Goal: Information Seeking & Learning: Learn about a topic

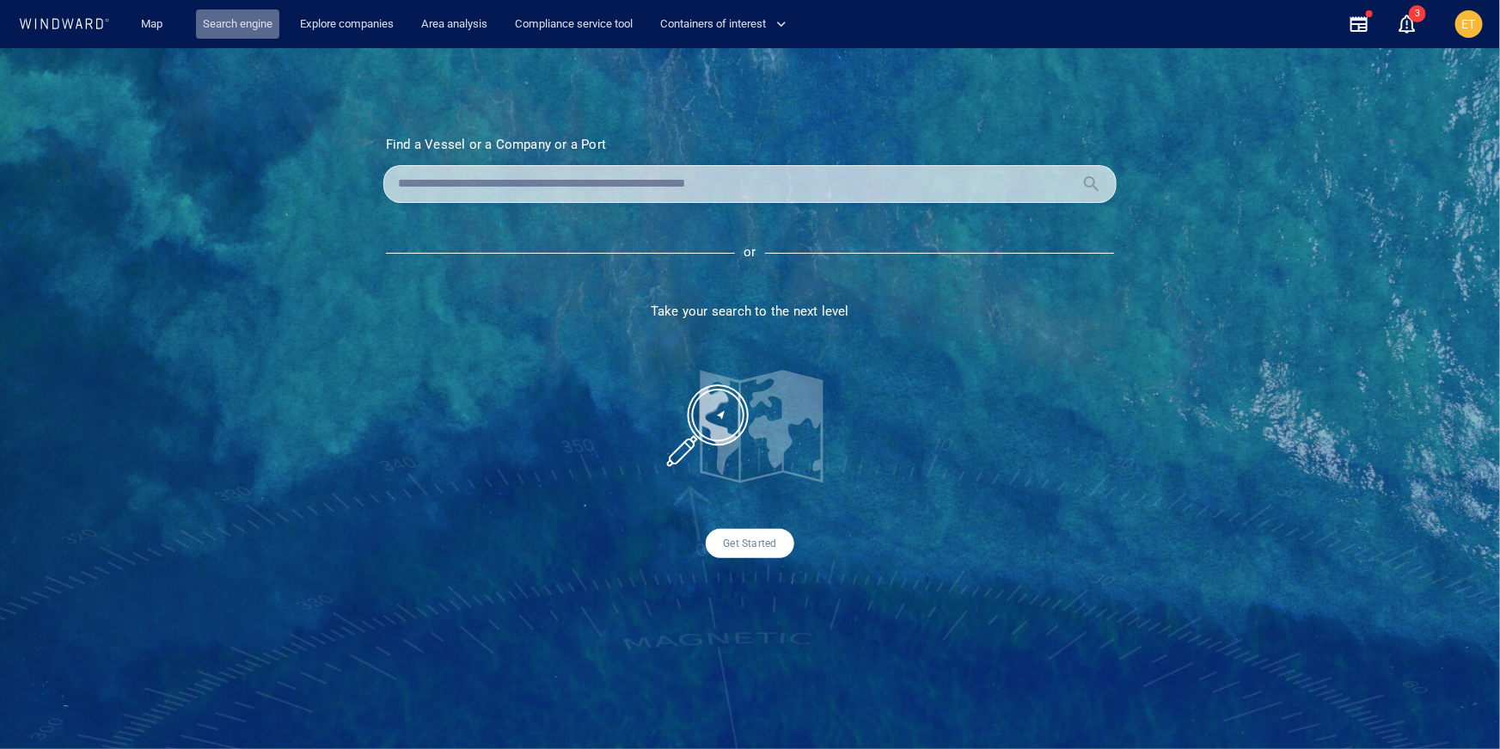
click at [247, 21] on link "Search engine" at bounding box center [237, 24] width 83 height 30
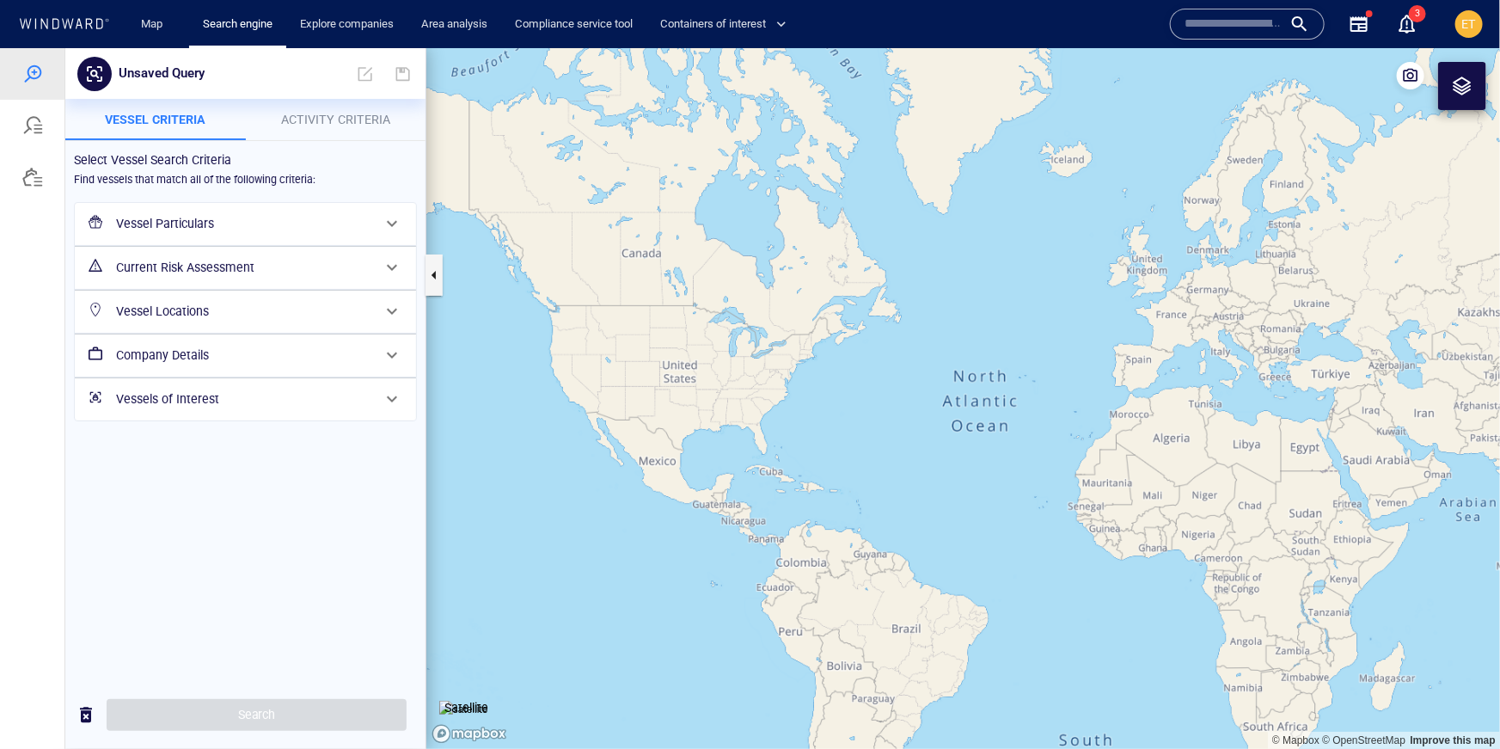
click at [271, 480] on div "Select Vessel Search Criteria Find vessels that match all of the following crit…" at bounding box center [245, 410] width 360 height 540
click at [28, 181] on div at bounding box center [32, 176] width 21 height 21
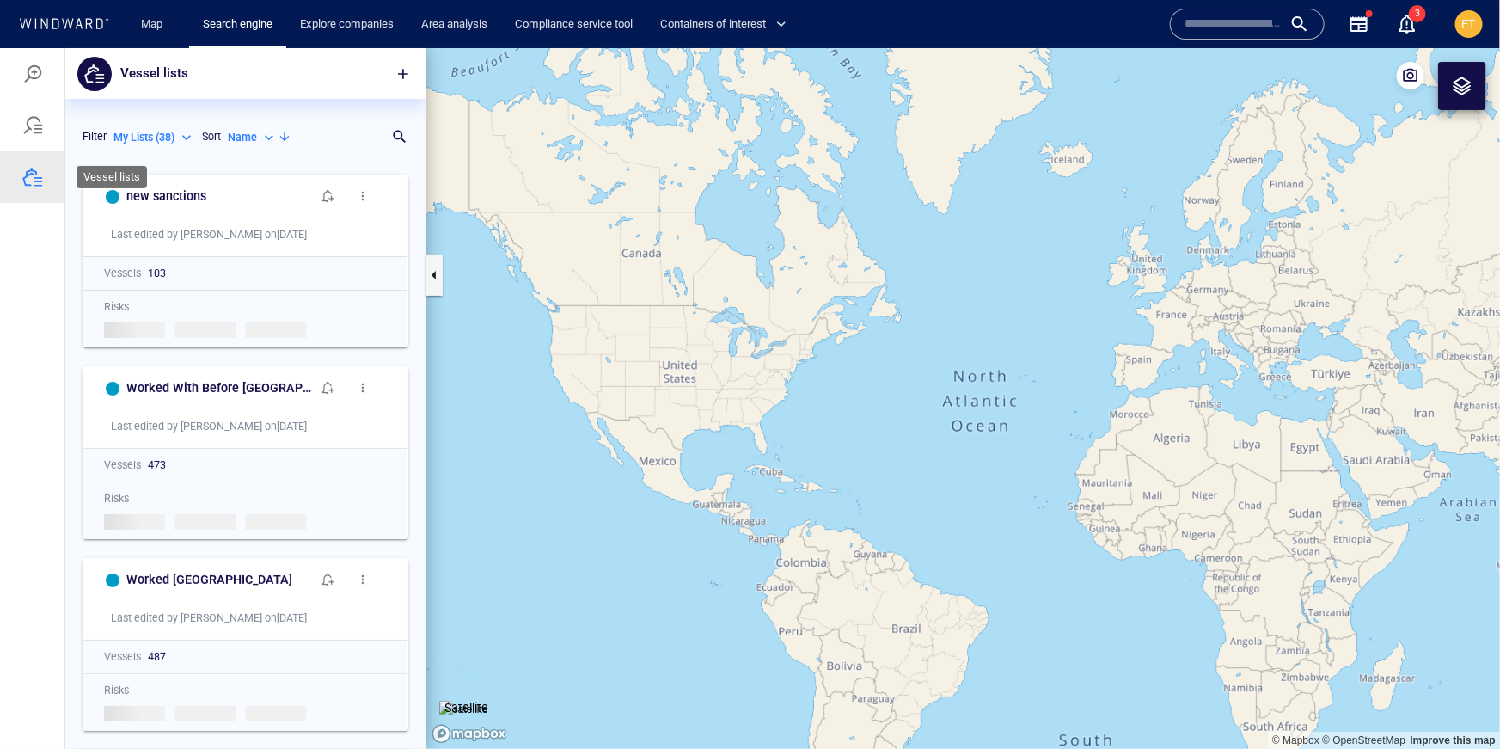
scroll to position [583, 360]
click at [401, 75] on span "button" at bounding box center [402, 72] width 17 height 17
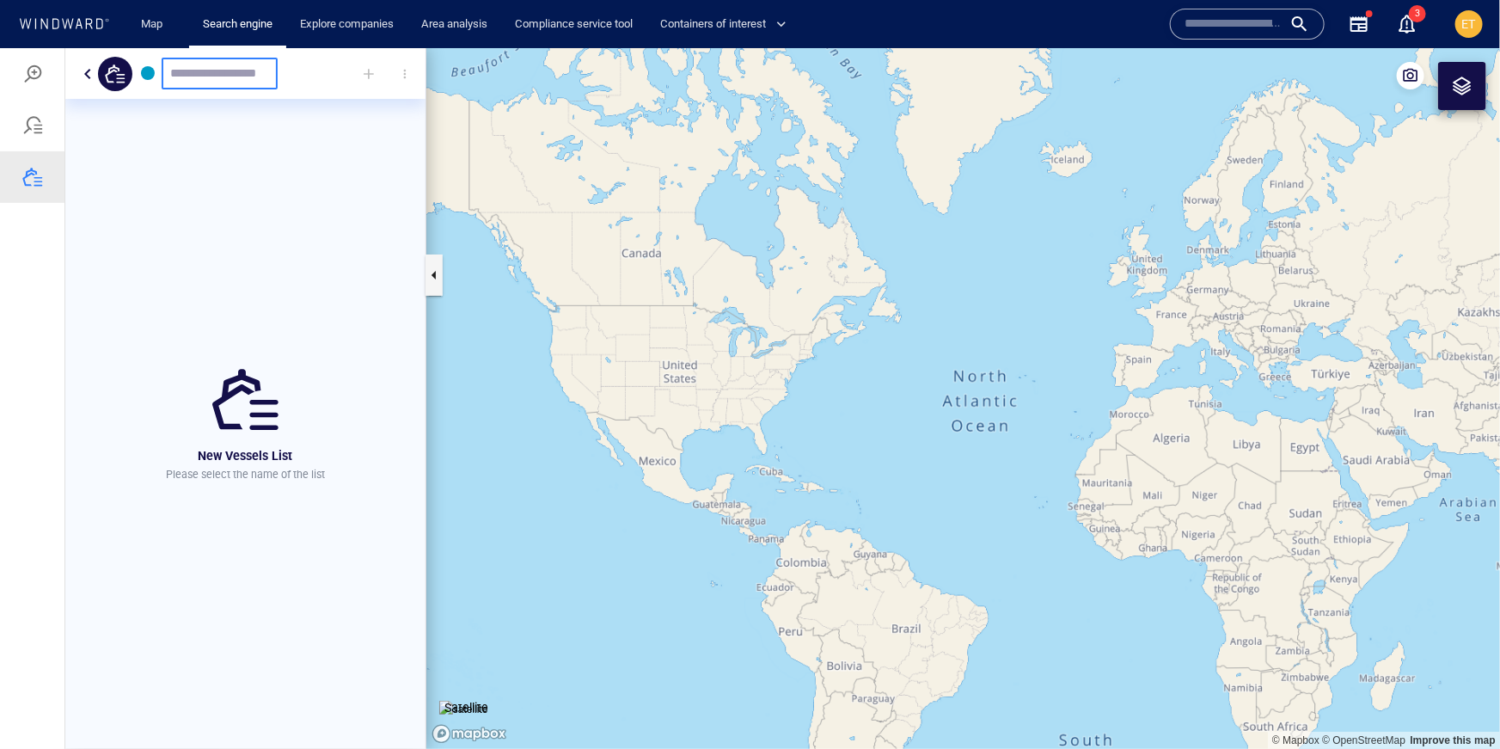
click at [81, 24] on icon at bounding box center [79, 23] width 7 height 10
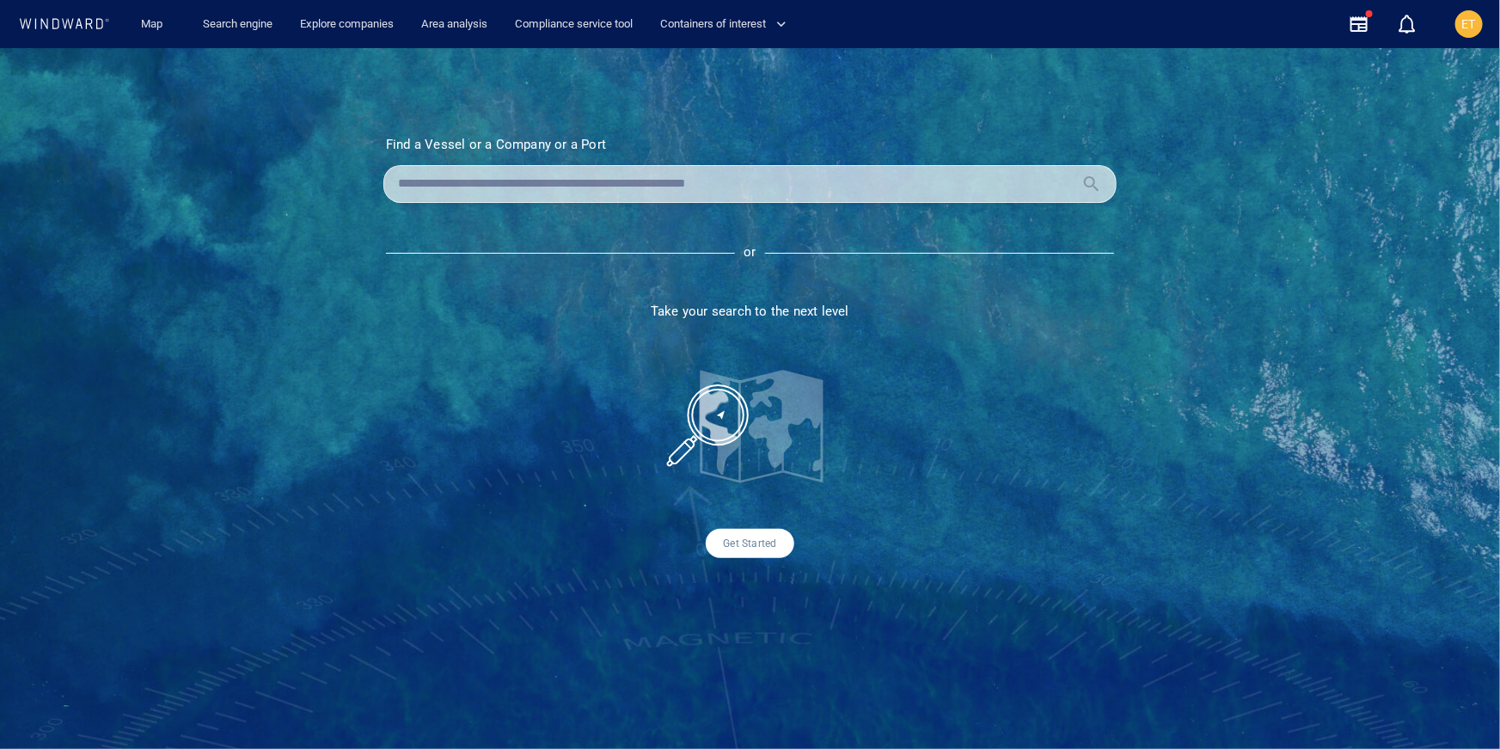
click at [455, 189] on input "text" at bounding box center [736, 184] width 676 height 26
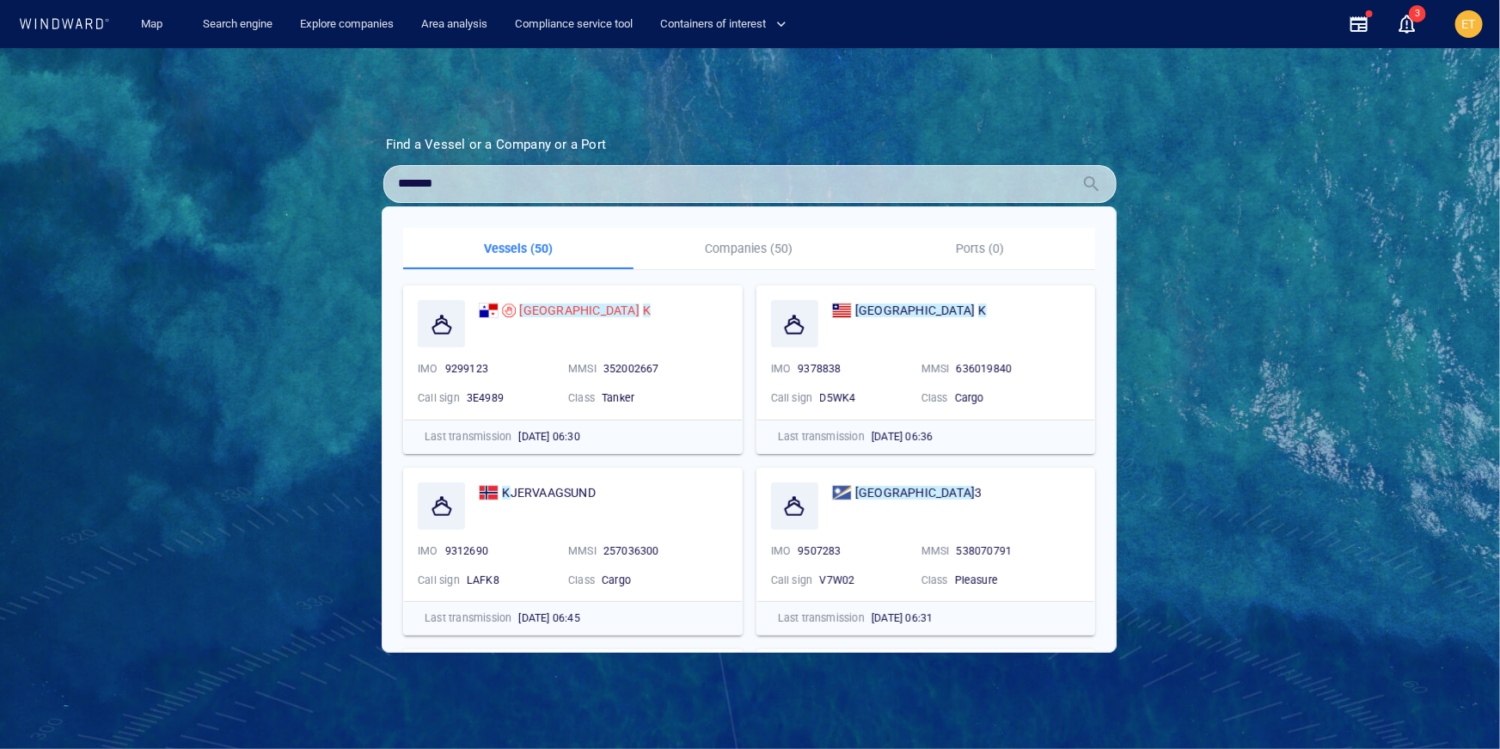
type input "*******"
click at [312, 238] on div "Find a Vessel or a Company or a Port Name N/A IMO MMSI Call sign N/A Class N/A …" at bounding box center [750, 398] width 1500 height 700
click at [249, 40] on div "Search engine" at bounding box center [237, 24] width 97 height 49
click at [235, 21] on link "Search engine" at bounding box center [237, 24] width 83 height 30
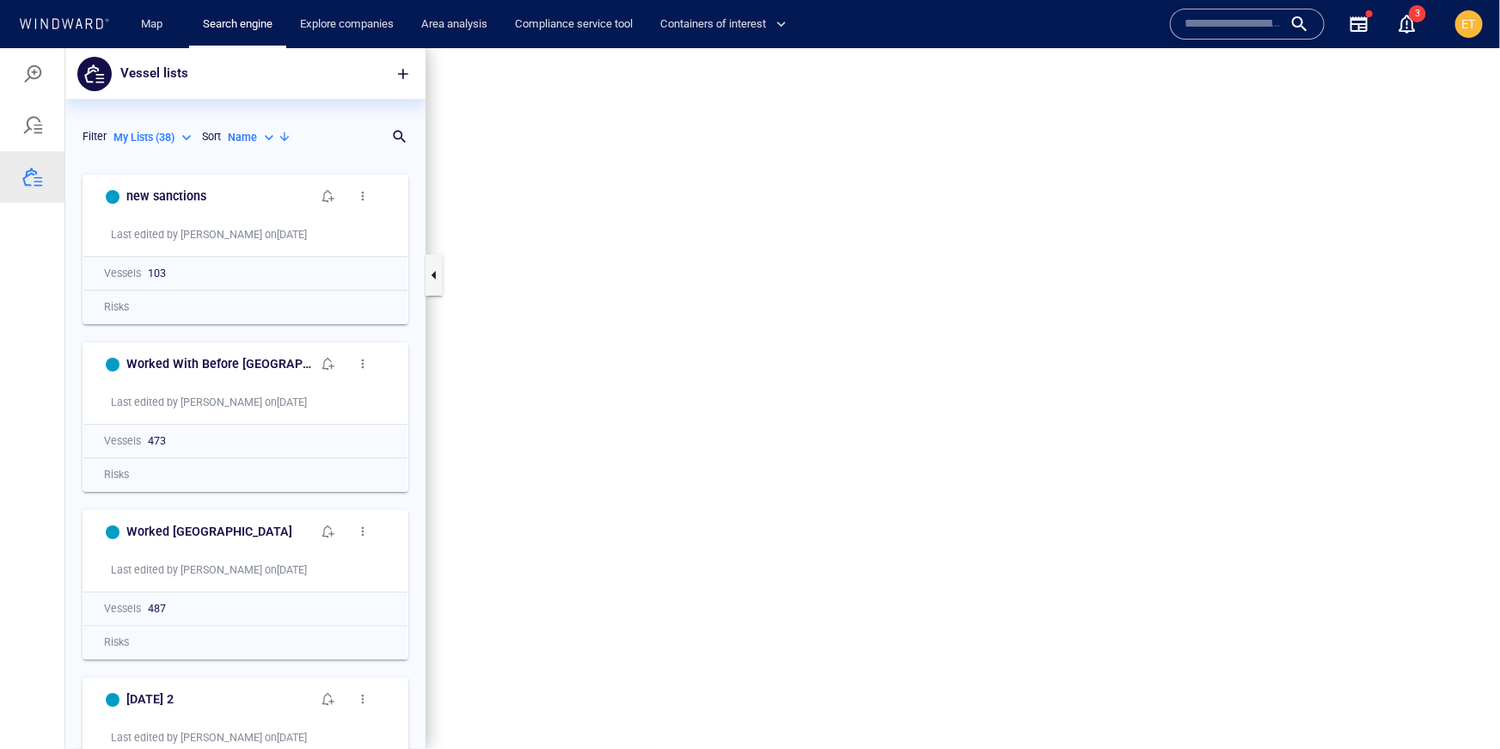
scroll to position [583, 360]
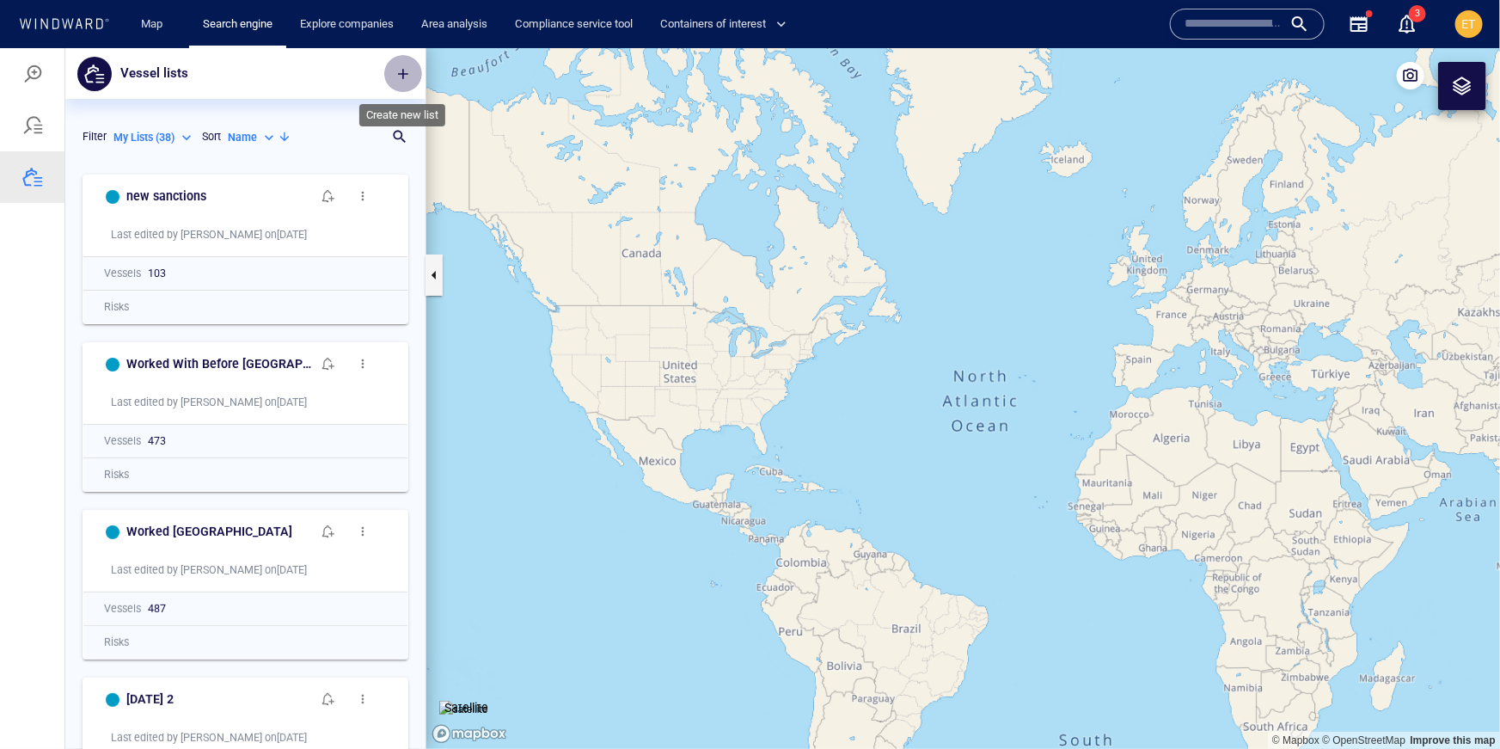
click at [403, 78] on span "button" at bounding box center [402, 72] width 17 height 17
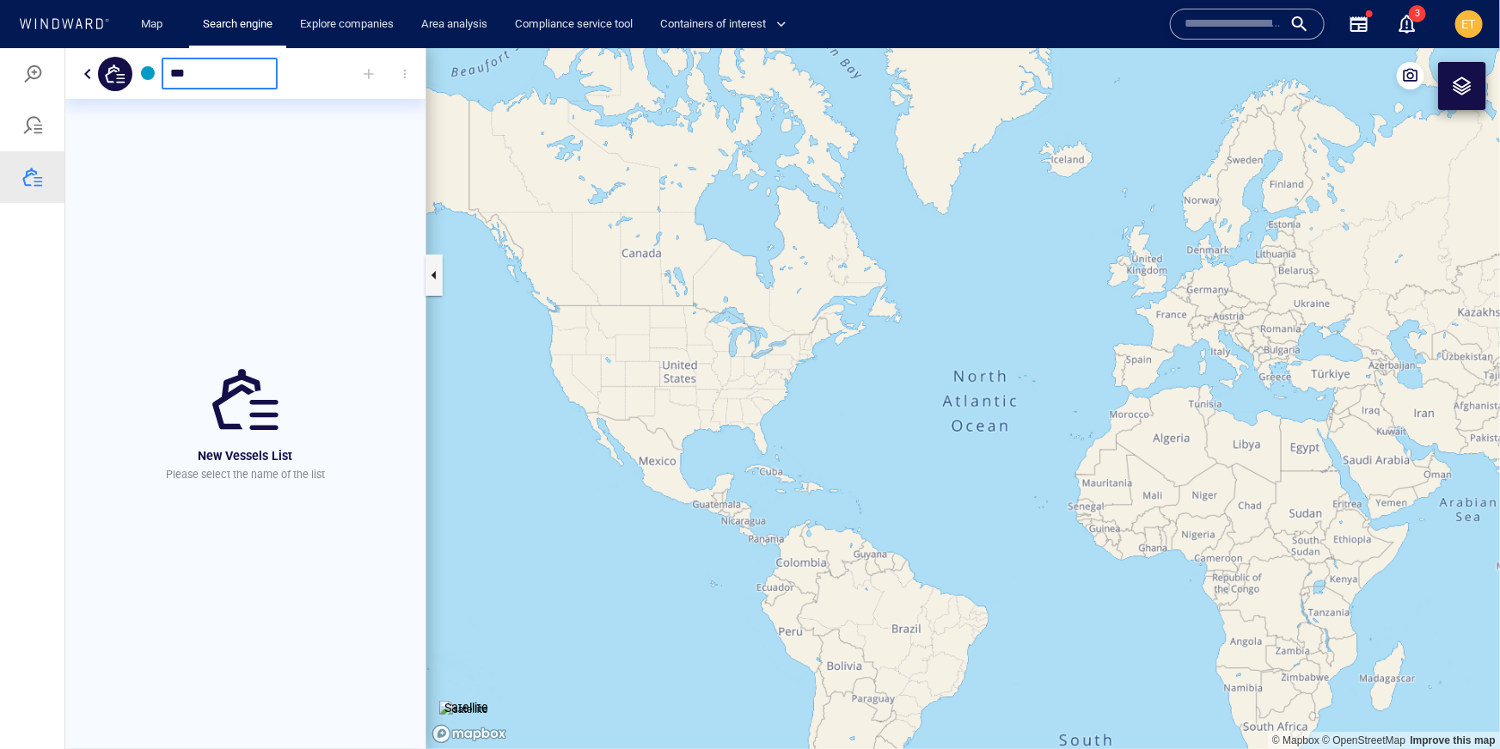
type input "***"
click at [361, 72] on div at bounding box center [369, 73] width 38 height 38
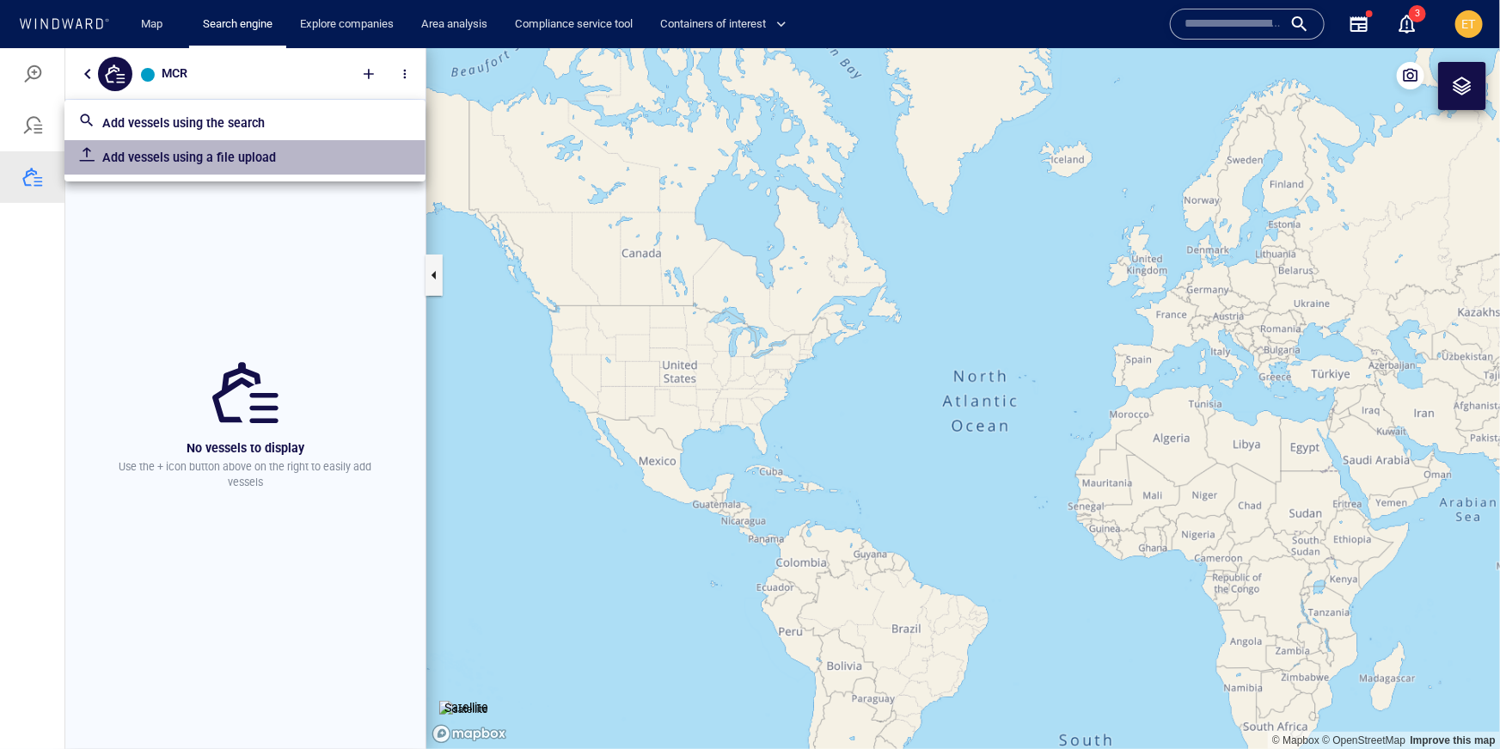
click at [207, 162] on p "Add vessels using a file upload" at bounding box center [256, 156] width 309 height 21
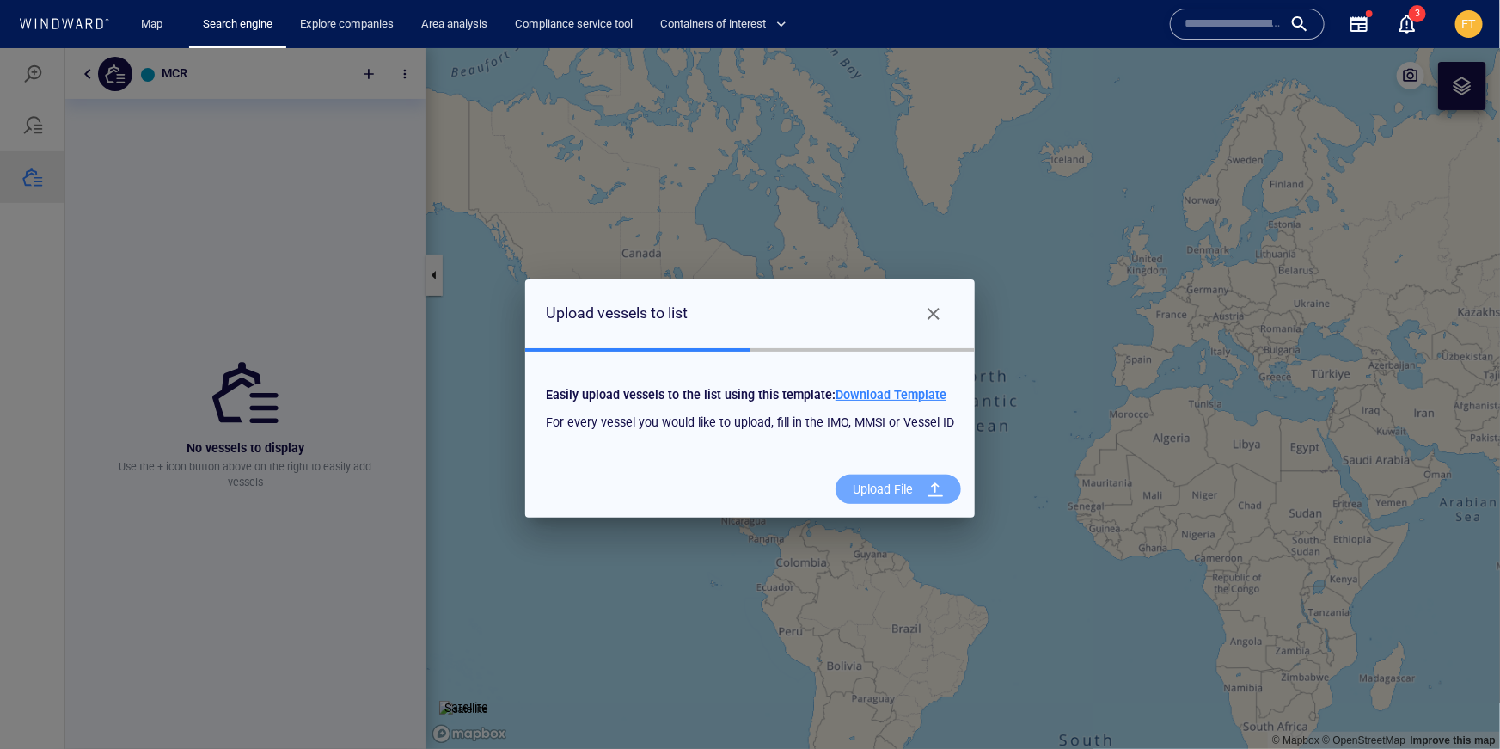
click at [892, 492] on div "Upload File" at bounding box center [883, 488] width 74 height 35
click at [0, 47] on input "Upload File" at bounding box center [0, 47] width 0 height 0
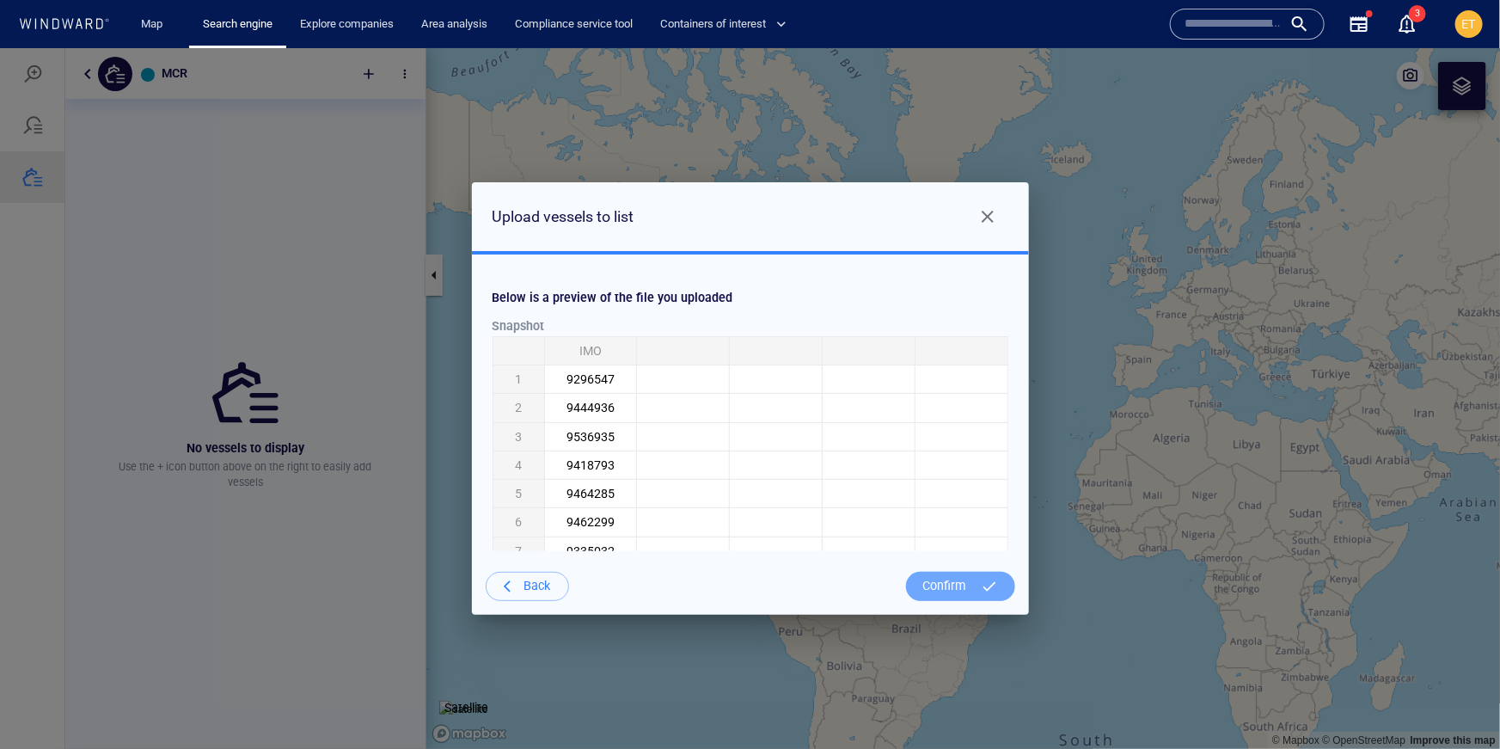
click at [926, 590] on div "Confirm" at bounding box center [945, 584] width 58 height 35
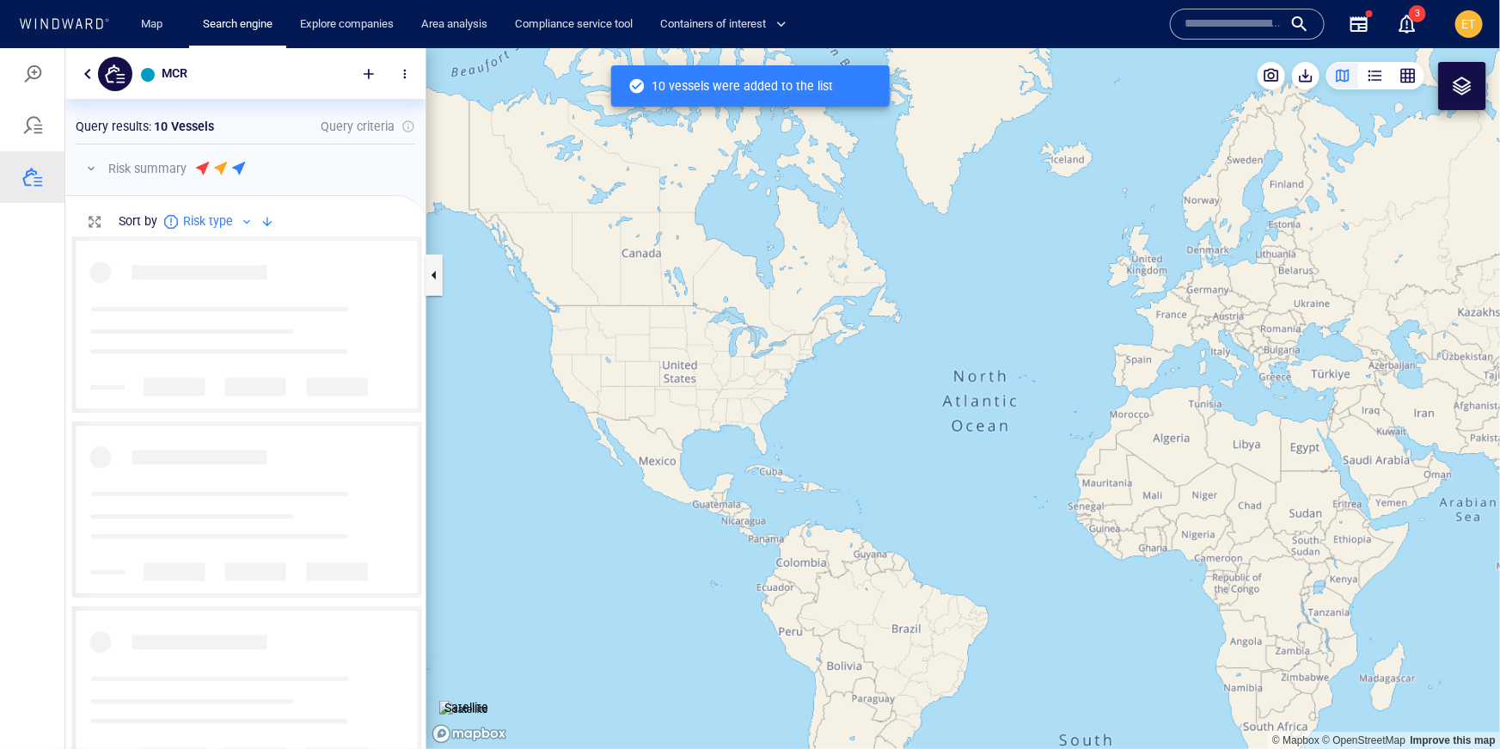
scroll to position [511, 360]
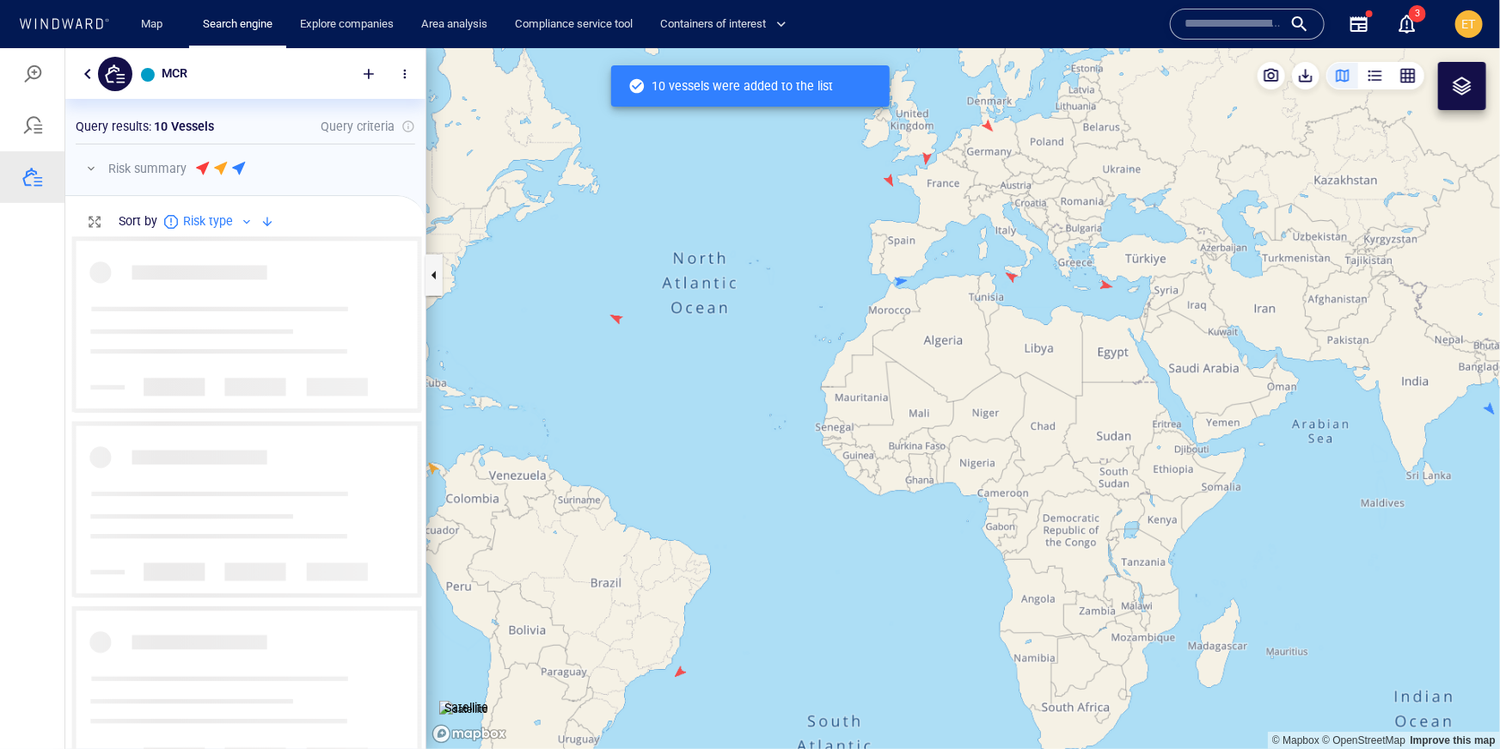
click at [89, 169] on button "button" at bounding box center [91, 167] width 21 height 21
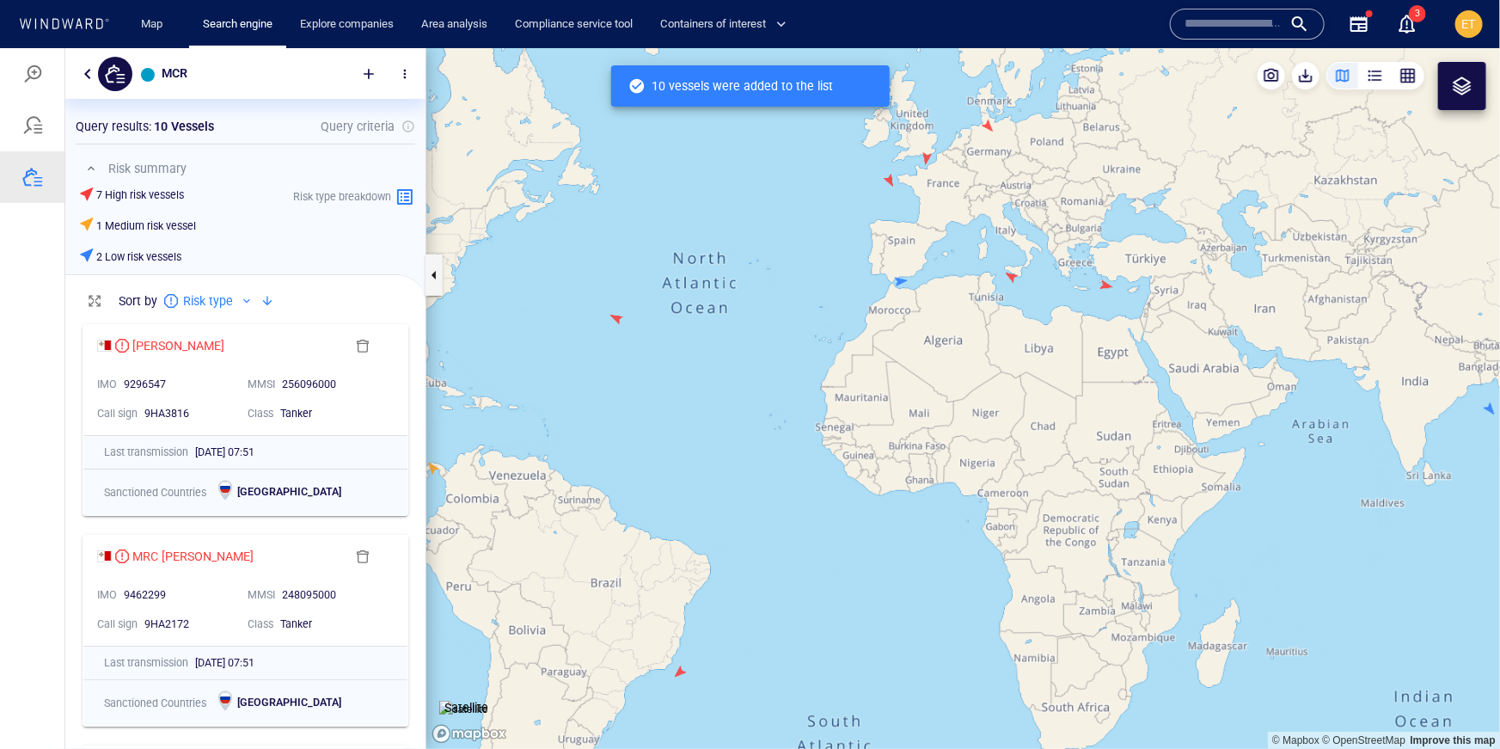
scroll to position [431, 360]
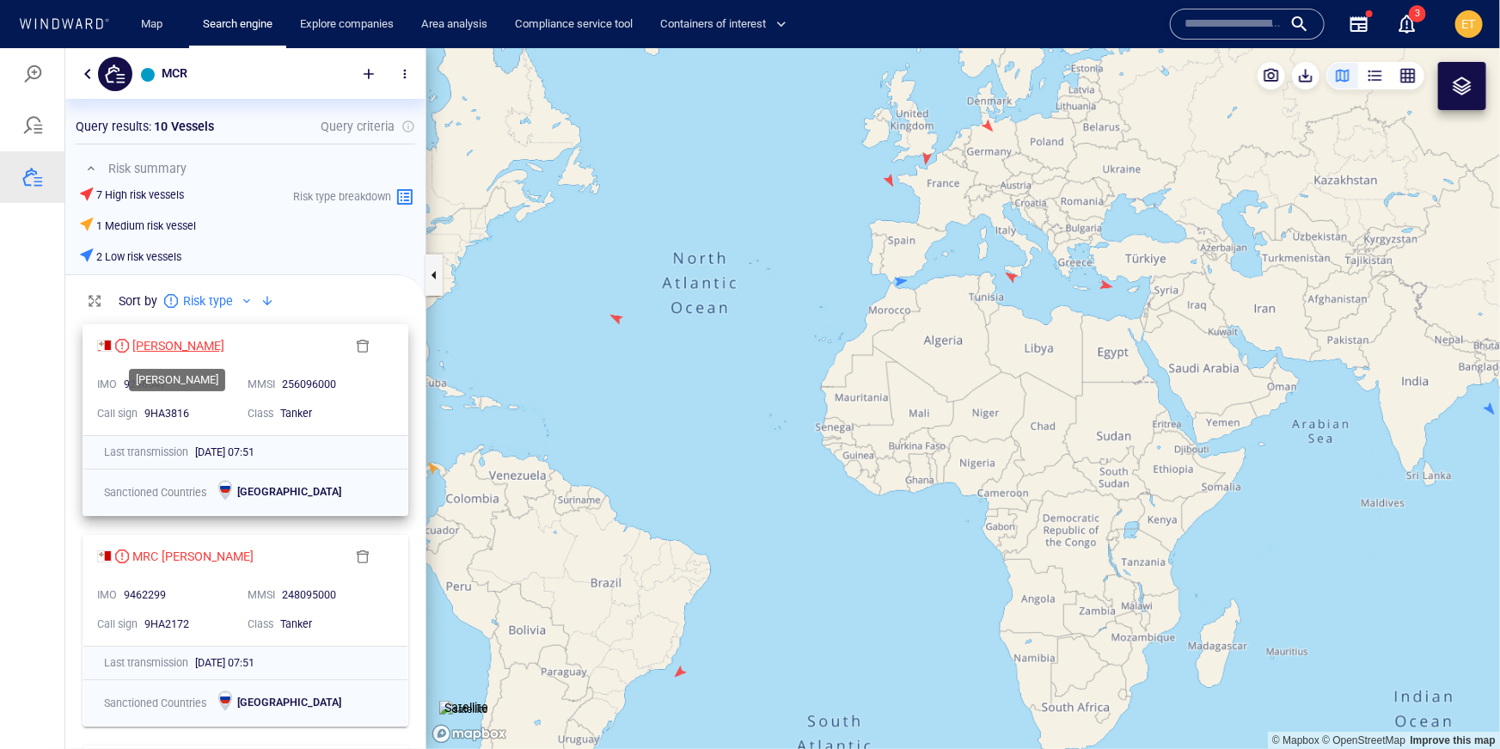
click at [205, 345] on div "ALEYNA MERCAN" at bounding box center [178, 344] width 92 height 21
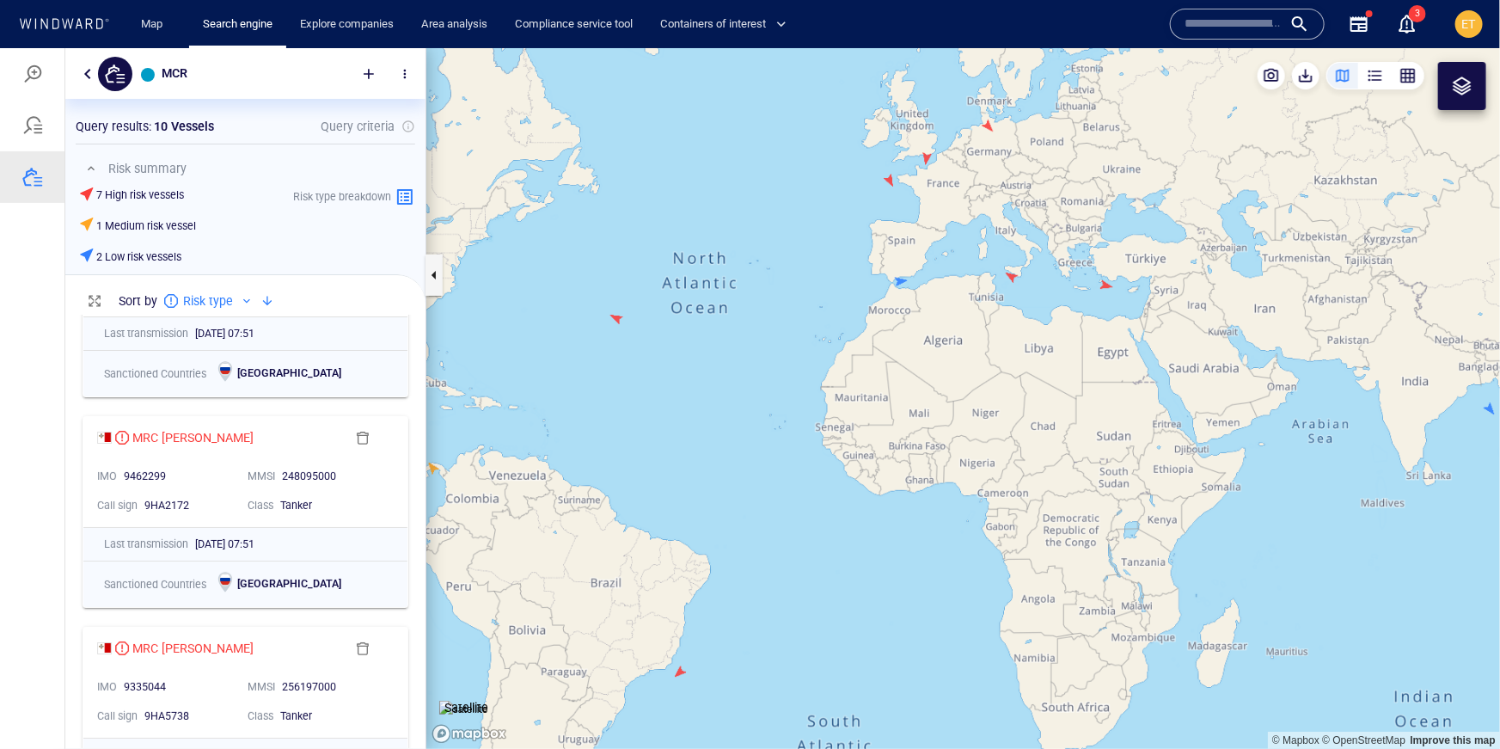
scroll to position [142, 0]
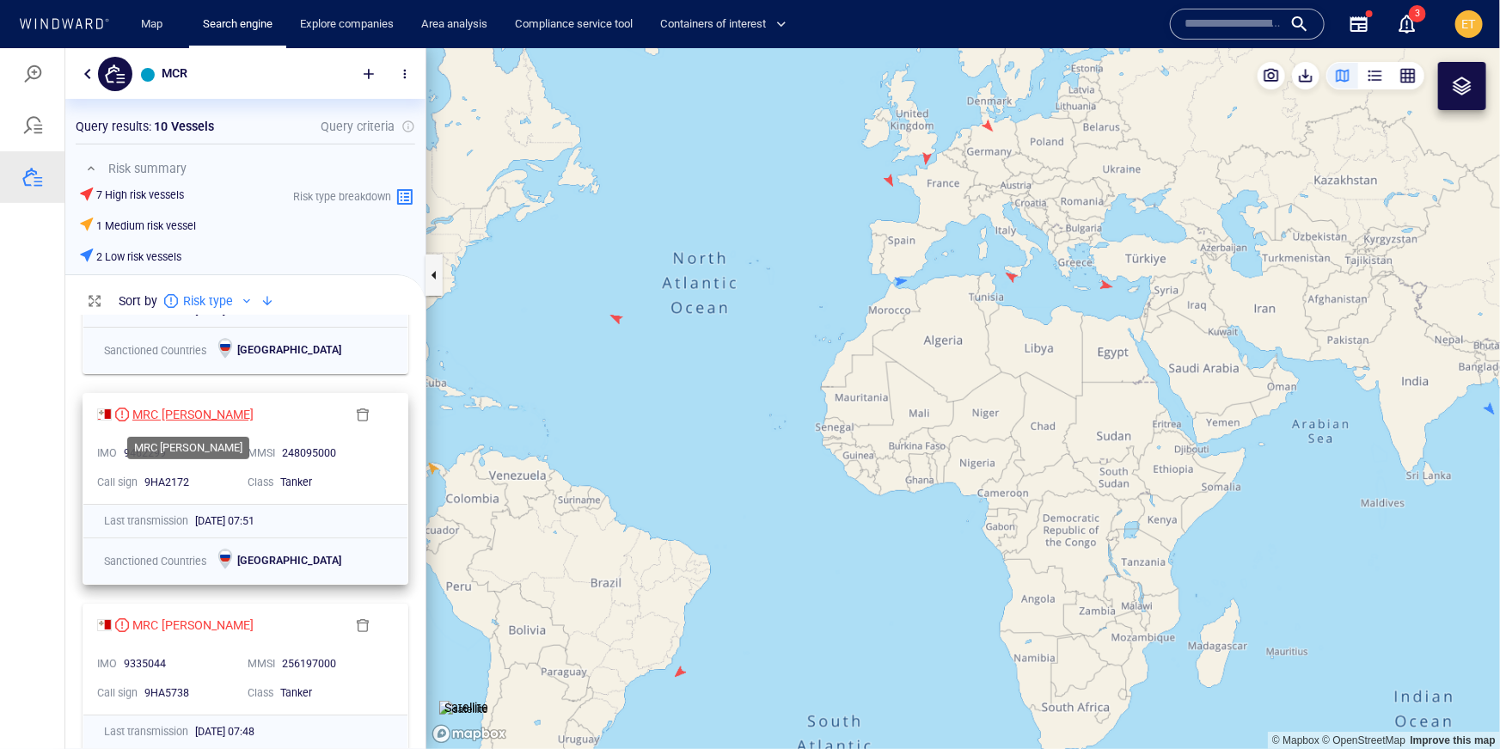
click at [147, 414] on div "MRC LINA" at bounding box center [192, 413] width 121 height 21
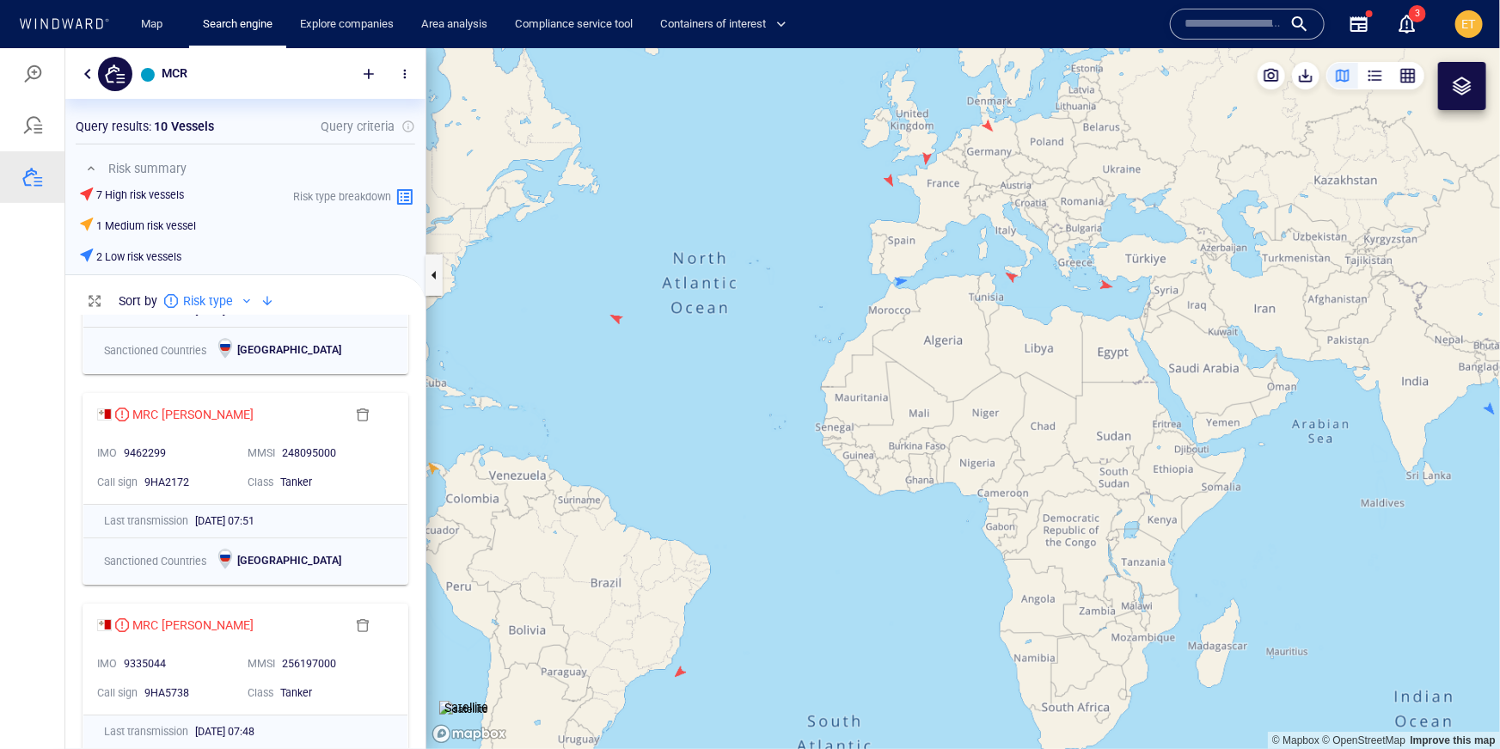
scroll to position [283, 0]
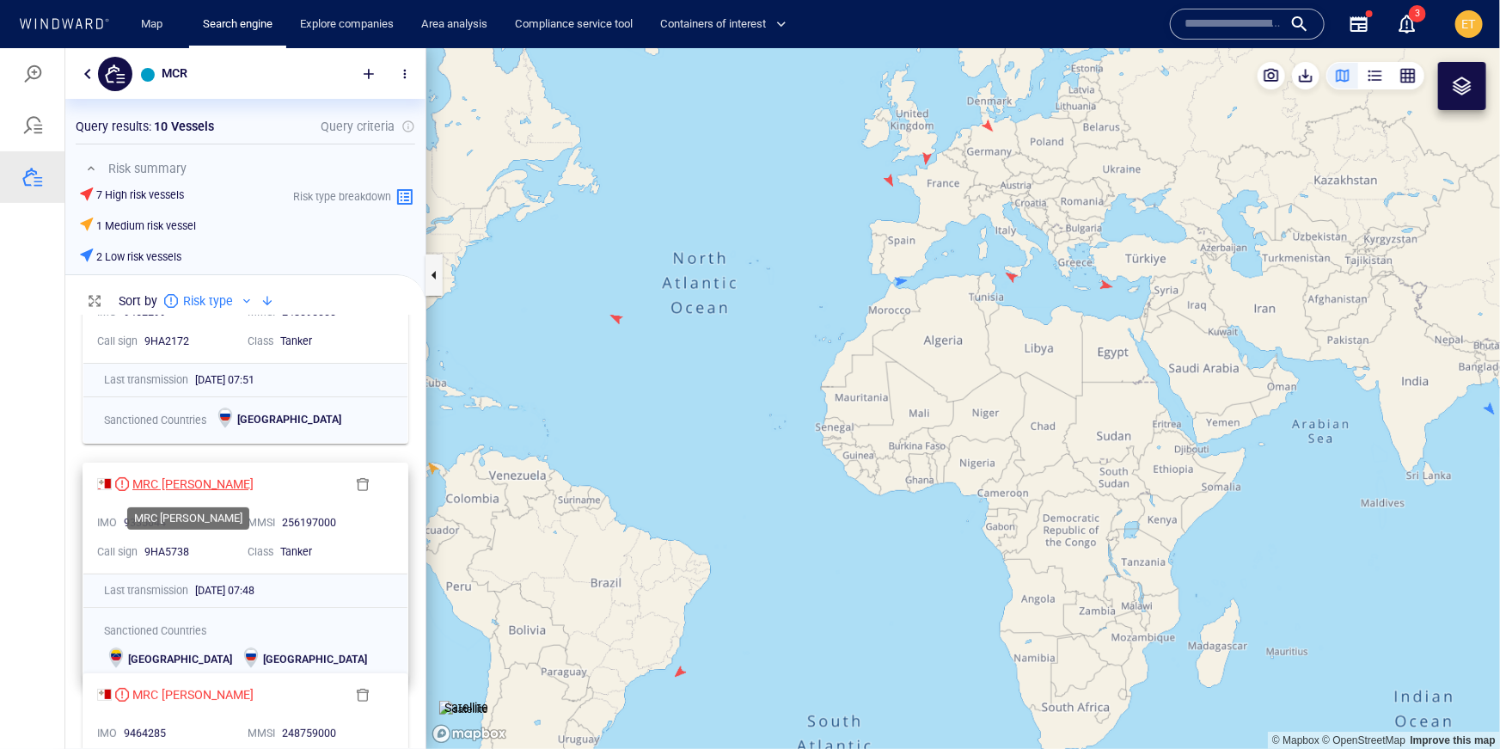
click at [176, 476] on div "MRC BELIZ" at bounding box center [192, 483] width 121 height 21
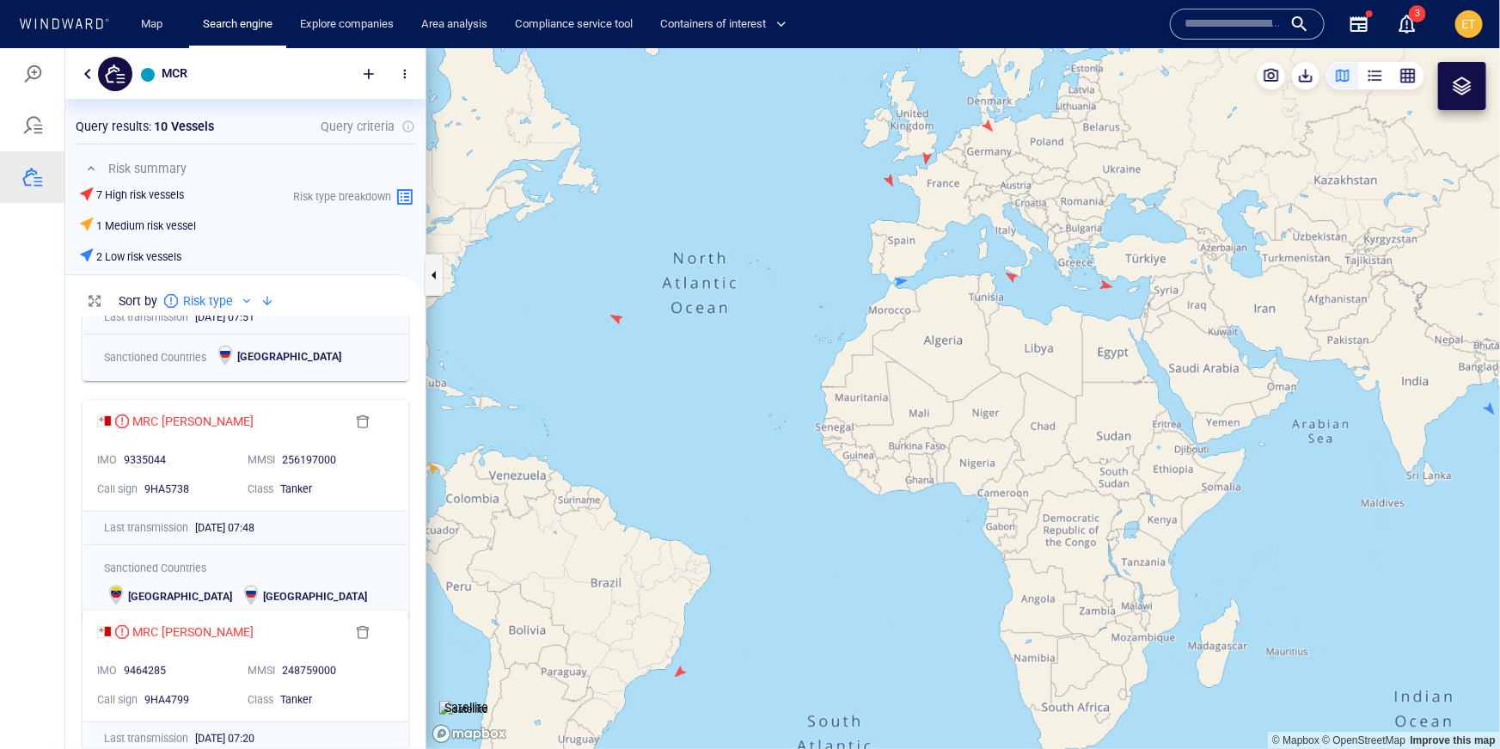
scroll to position [349, 0]
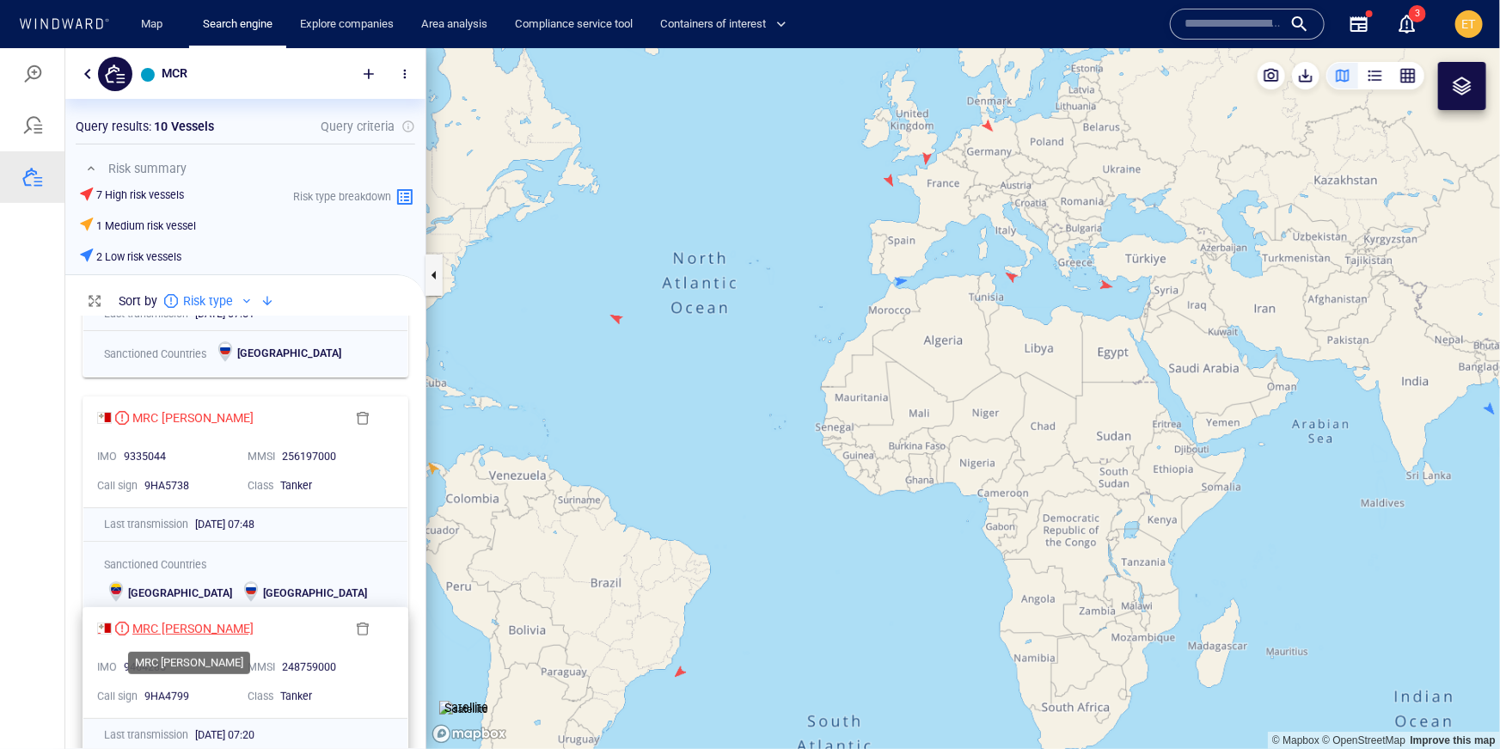
click at [169, 632] on div "MRC MINA" at bounding box center [192, 627] width 121 height 21
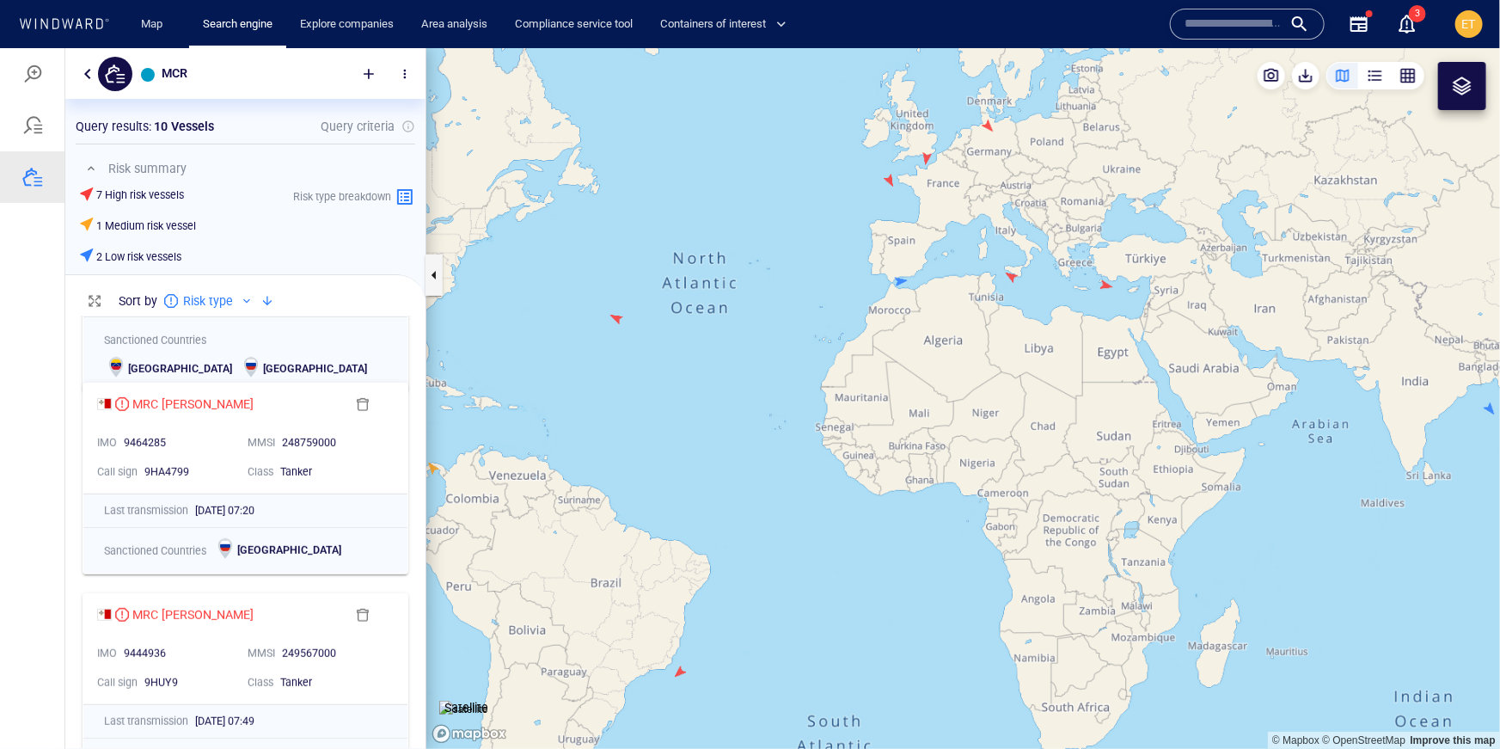
scroll to position [641, 0]
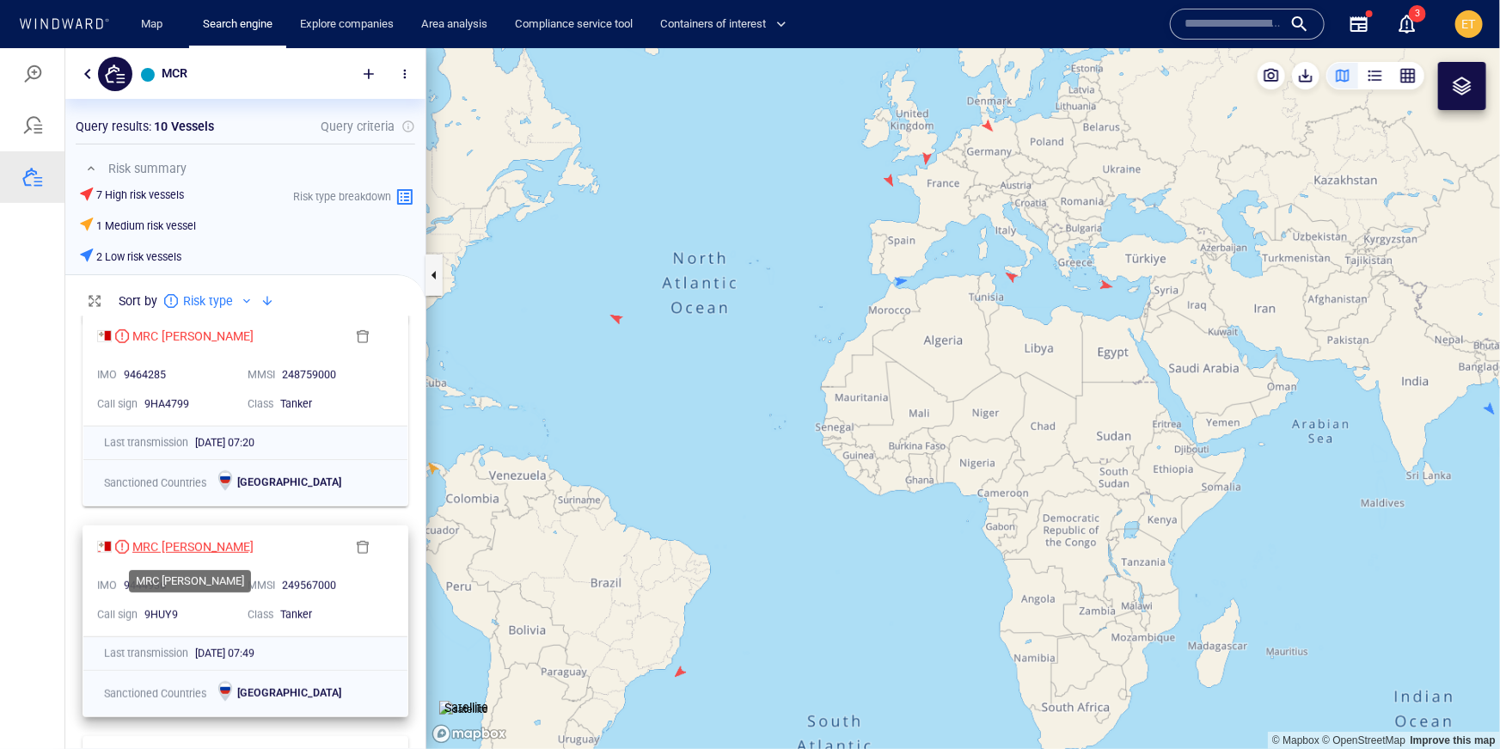
click at [190, 541] on div "MRC EMIRHAN" at bounding box center [192, 545] width 121 height 21
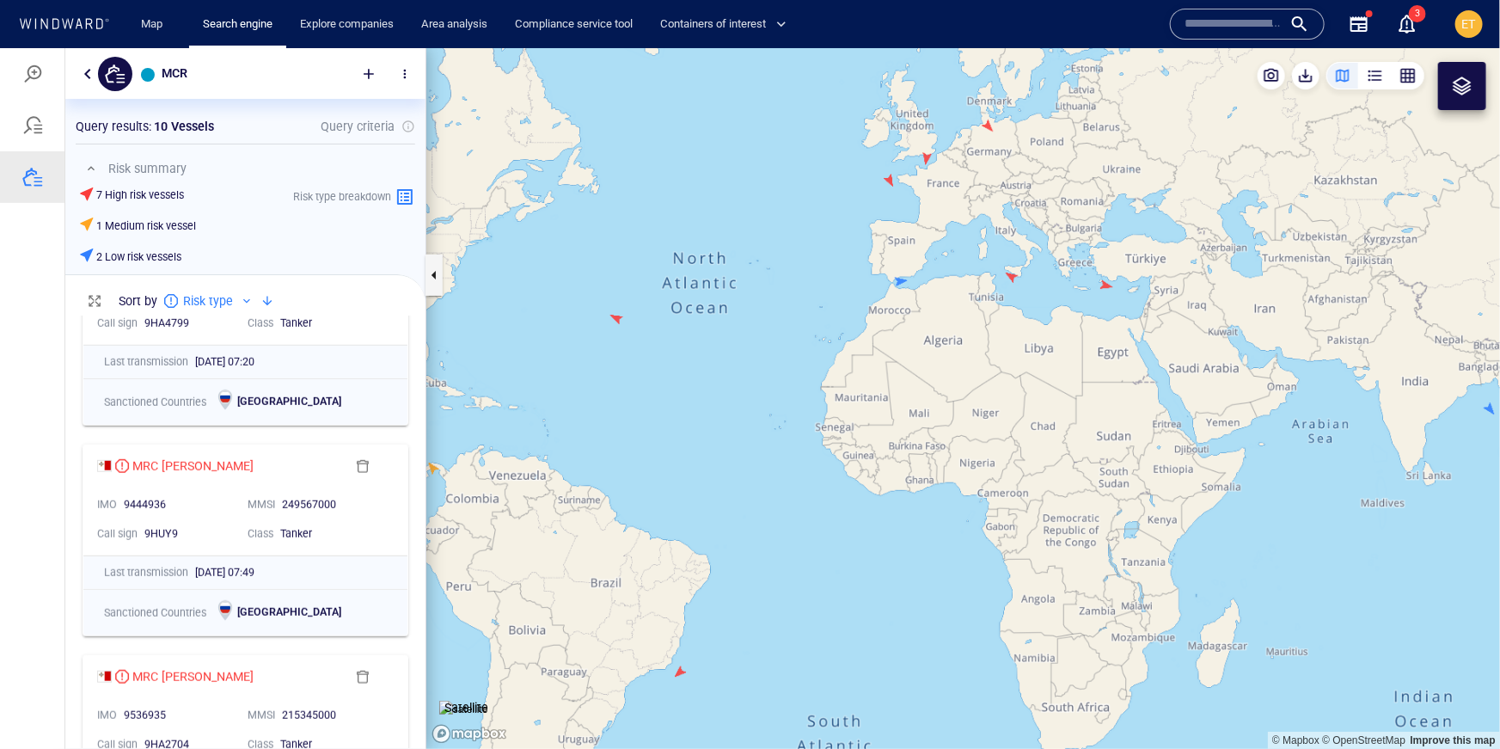
scroll to position [844, 0]
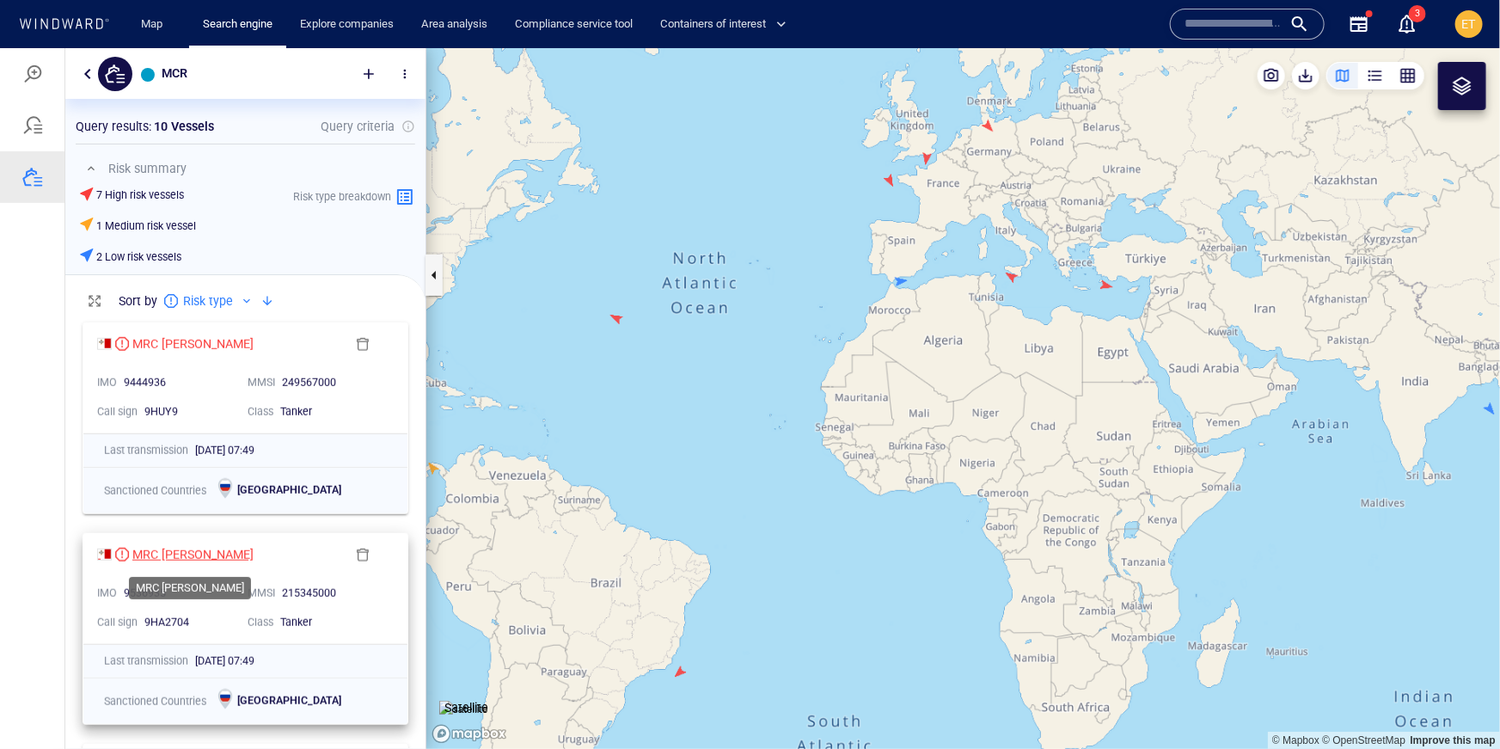
click at [209, 555] on div "MRC HATICE ANA" at bounding box center [192, 553] width 121 height 21
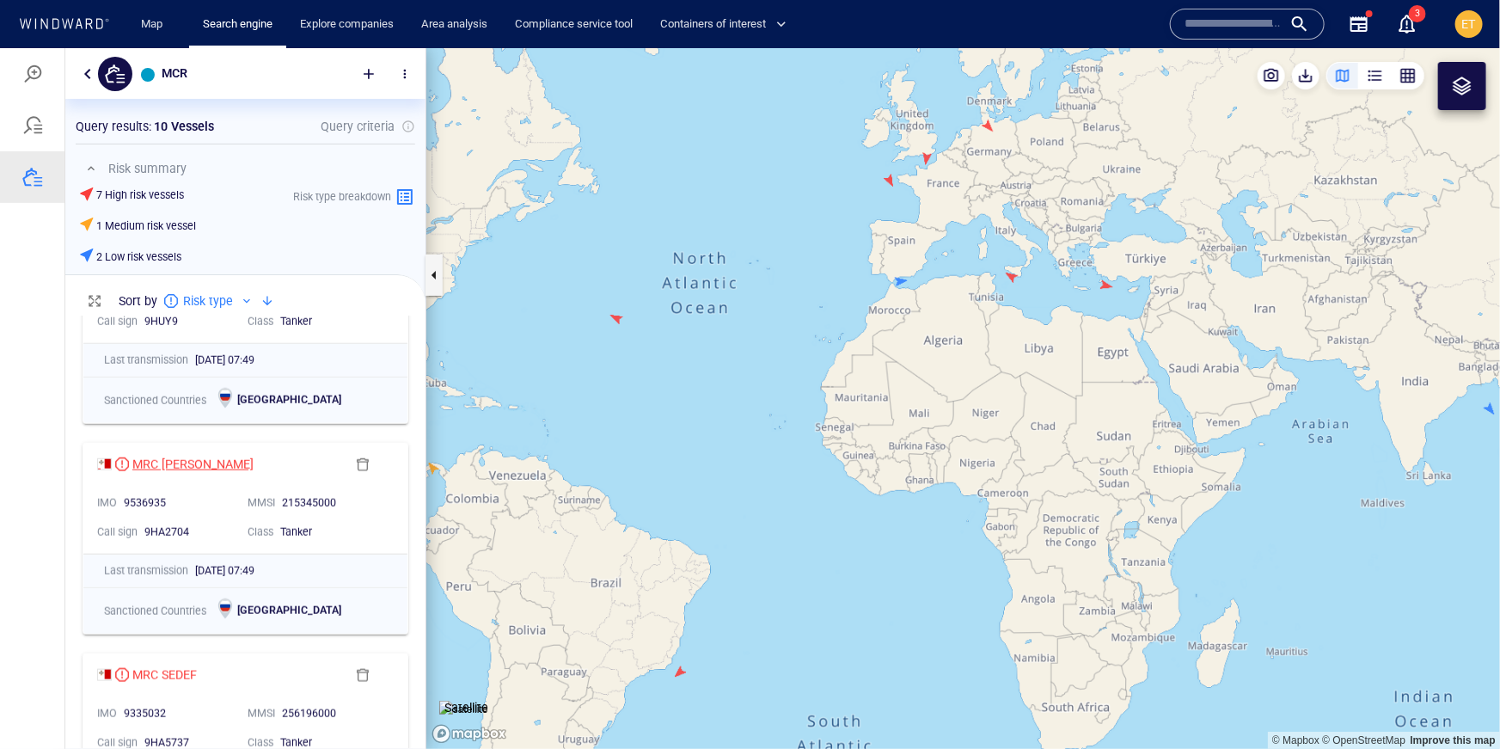
scroll to position [969, 0]
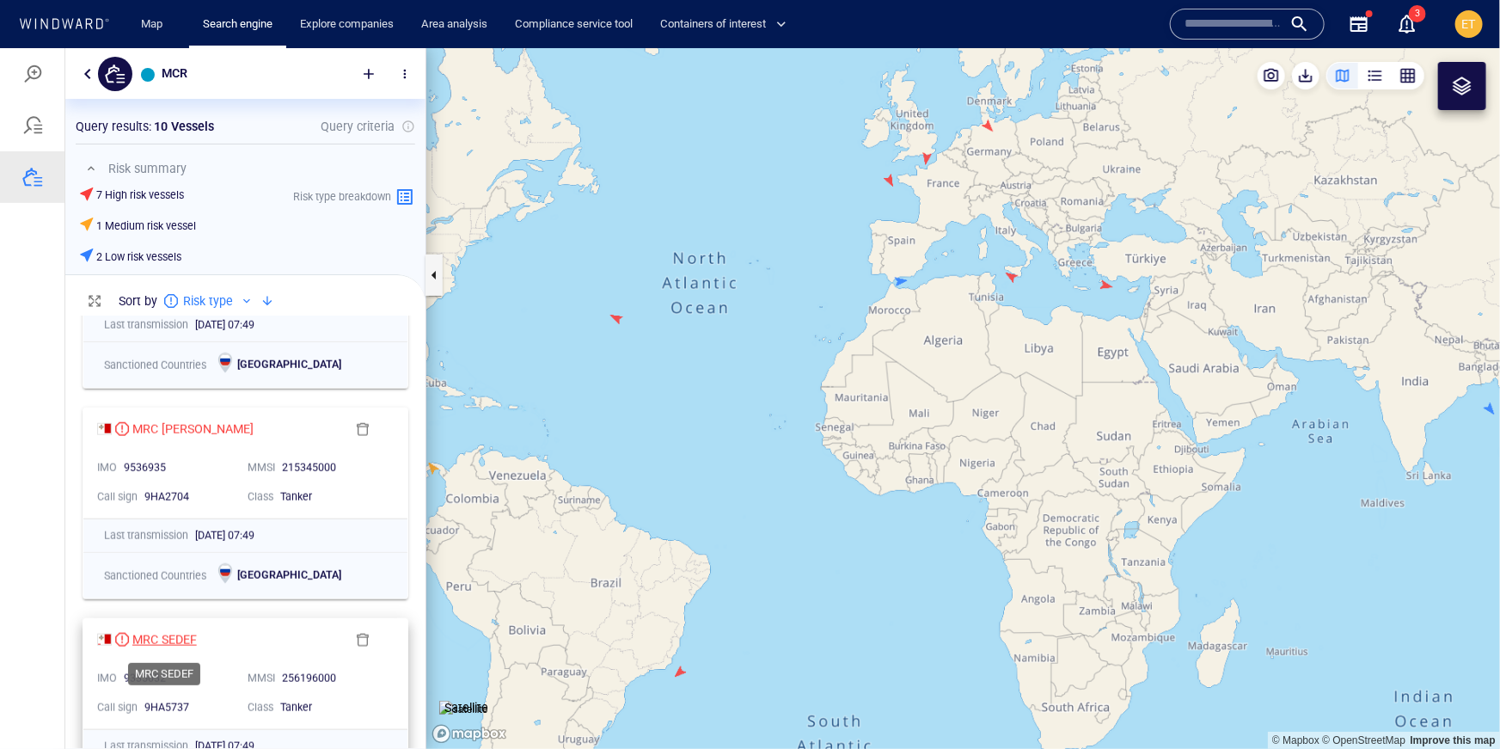
click at [160, 631] on div "MRC SEDEF" at bounding box center [164, 638] width 64 height 21
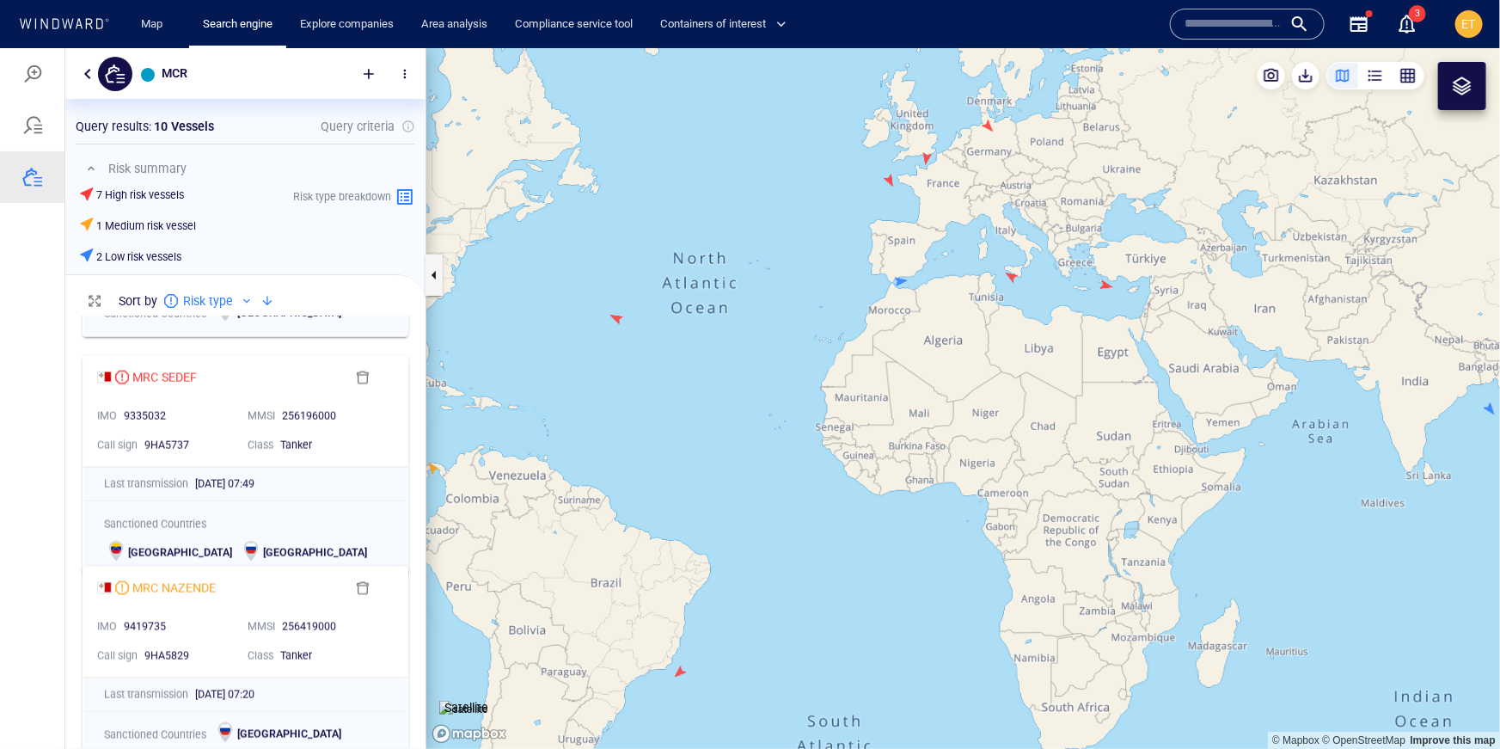
scroll to position [1237, 0]
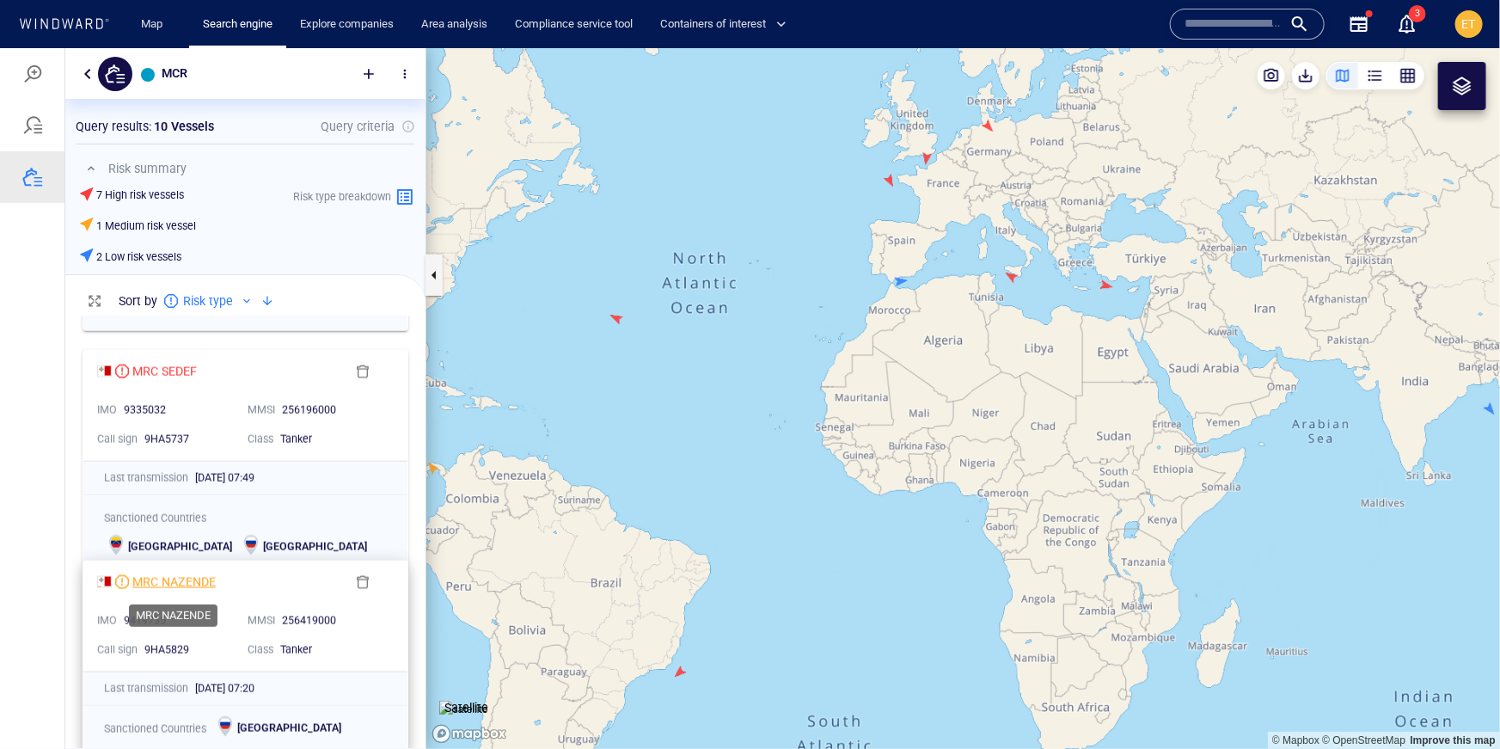
click at [186, 580] on div "MRC NAZENDE" at bounding box center [173, 581] width 83 height 21
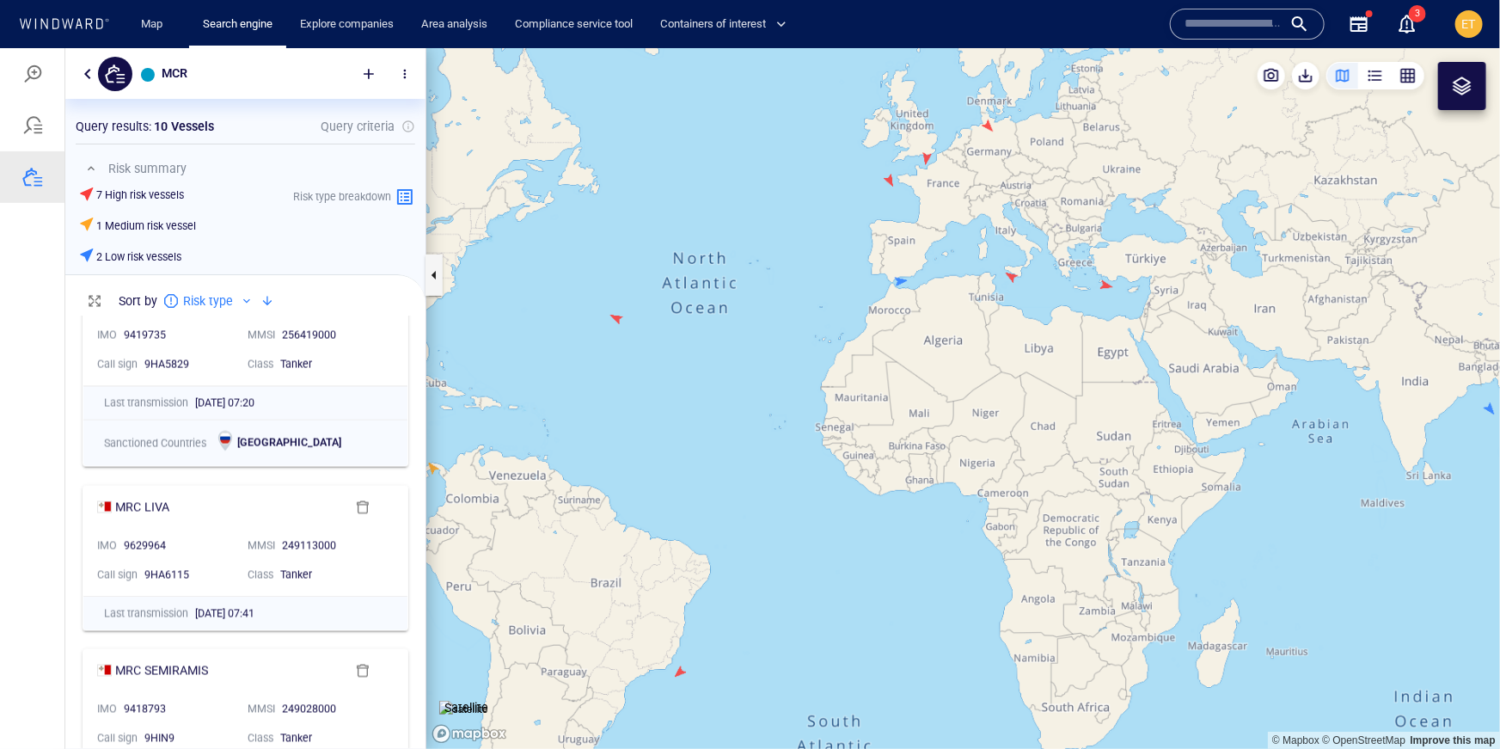
scroll to position [1554, 0]
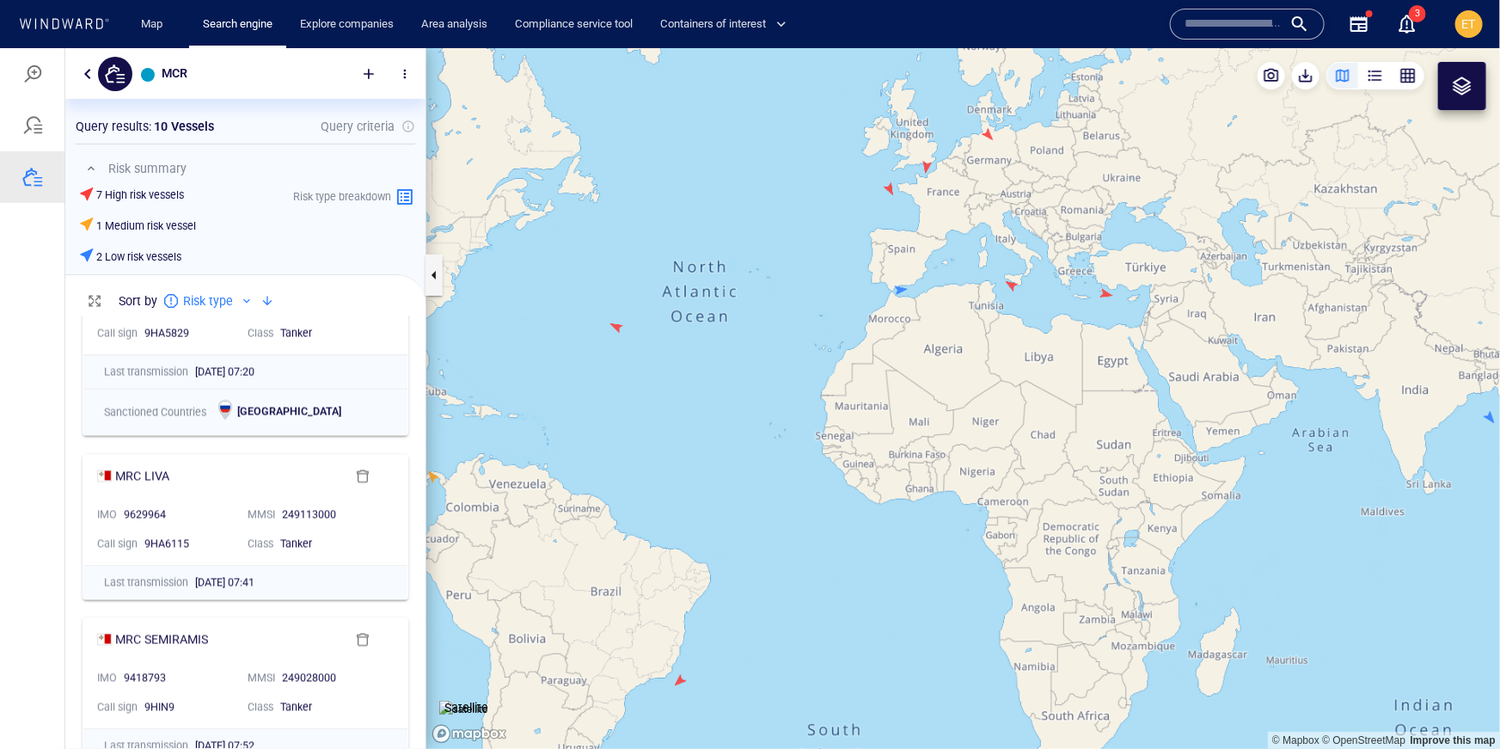
drag, startPoint x: 930, startPoint y: 474, endPoint x: 944, endPoint y: 598, distance: 125.4
click at [944, 598] on canvas "Map" at bounding box center [962, 397] width 1073 height 700
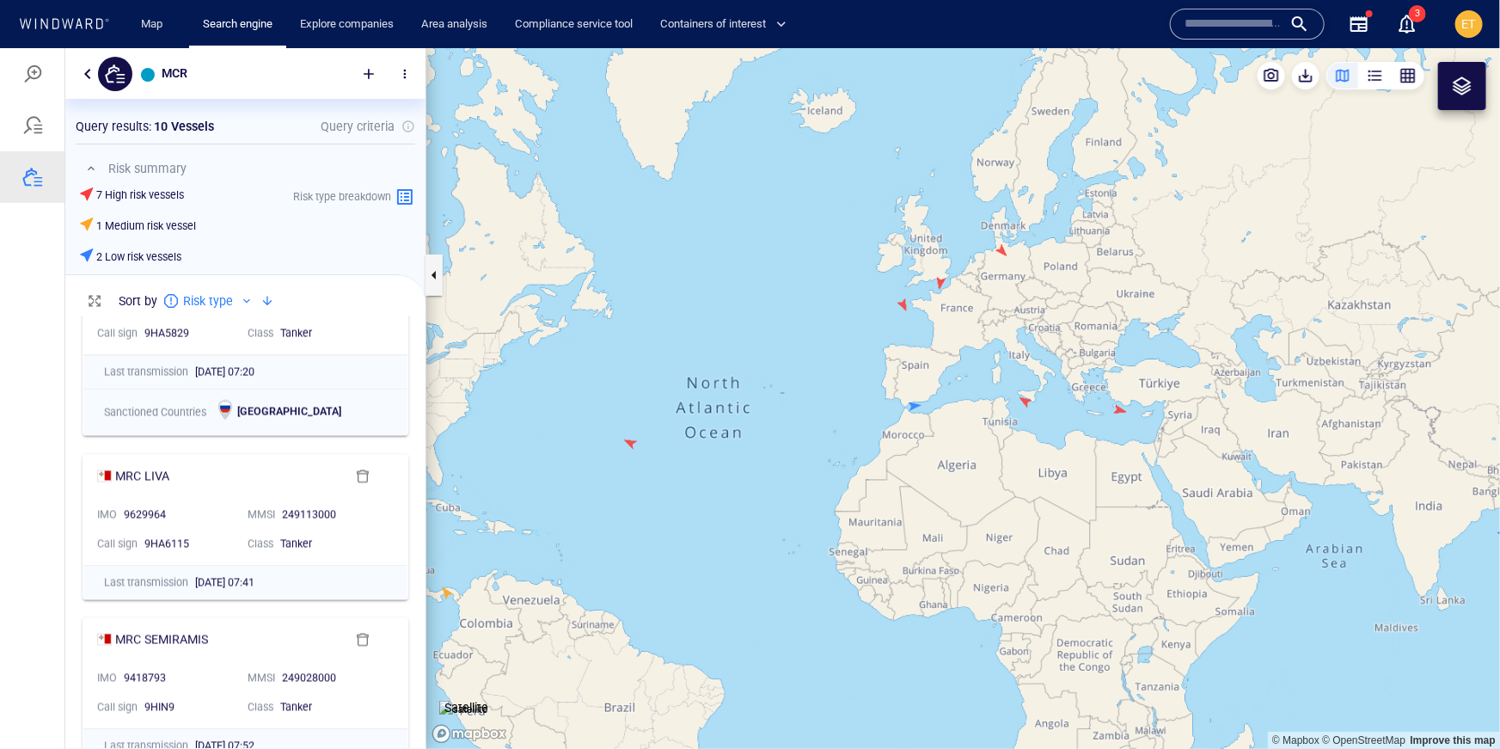
click at [966, 514] on canvas "Map" at bounding box center [962, 397] width 1073 height 700
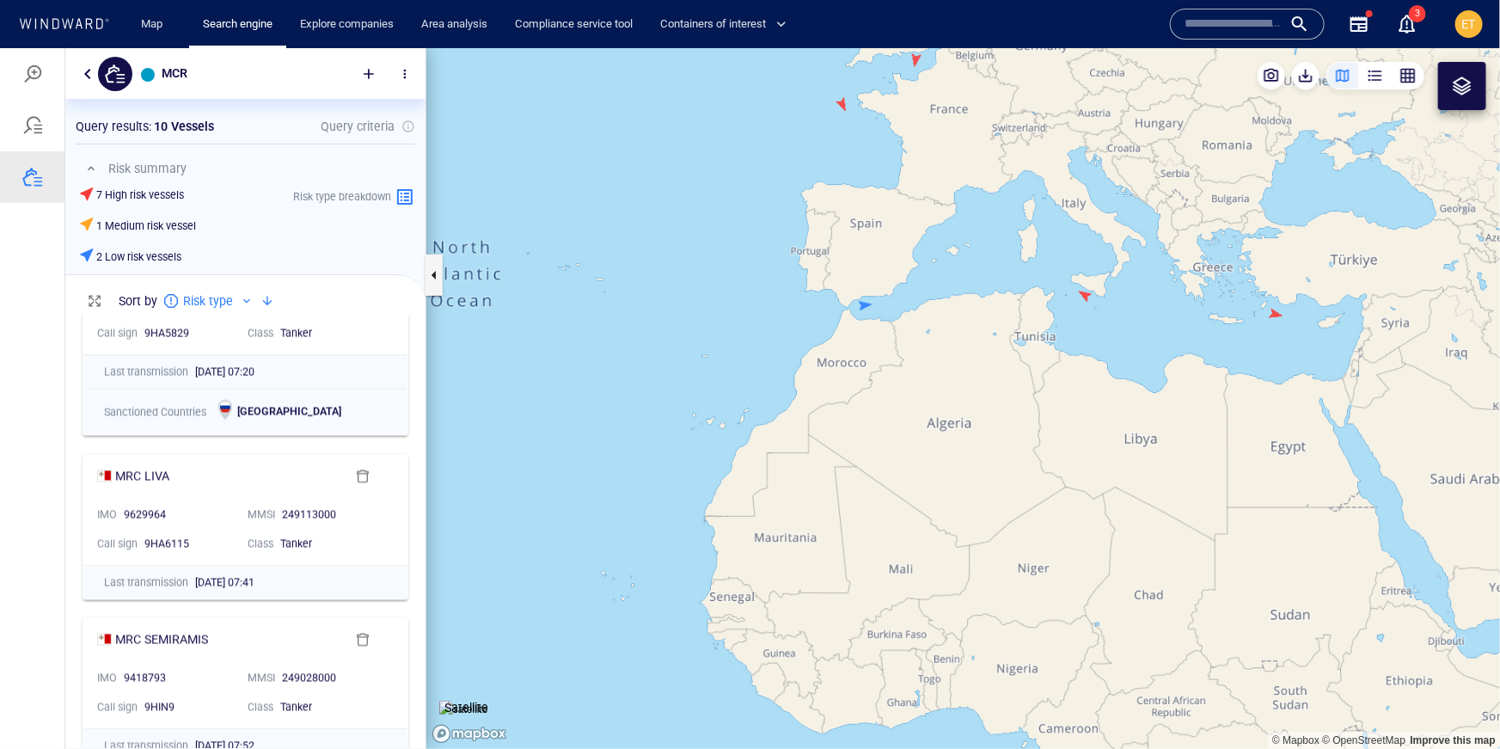
drag, startPoint x: 968, startPoint y: 442, endPoint x: 920, endPoint y: 592, distance: 157.9
click at [920, 592] on canvas "Map" at bounding box center [962, 397] width 1073 height 700
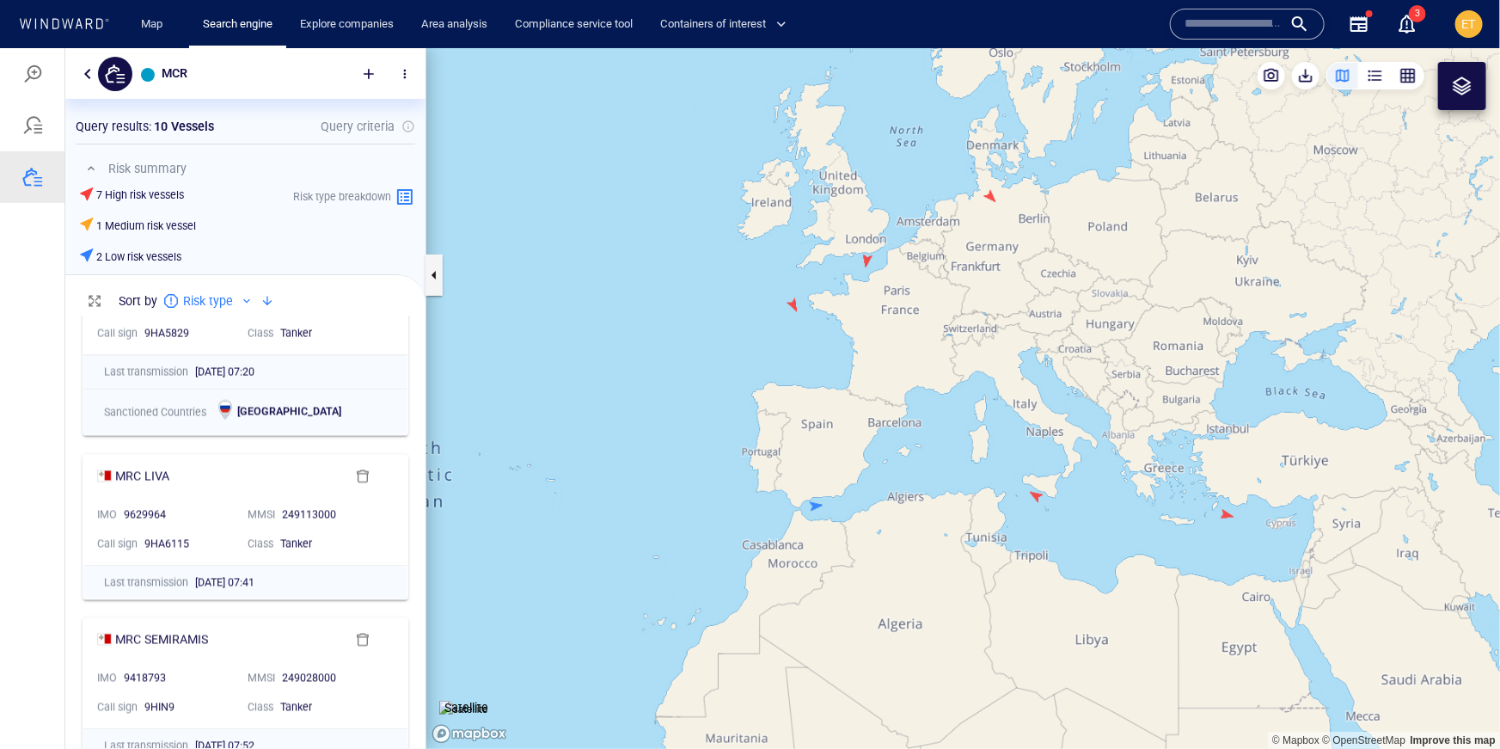
drag, startPoint x: 910, startPoint y: 522, endPoint x: 910, endPoint y: 571, distance: 49.0
click at [910, 571] on canvas "Map" at bounding box center [962, 397] width 1073 height 700
drag, startPoint x: 910, startPoint y: 571, endPoint x: 912, endPoint y: 582, distance: 10.5
click at [912, 582] on canvas "Map" at bounding box center [962, 397] width 1073 height 700
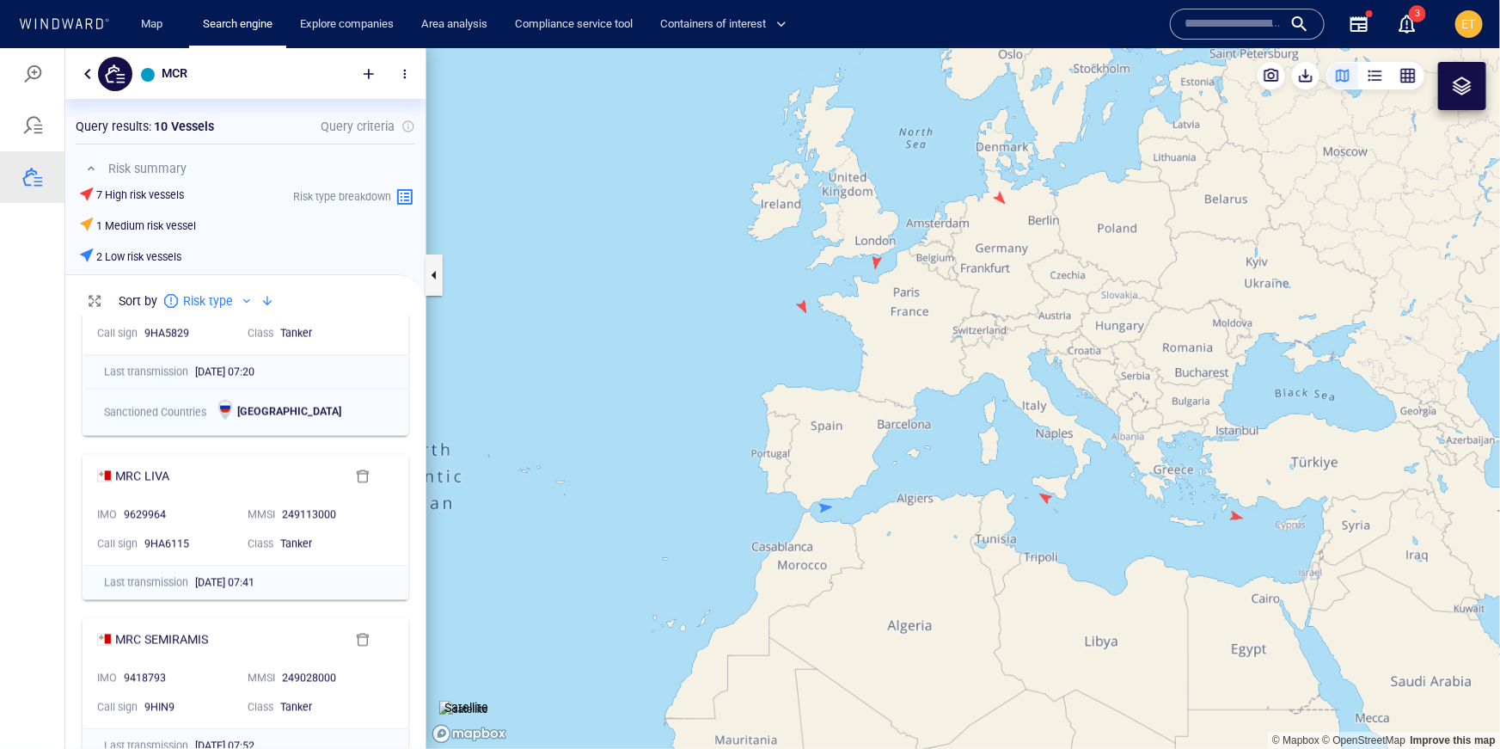
drag, startPoint x: 912, startPoint y: 582, endPoint x: 845, endPoint y: 555, distance: 72.1
click at [845, 555] on canvas "Map" at bounding box center [962, 397] width 1073 height 700
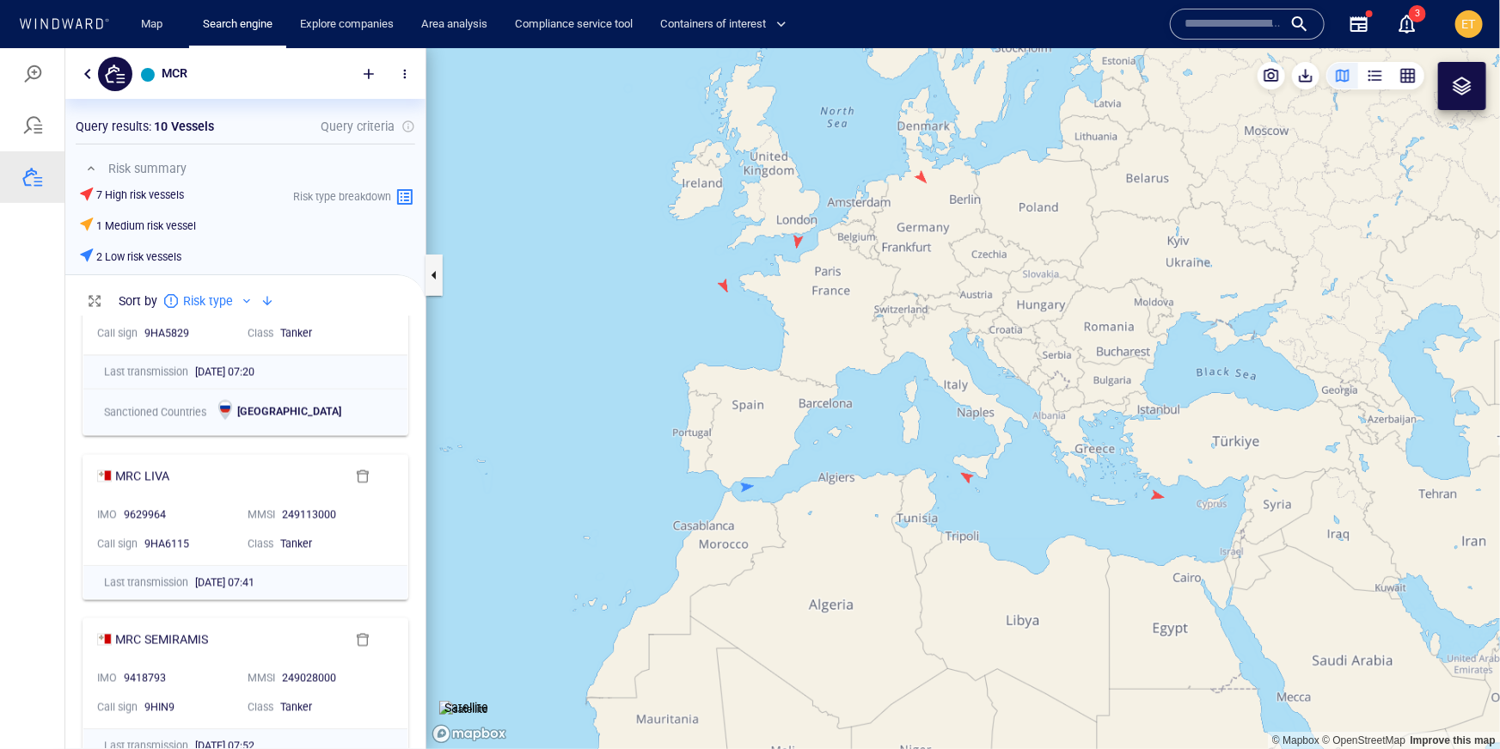
click at [876, 494] on canvas "Map" at bounding box center [962, 397] width 1073 height 700
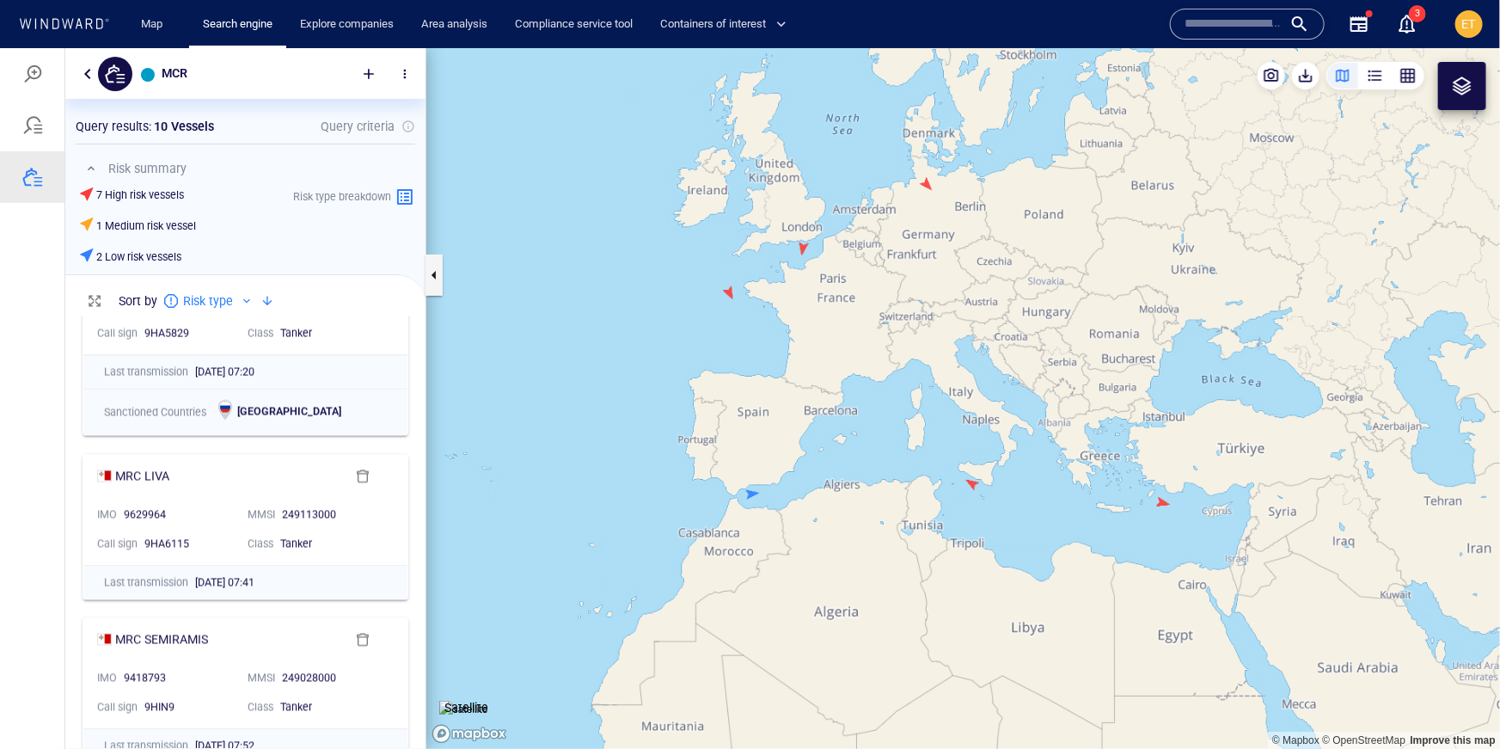
click at [865, 494] on canvas "Map" at bounding box center [962, 397] width 1073 height 700
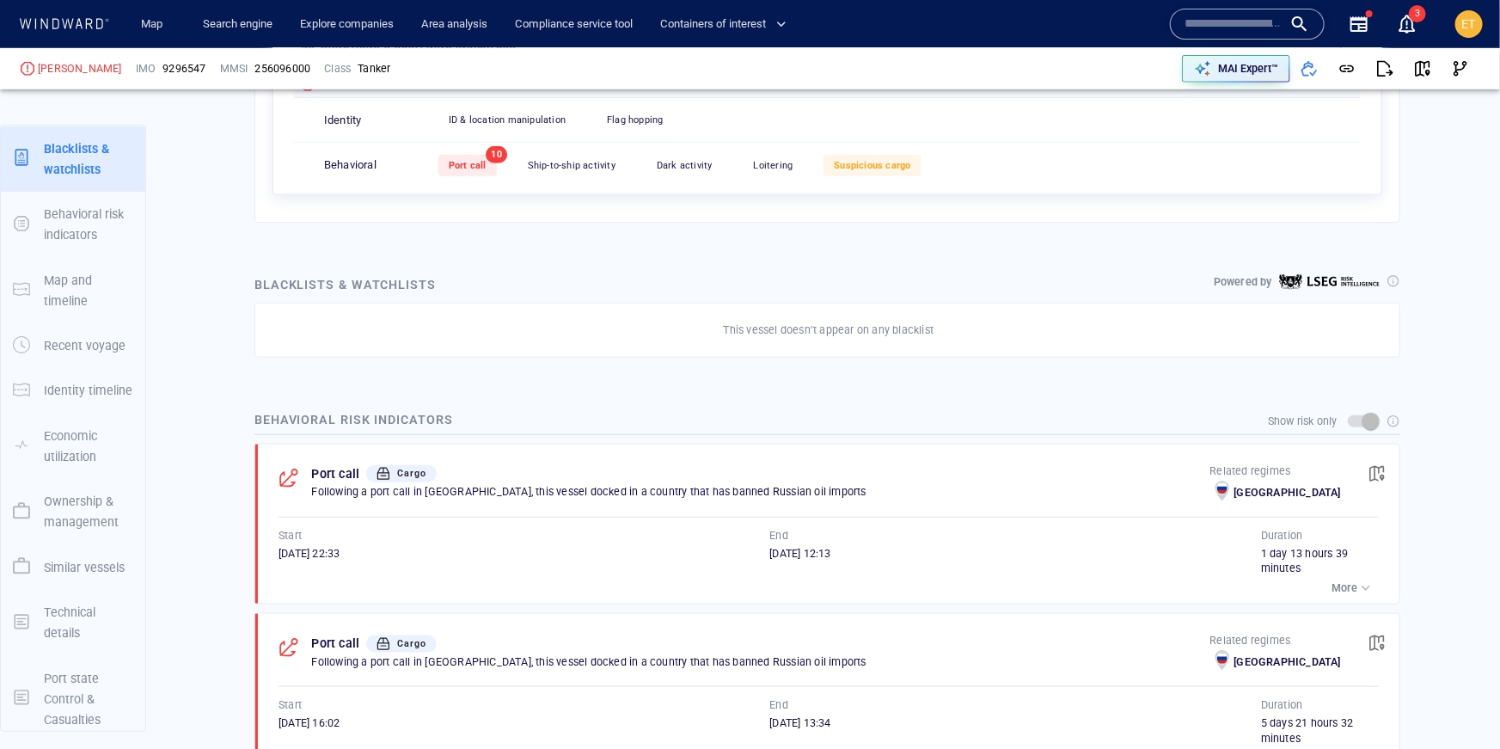
scroll to position [675, 0]
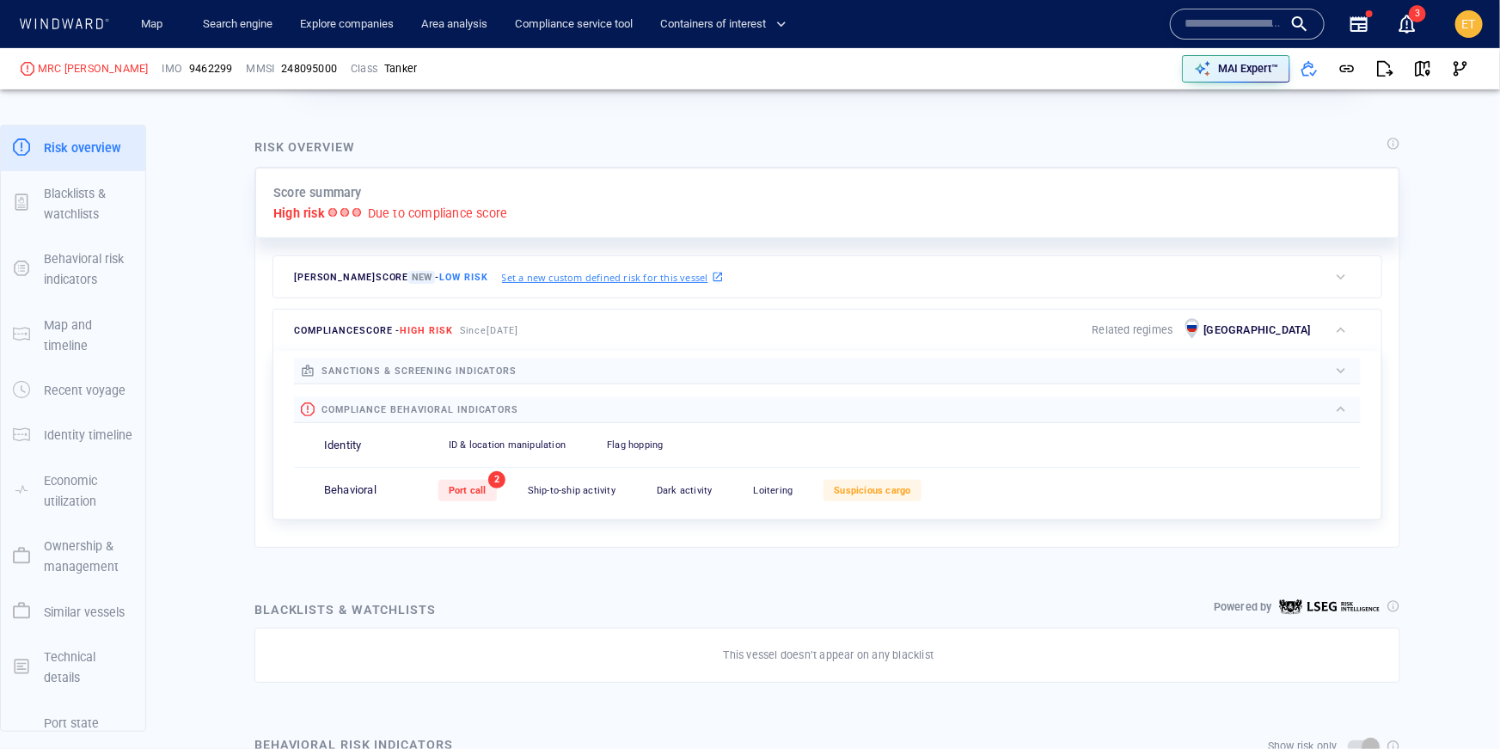
scroll to position [426, 0]
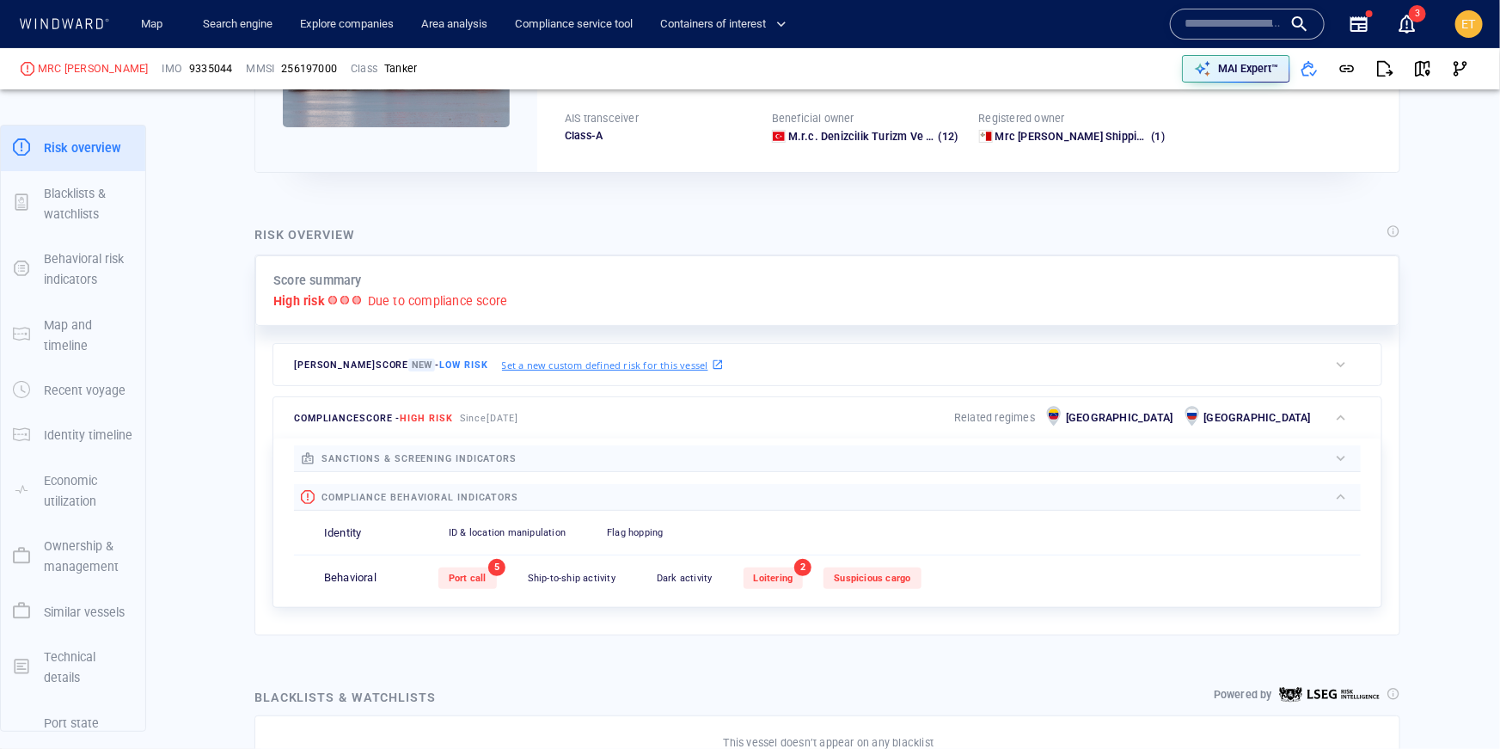
scroll to position [321, 0]
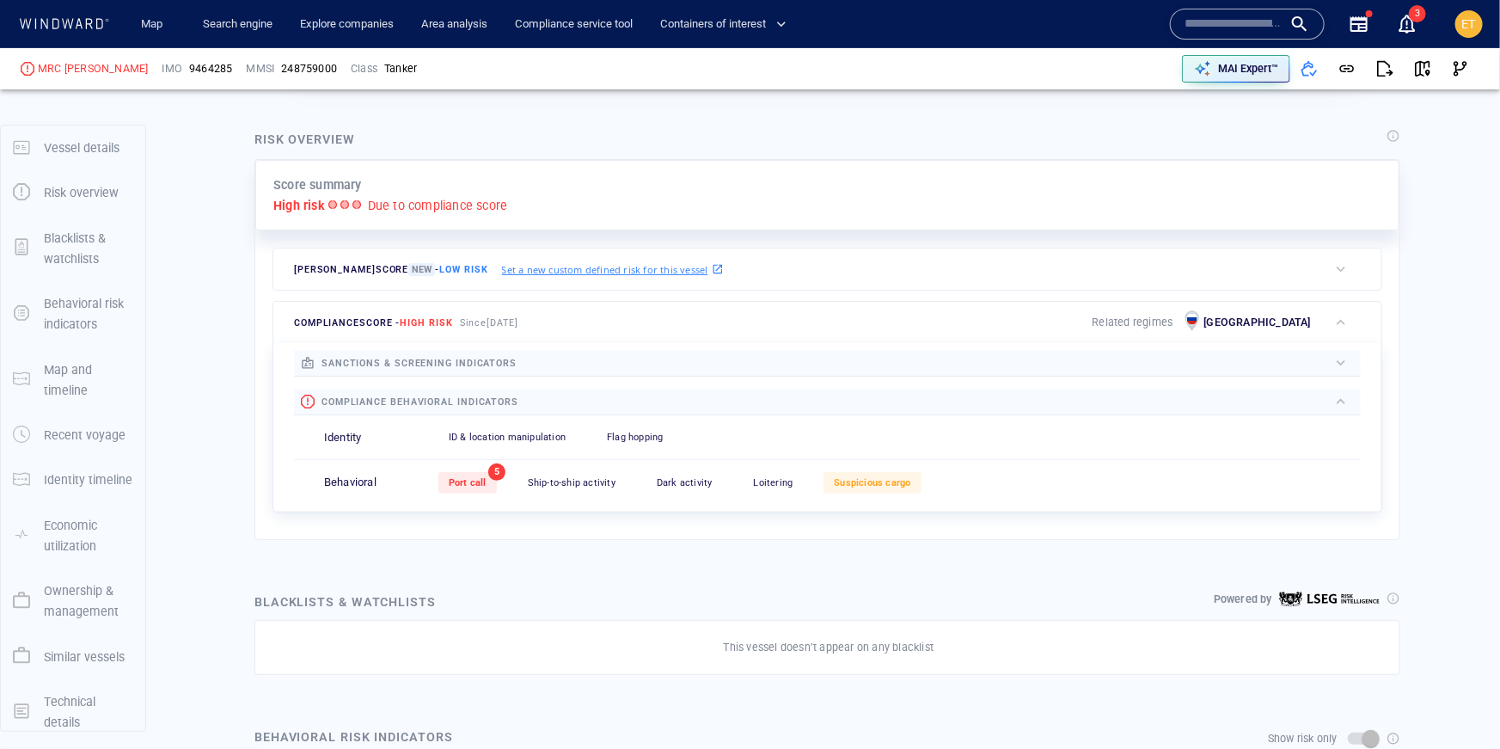
scroll to position [45, 0]
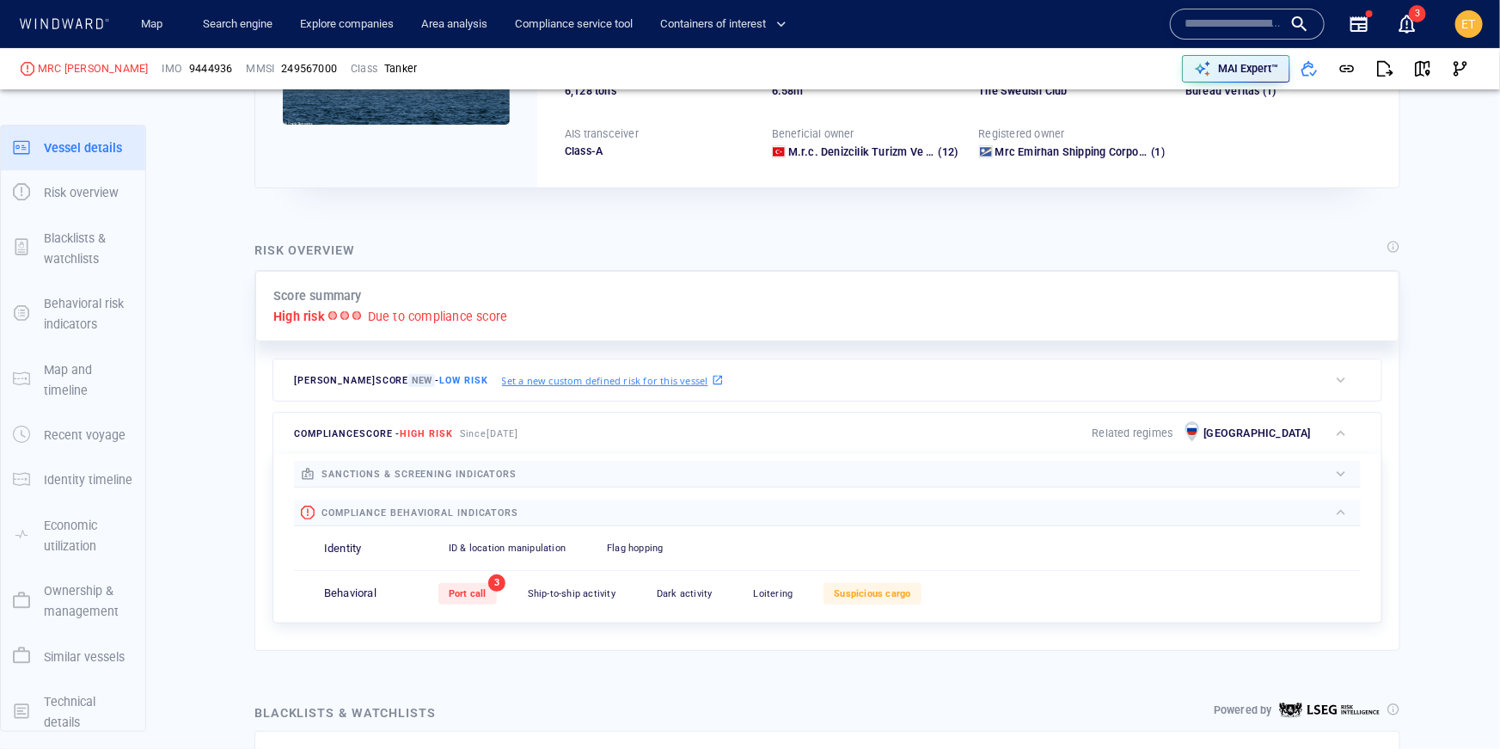
scroll to position [45, 0]
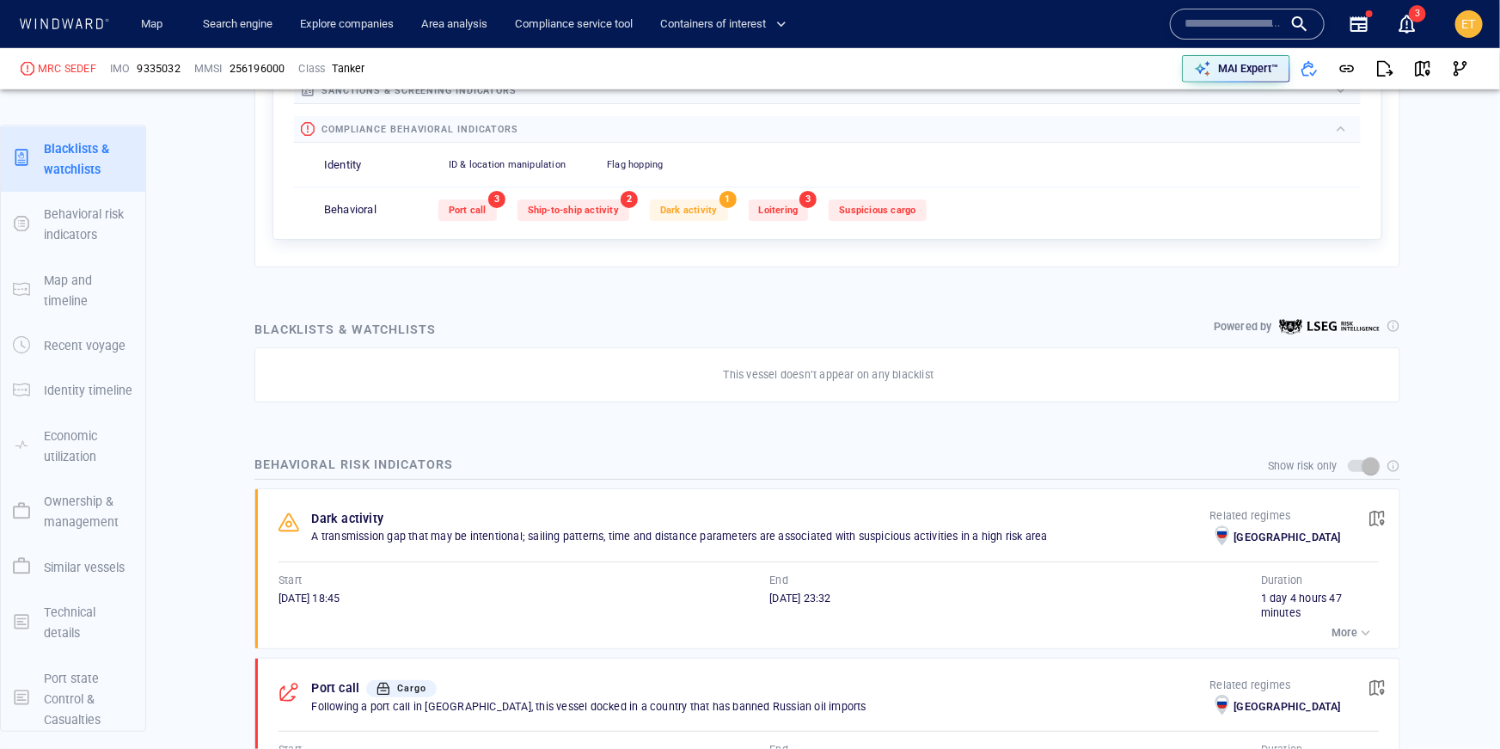
scroll to position [627, 0]
click at [1359, 632] on div "button" at bounding box center [1365, 630] width 17 height 17
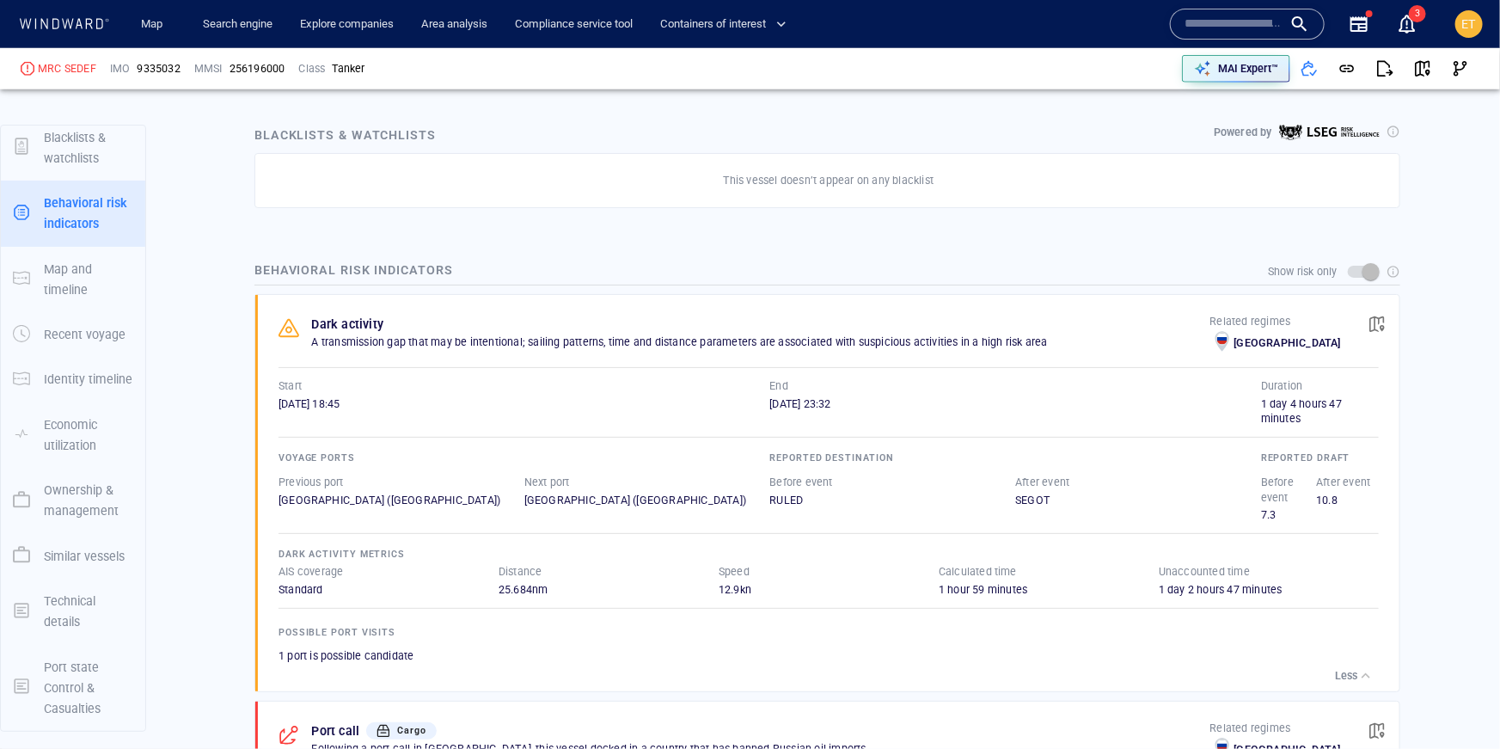
scroll to position [822, 0]
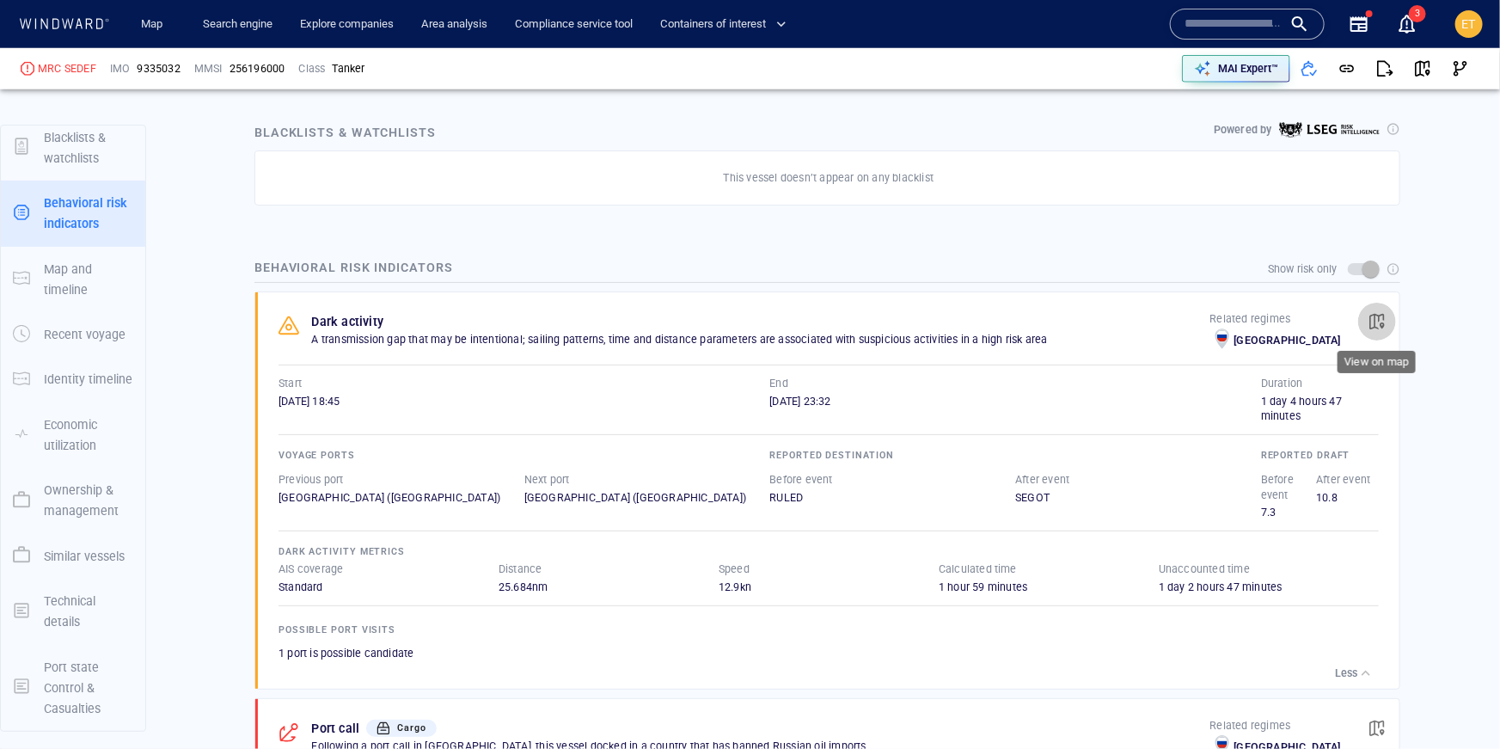
click at [1373, 325] on span "button" at bounding box center [1376, 321] width 17 height 17
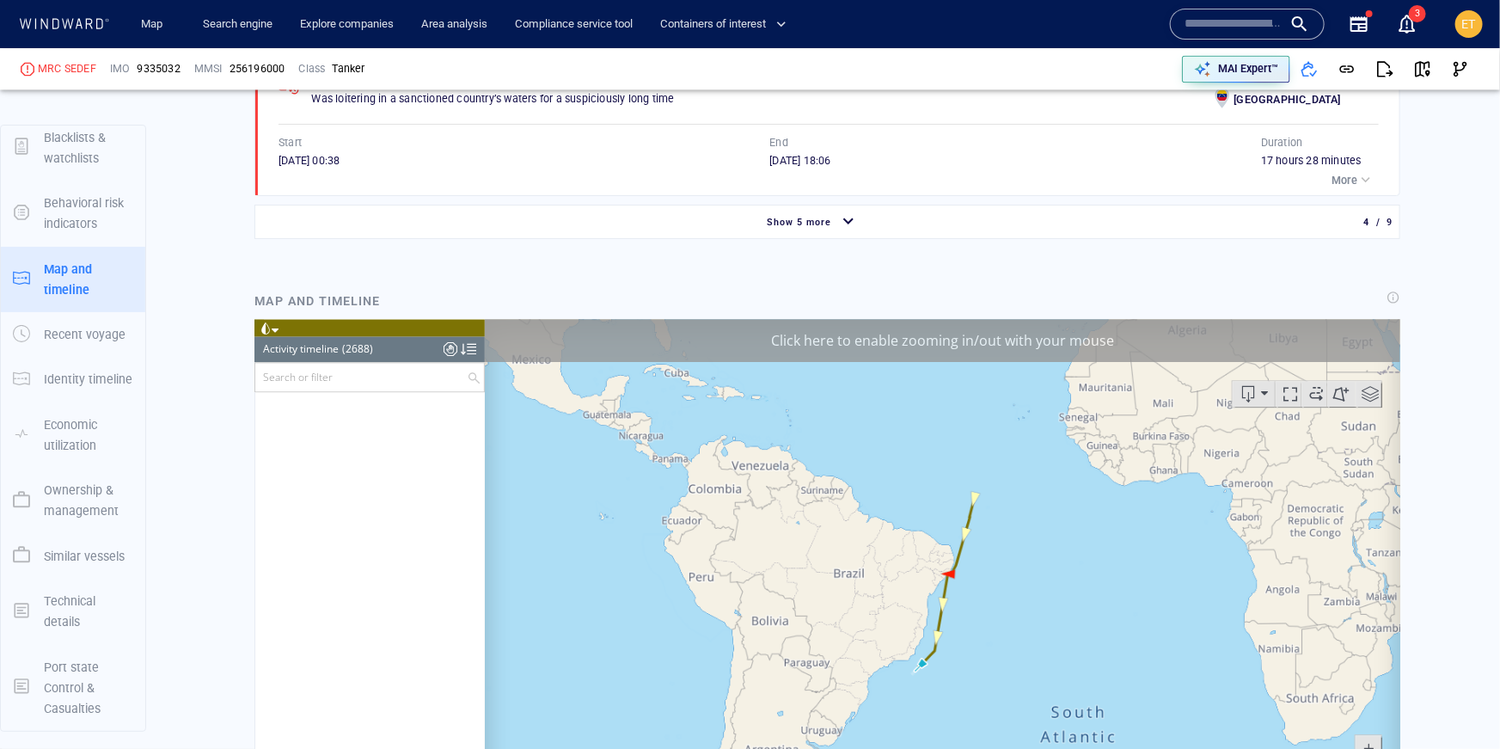
scroll to position [116840, 0]
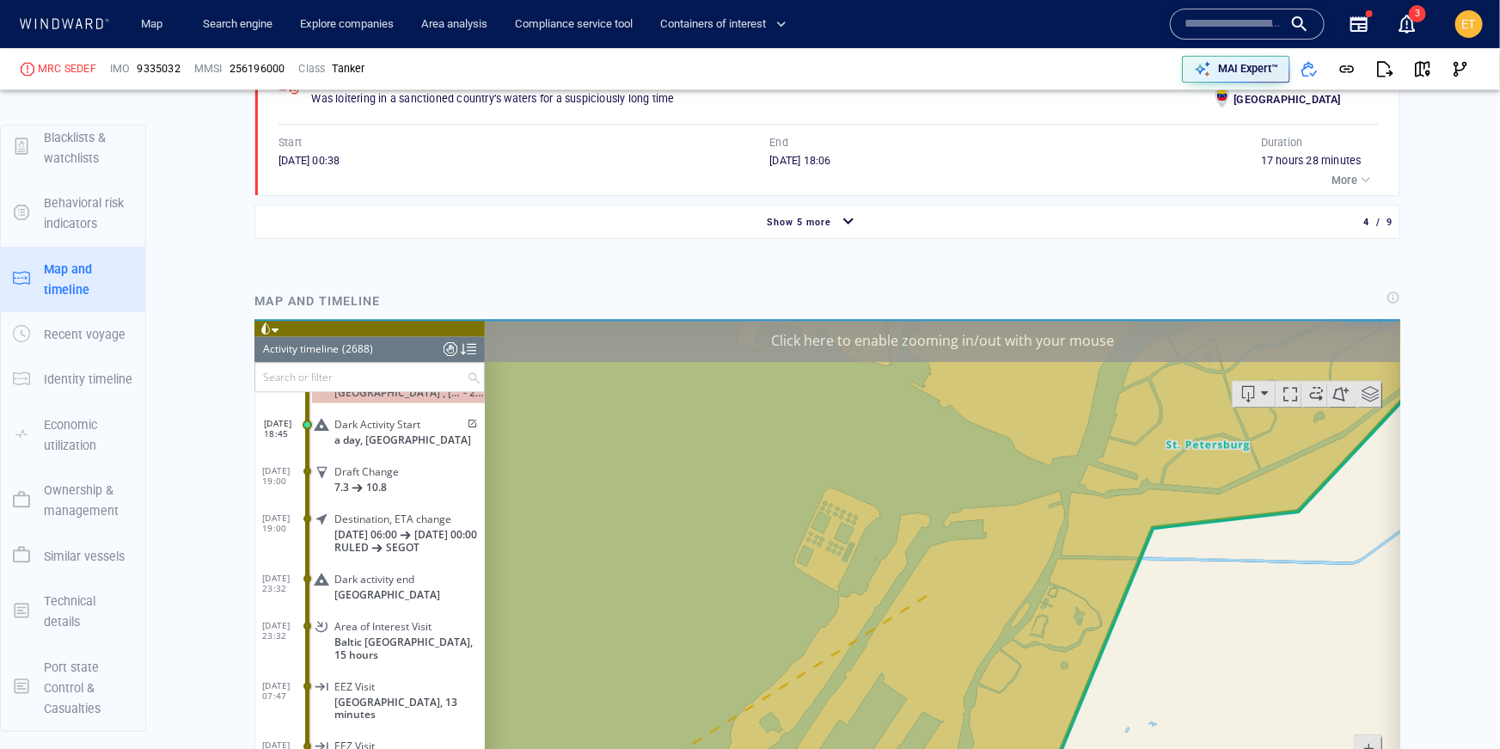
drag, startPoint x: 1469, startPoint y: 549, endPoint x: 1436, endPoint y: 416, distance: 137.1
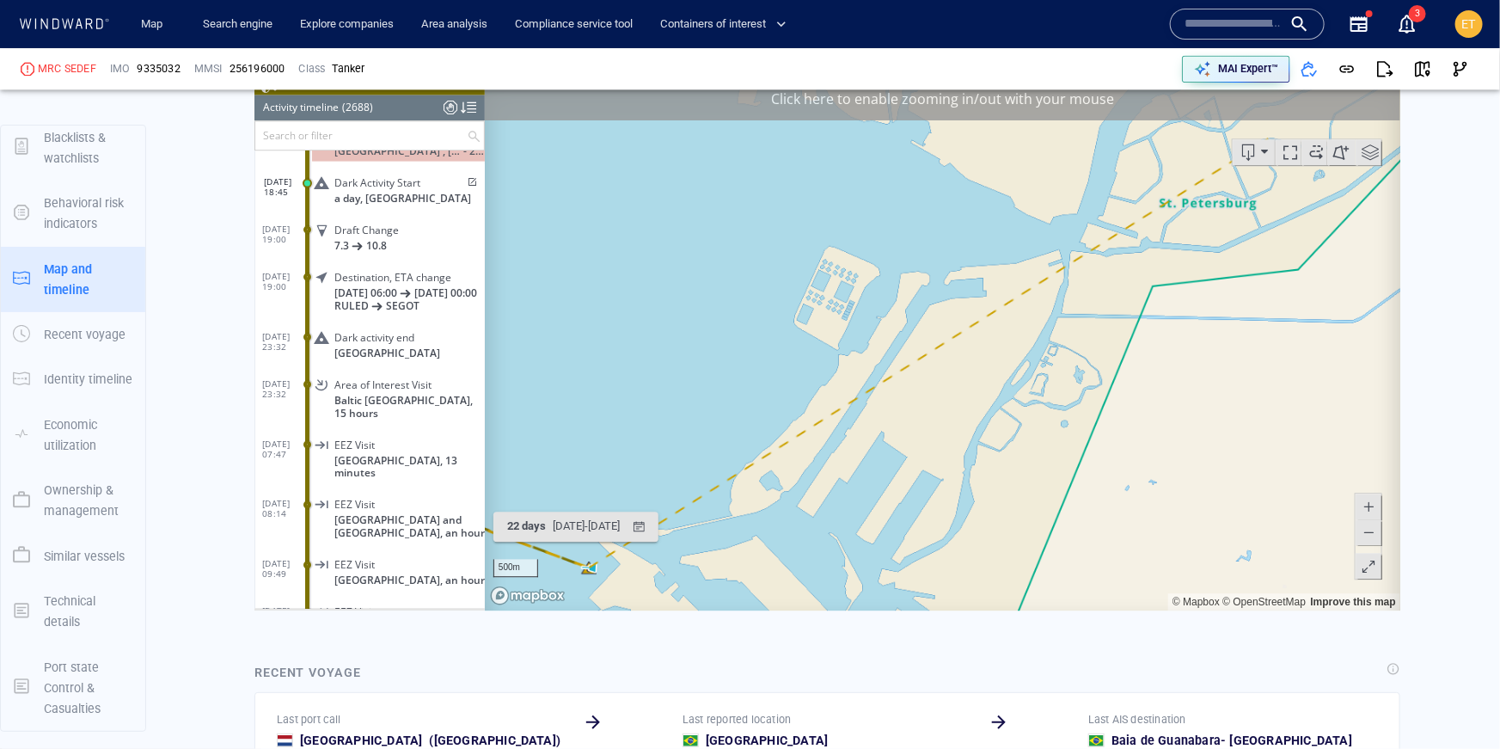
scroll to position [2062, 0]
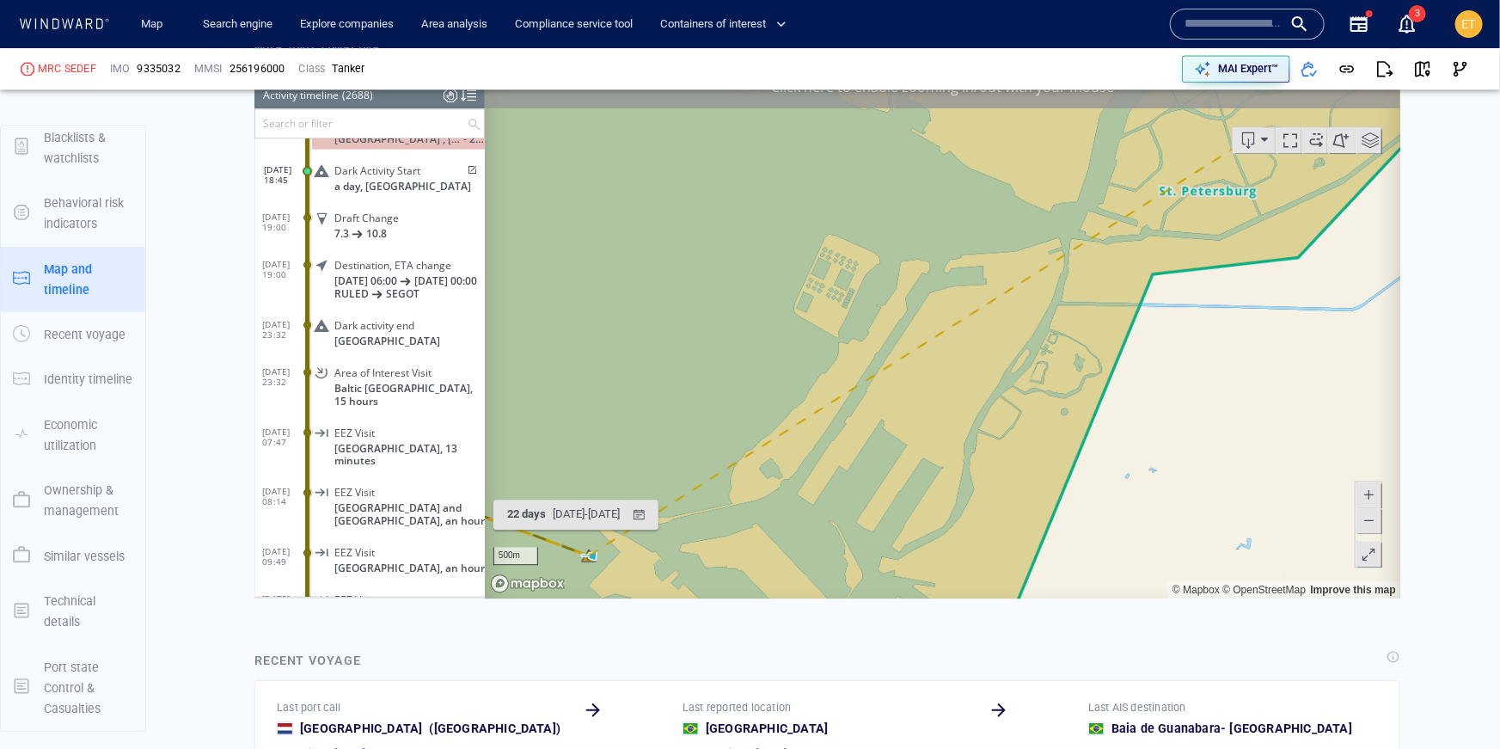
click at [1369, 524] on span at bounding box center [1367, 519] width 17 height 26
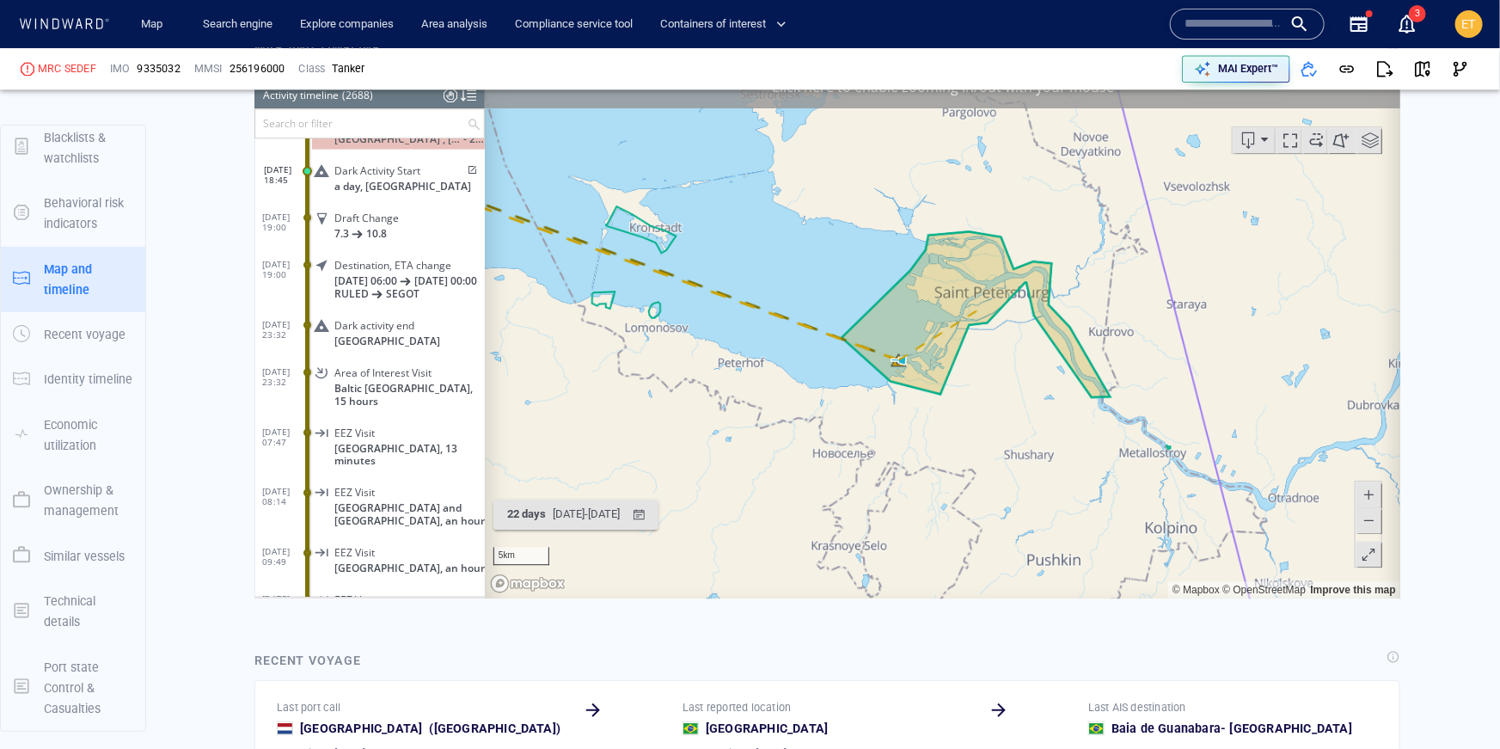
click at [1369, 524] on span at bounding box center [1367, 519] width 17 height 26
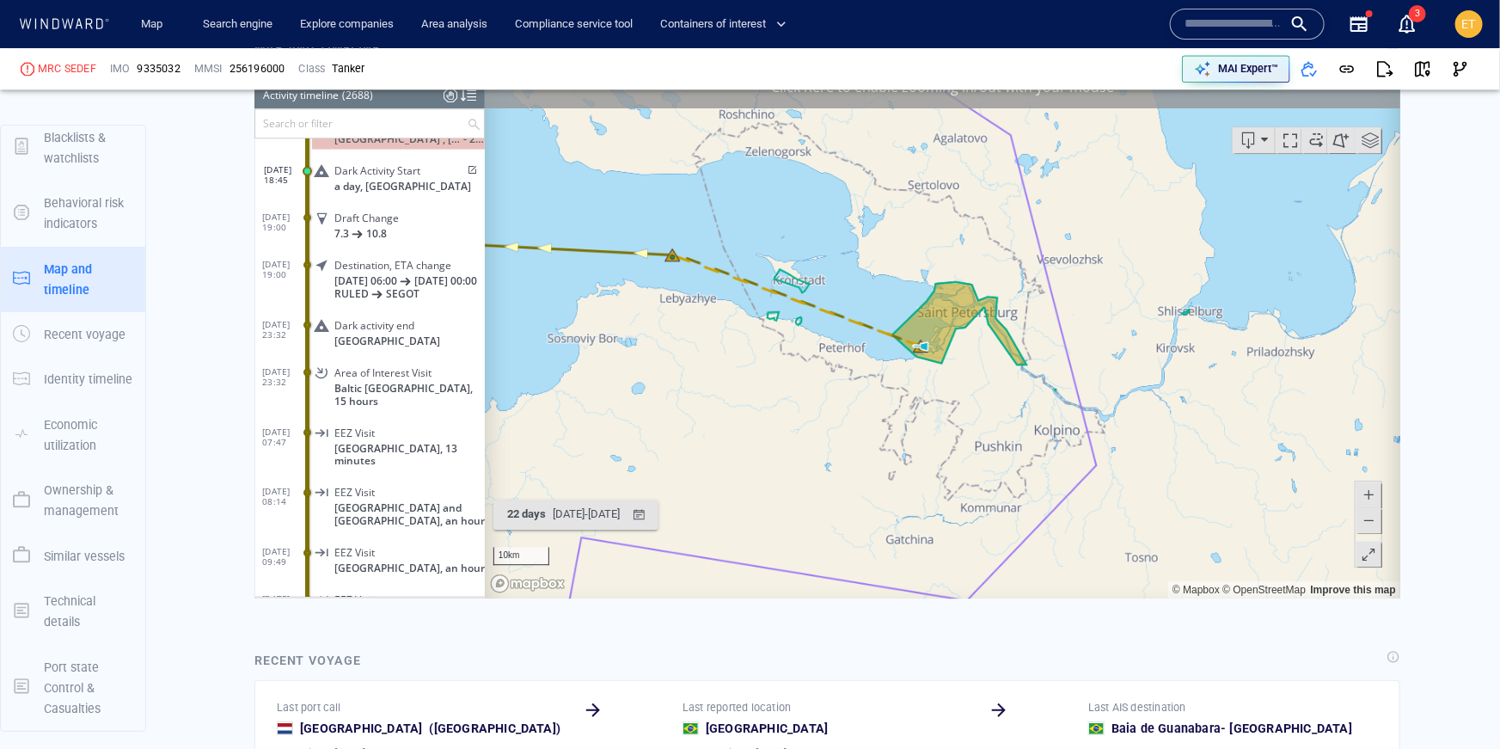
drag, startPoint x: 974, startPoint y: 381, endPoint x: 977, endPoint y: 416, distance: 35.4
click at [977, 416] on canvas "Map" at bounding box center [942, 330] width 916 height 533
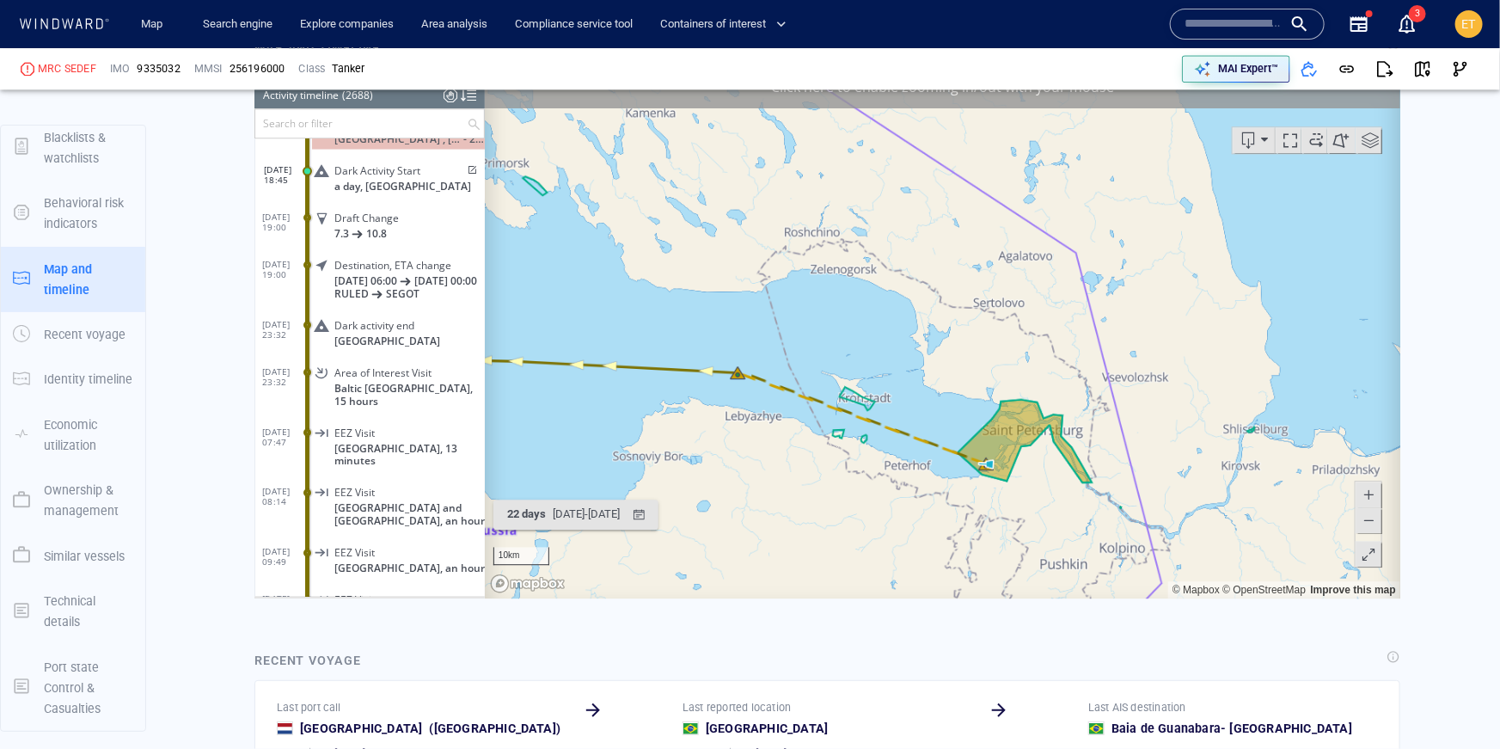
drag, startPoint x: 969, startPoint y: 404, endPoint x: 1039, endPoint y: 489, distance: 109.9
click at [1039, 489] on canvas "Map" at bounding box center [942, 330] width 916 height 533
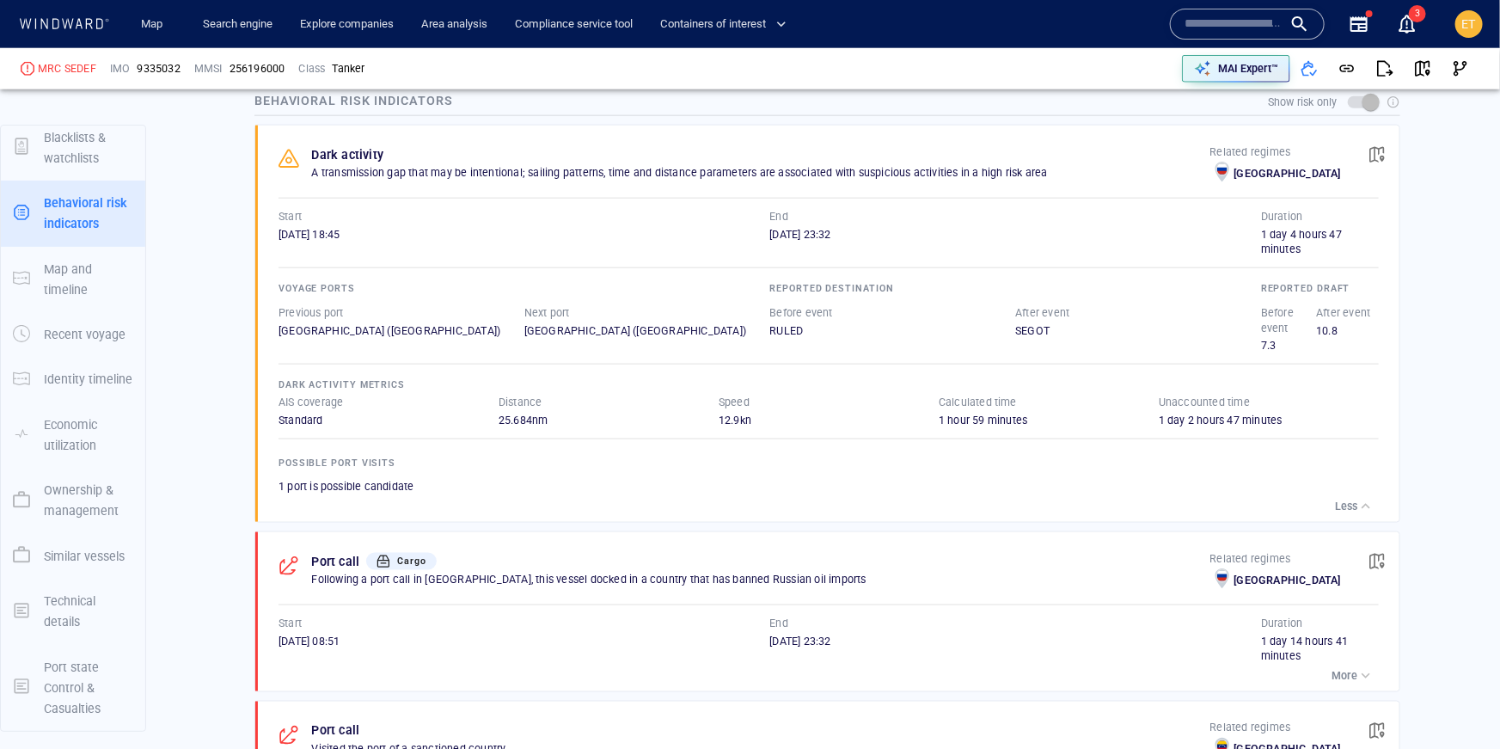
scroll to position [982, 0]
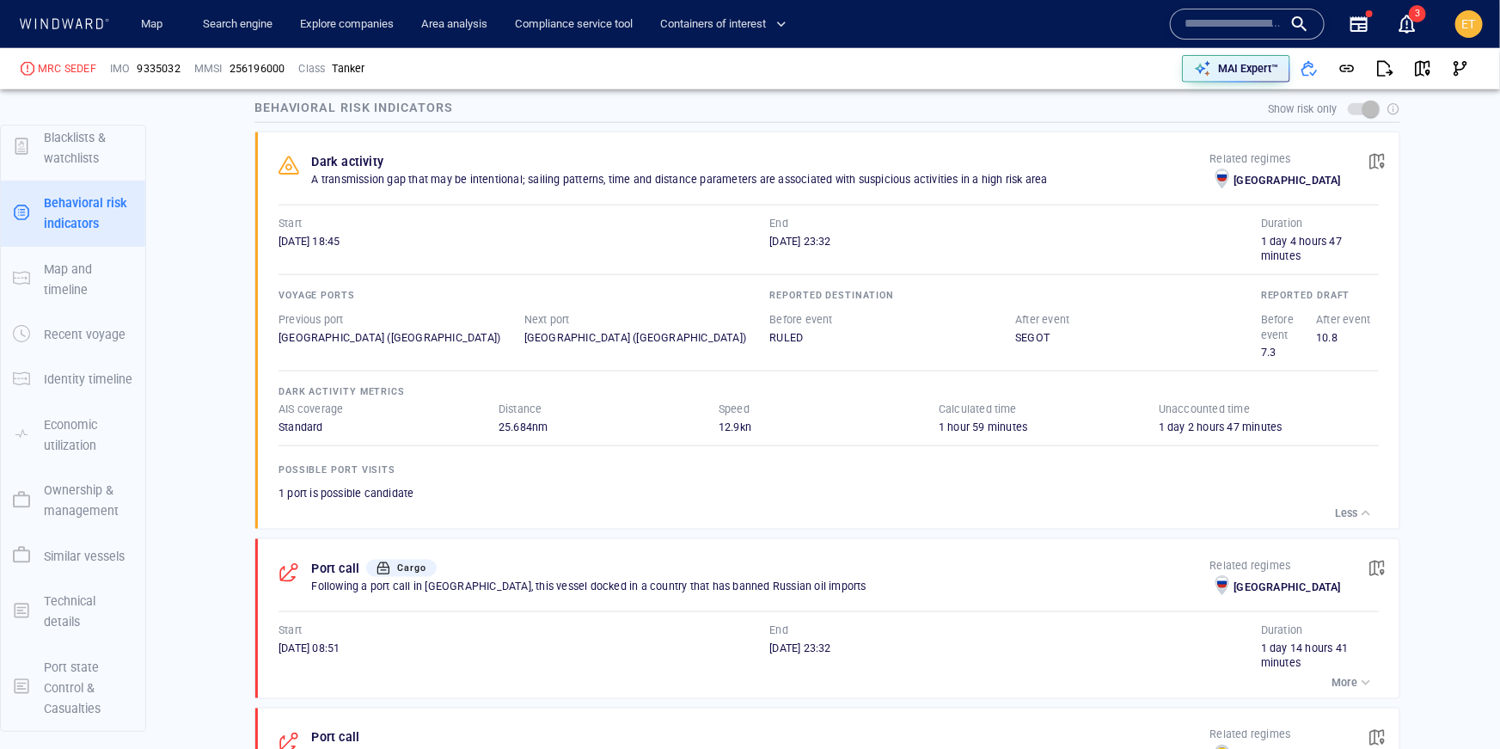
click at [388, 423] on div "Standard" at bounding box center [388, 426] width 220 height 15
drag, startPoint x: 350, startPoint y: 425, endPoint x: 275, endPoint y: 410, distance: 76.3
click at [278, 410] on div "AIS coverage Standard" at bounding box center [388, 418] width 220 height 34
click at [326, 431] on div "Possible Port Visits 1 port is possible candidate" at bounding box center [828, 467] width 1107 height 73
drag, startPoint x: 326, startPoint y: 426, endPoint x: 268, endPoint y: 404, distance: 61.8
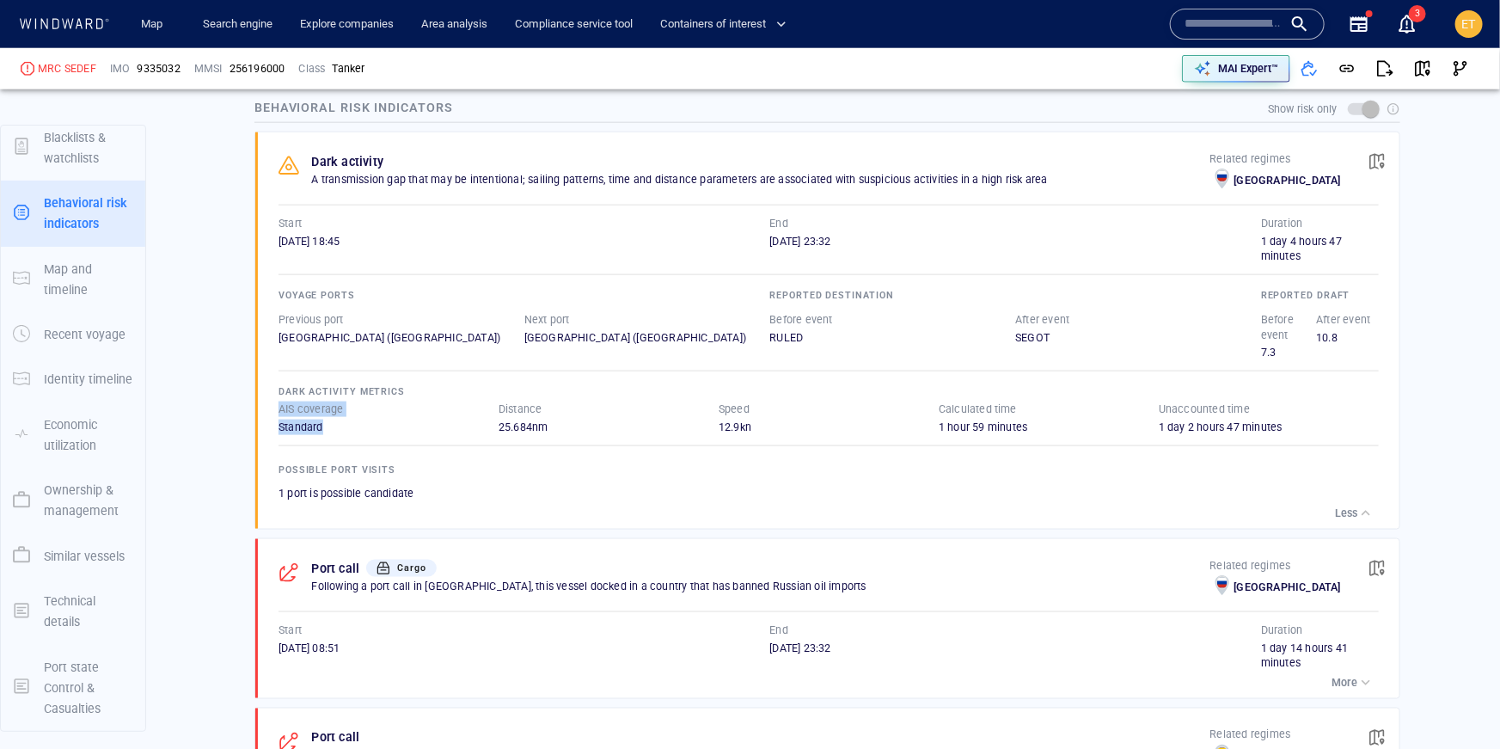
click at [268, 404] on div "Dark activity A transmission gap that may be intentional; sailing patterns, tim…" at bounding box center [832, 330] width 1133 height 396
click at [277, 425] on div "Dark activity A transmission gap that may be intentional; sailing patterns, tim…" at bounding box center [832, 330] width 1133 height 396
drag, startPoint x: 277, startPoint y: 425, endPoint x: 334, endPoint y: 425, distance: 57.6
click at [334, 425] on div "Dark activity A transmission gap that may be intentional; sailing patterns, tim…" at bounding box center [832, 330] width 1133 height 396
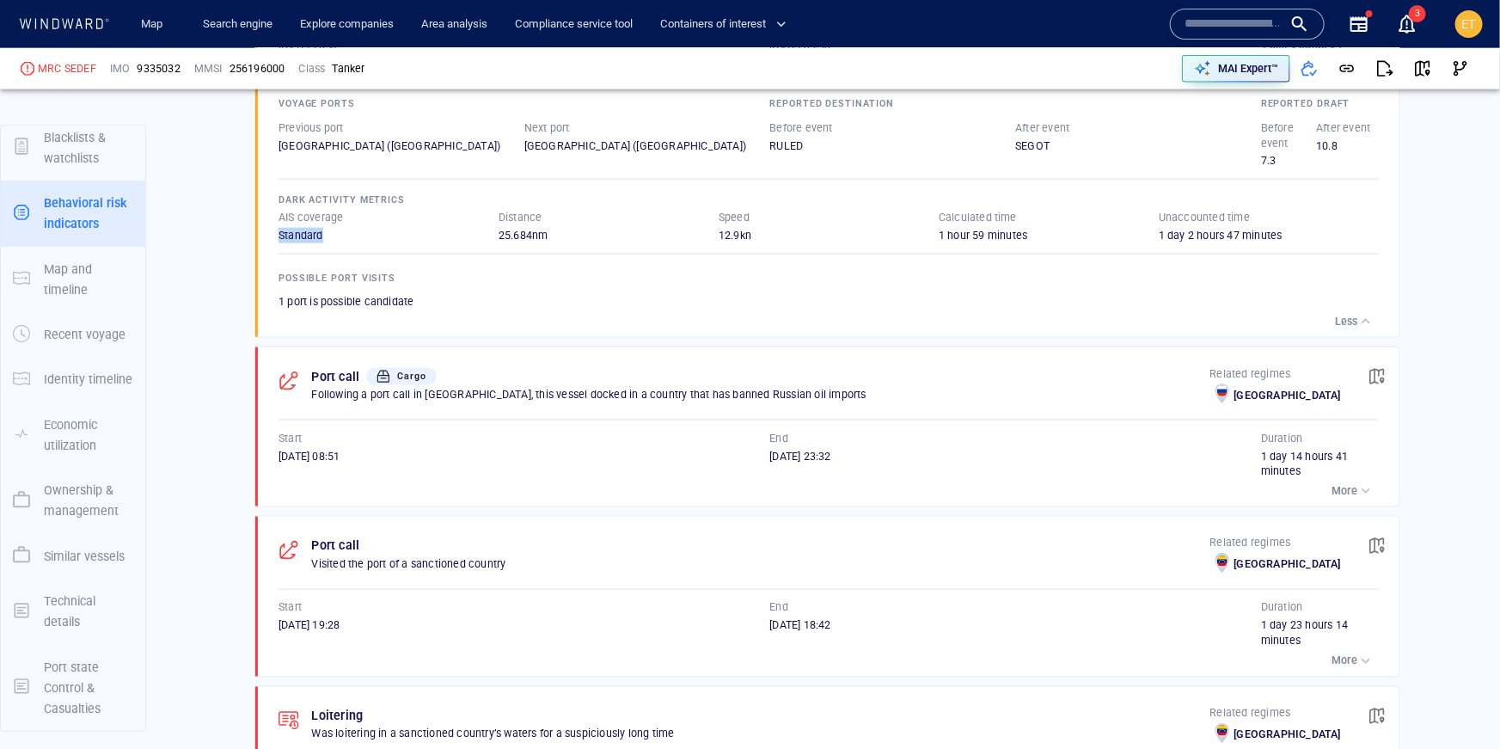
scroll to position [1184, 0]
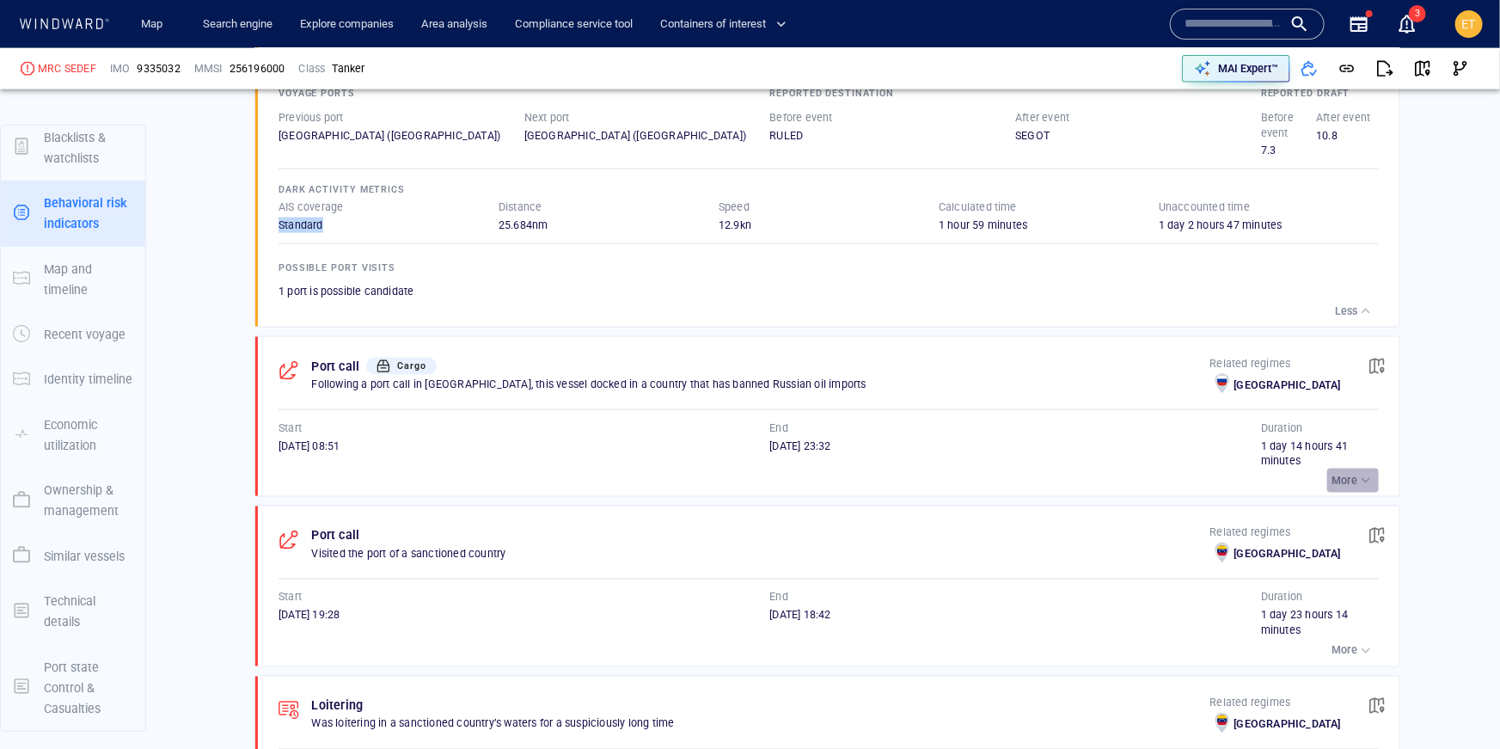
click at [1359, 472] on div "button" at bounding box center [1365, 480] width 17 height 17
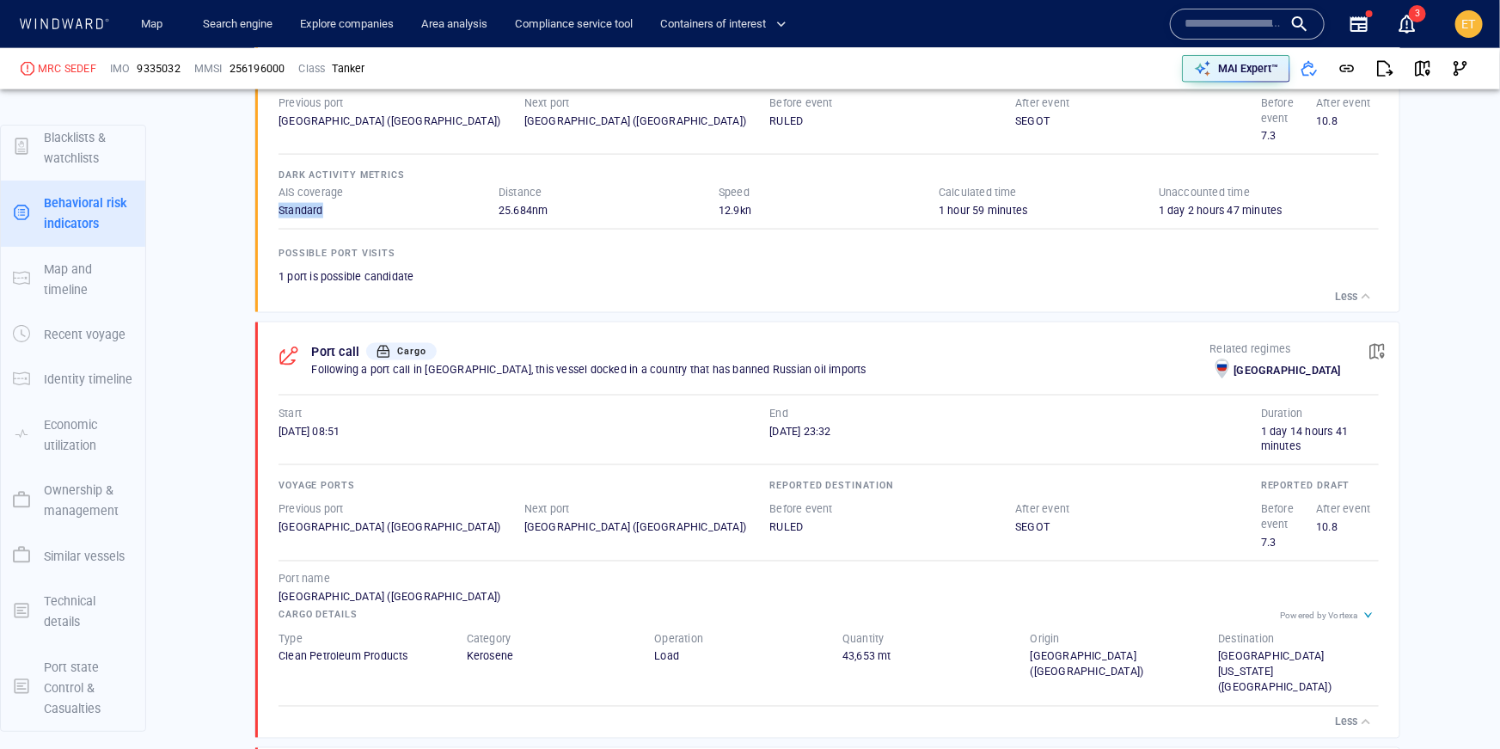
scroll to position [1196, 0]
click at [1349, 615] on div "Powered by Vortexa" at bounding box center [1319, 618] width 78 height 9
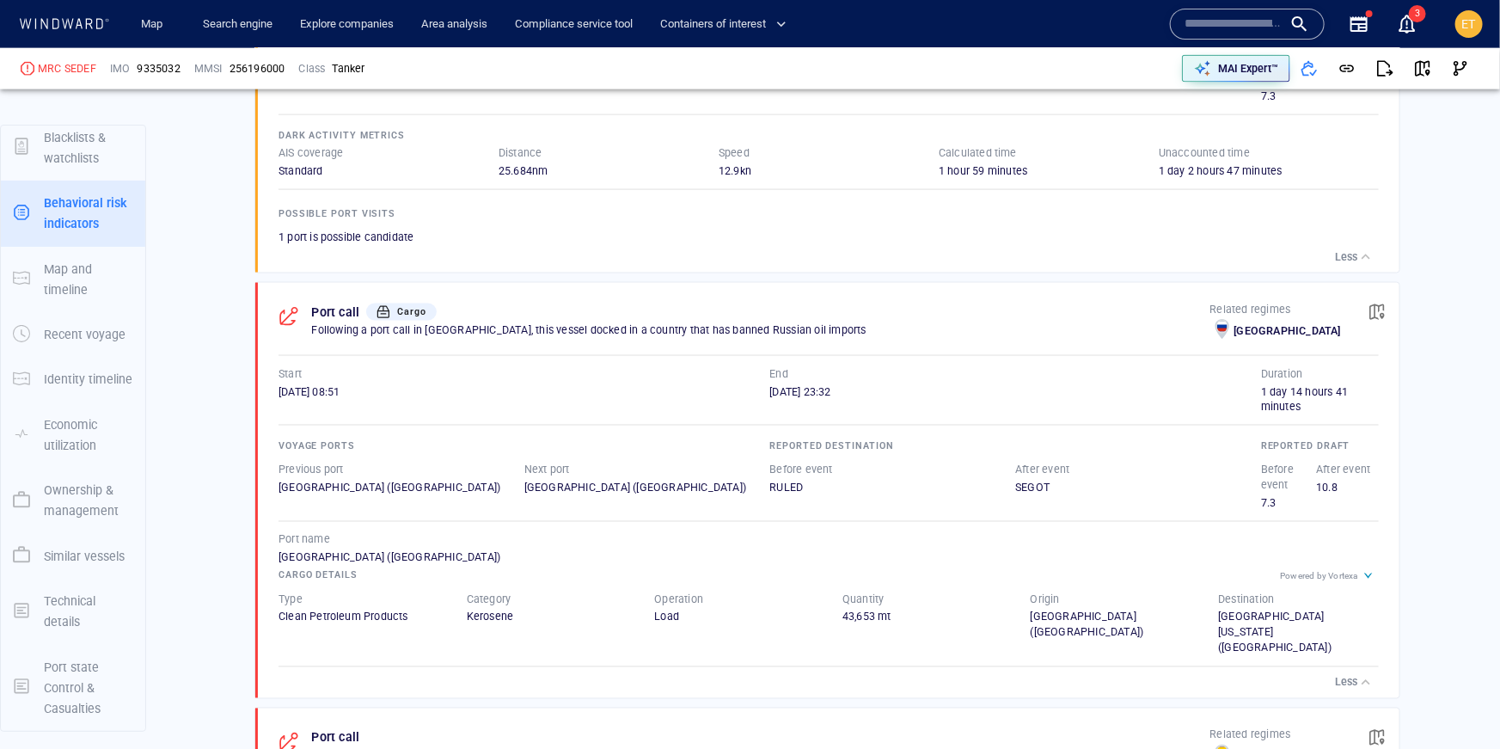
scroll to position [1237, 0]
drag, startPoint x: 1359, startPoint y: 573, endPoint x: 1328, endPoint y: 573, distance: 30.9
click at [1328, 573] on div "Powered by Vortexa" at bounding box center [1329, 576] width 99 height 21
drag, startPoint x: 1328, startPoint y: 573, endPoint x: 1362, endPoint y: 573, distance: 34.4
click at [1362, 573] on div "Powered by Vortexa" at bounding box center [1329, 576] width 99 height 21
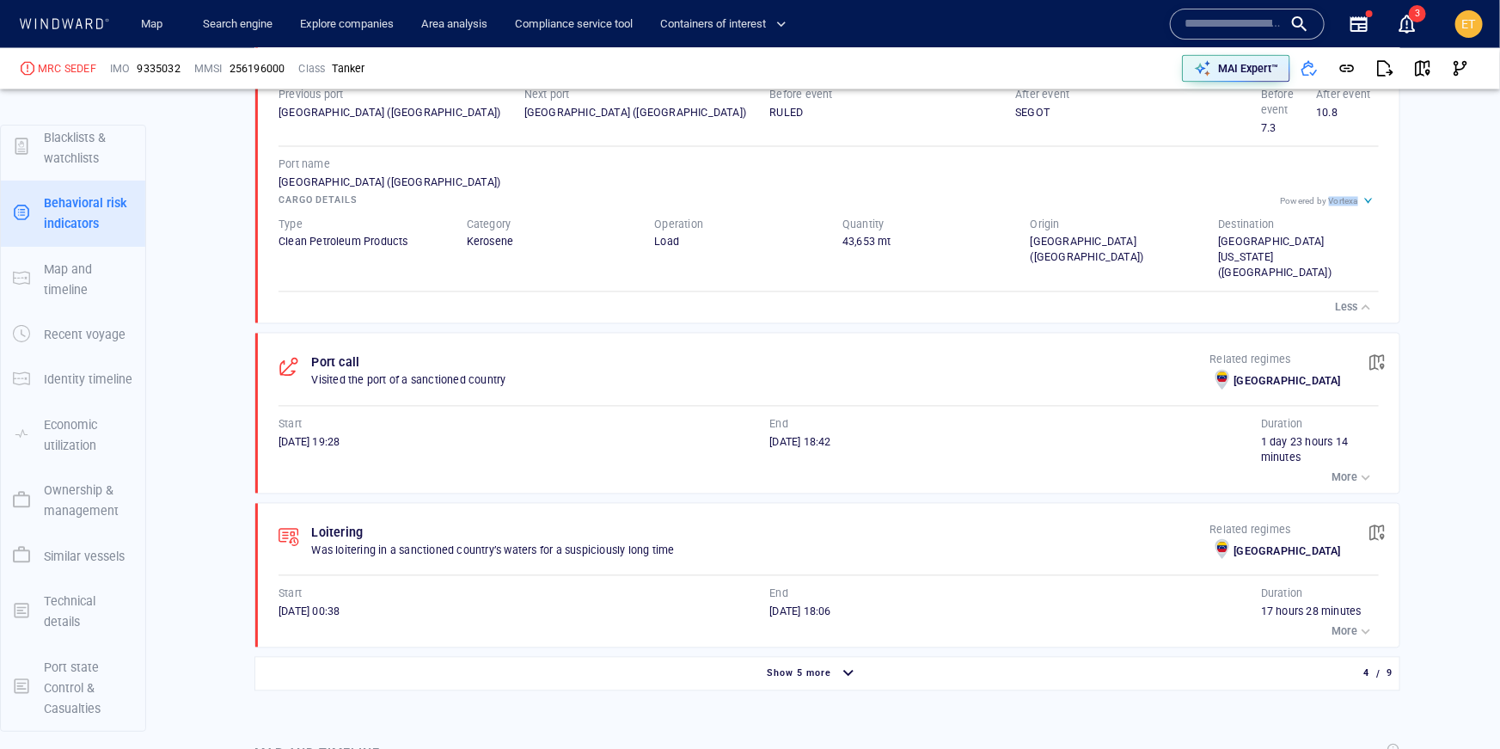
scroll to position [1618, 0]
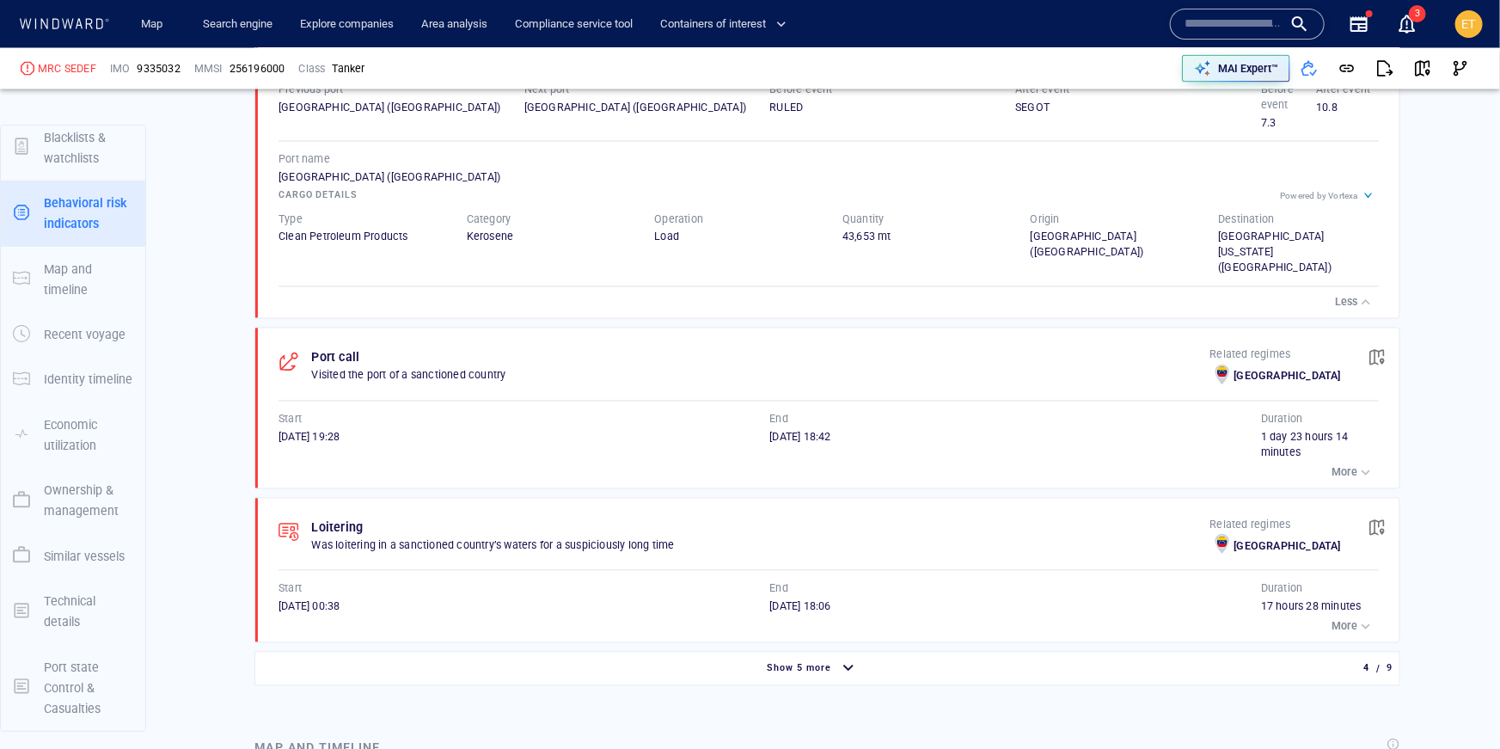
click at [1089, 668] on div "Show risk only Dark activity A transmission gap that may be intentional; sailin…" at bounding box center [827, 88] width 1152 height 1201
click at [908, 659] on div "Show 5 more" at bounding box center [813, 669] width 1108 height 30
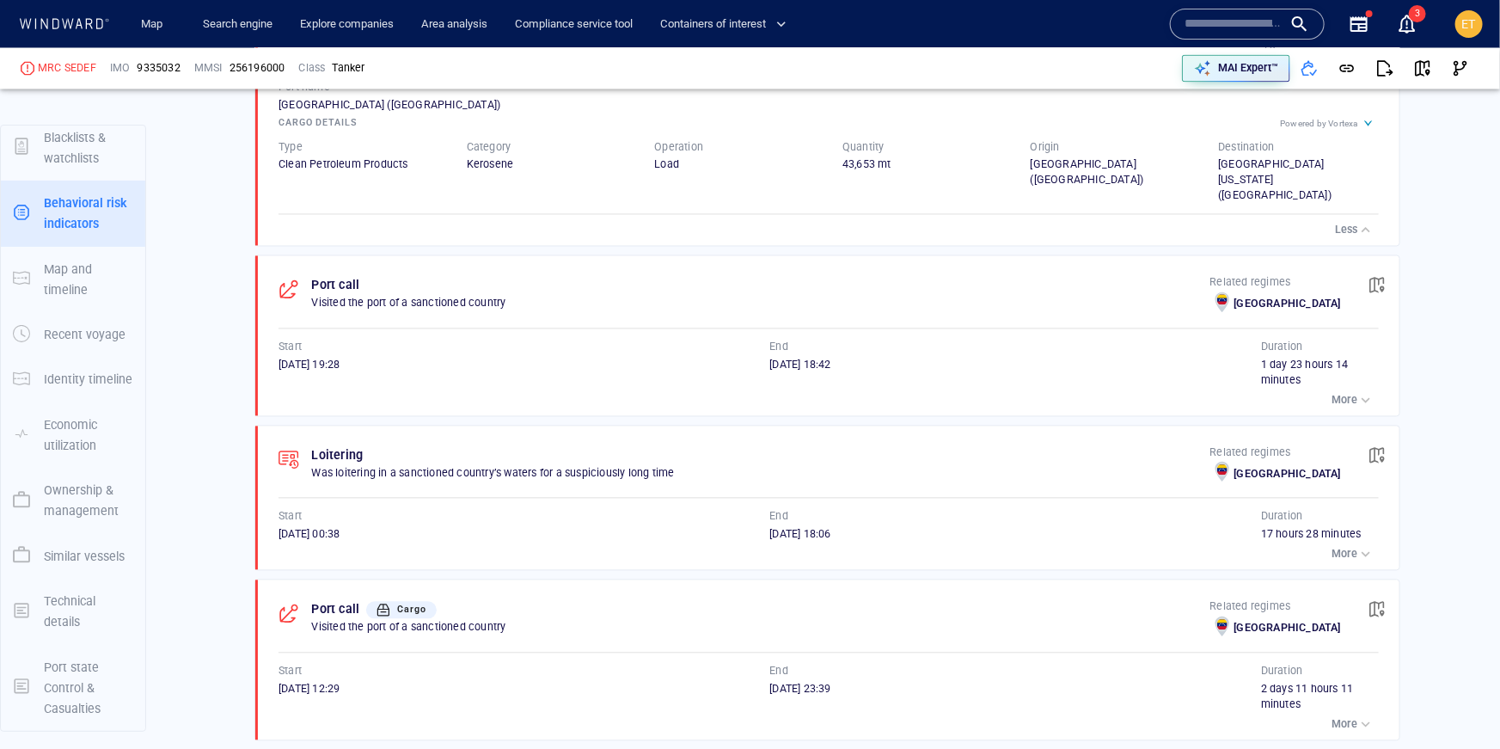
scroll to position [1759, 0]
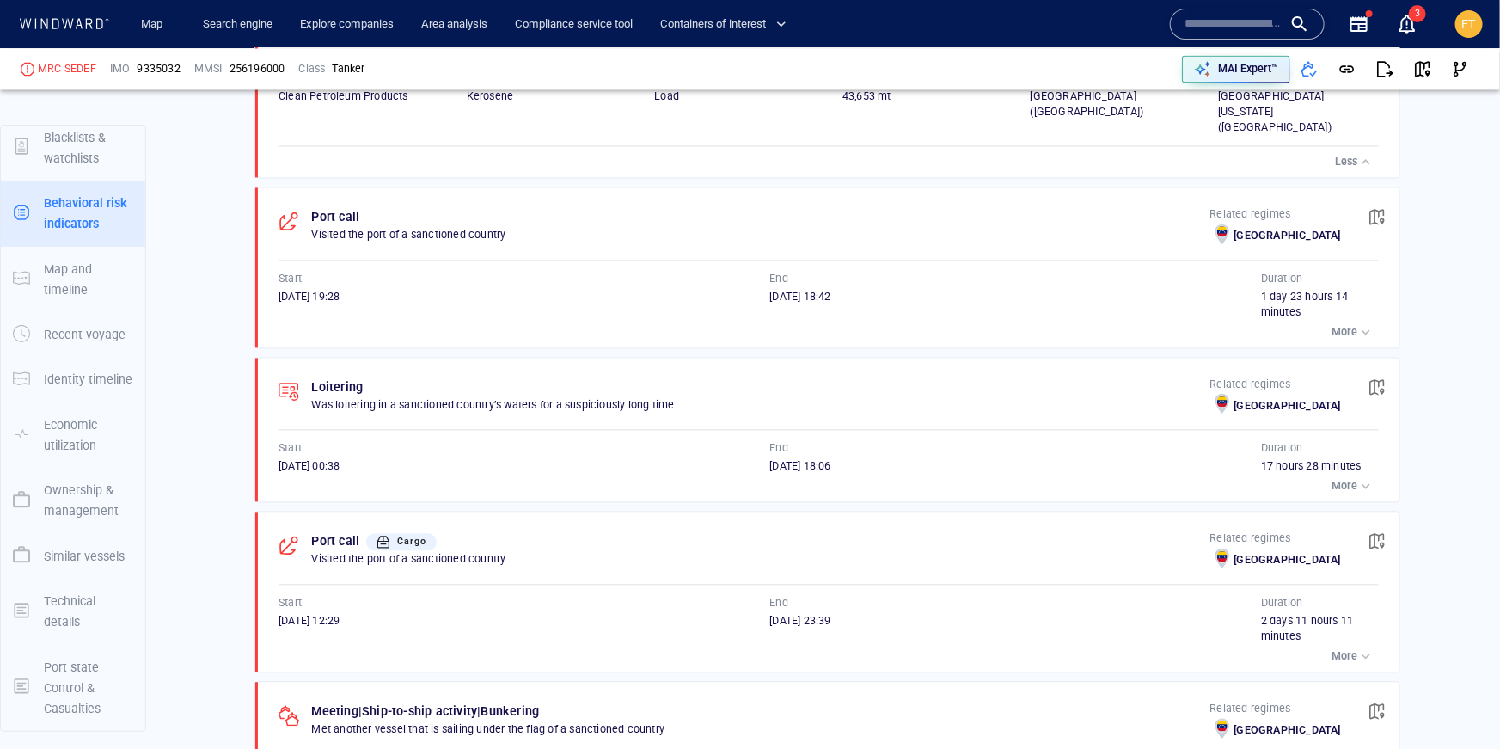
click at [1354, 478] on p "More" at bounding box center [1344, 485] width 26 height 15
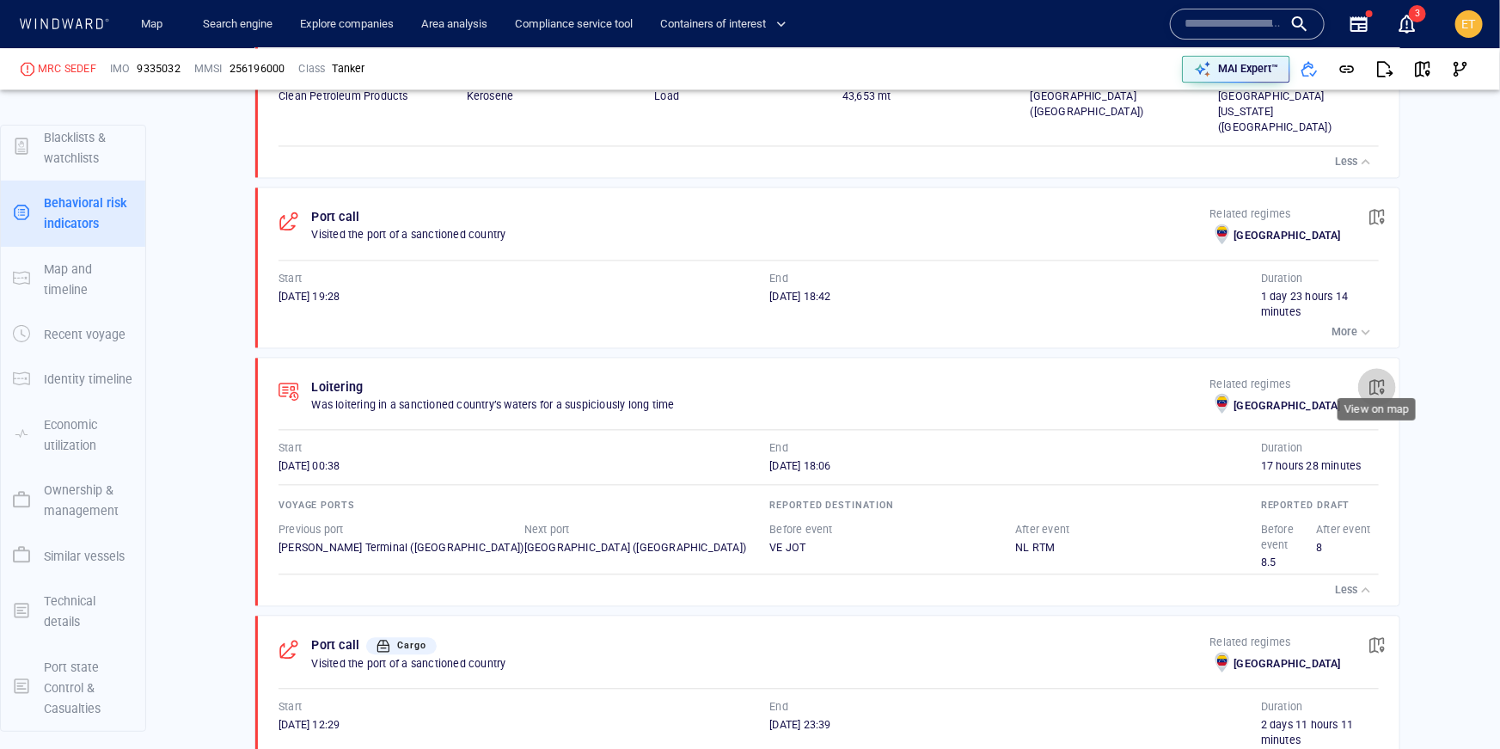
click at [1382, 378] on span "button" at bounding box center [1376, 386] width 17 height 17
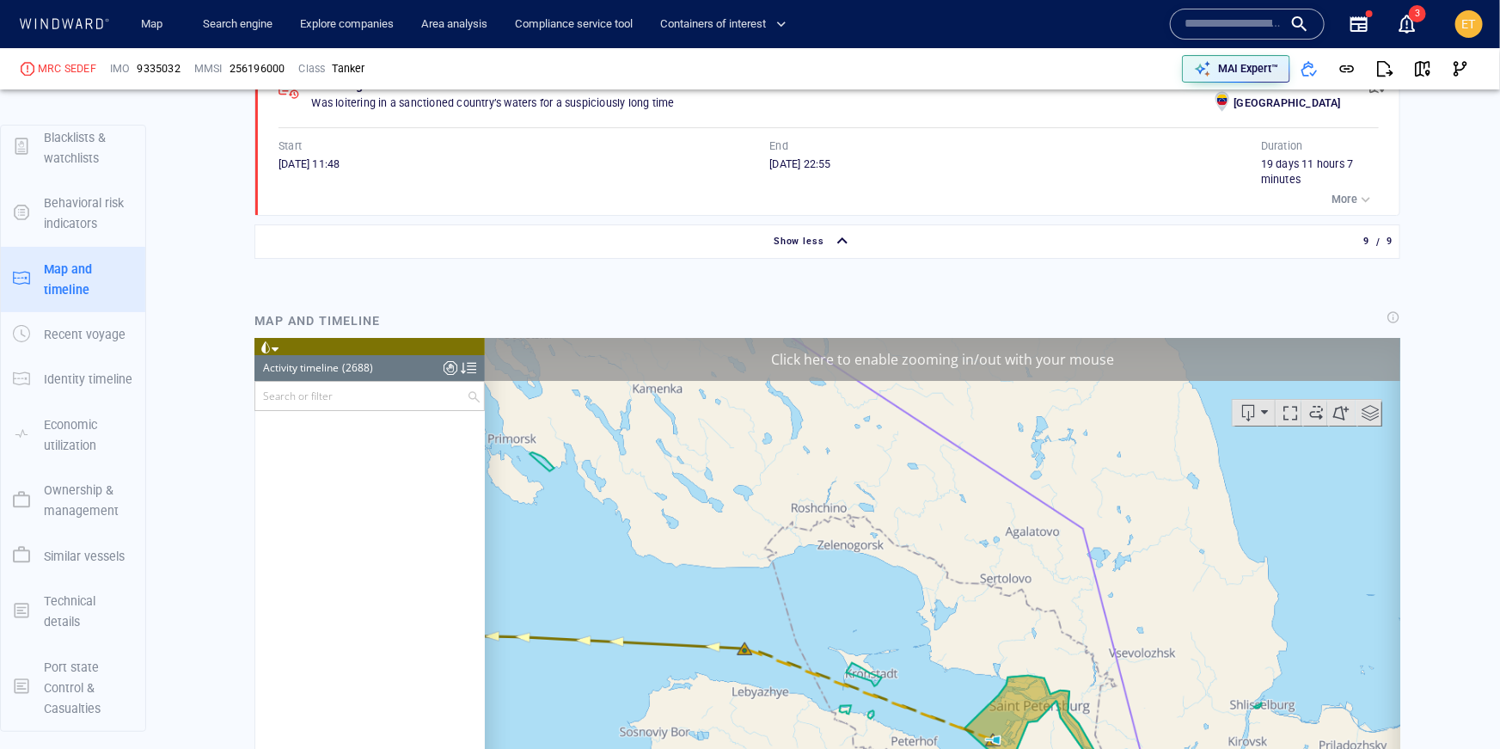
scroll to position [103984, 0]
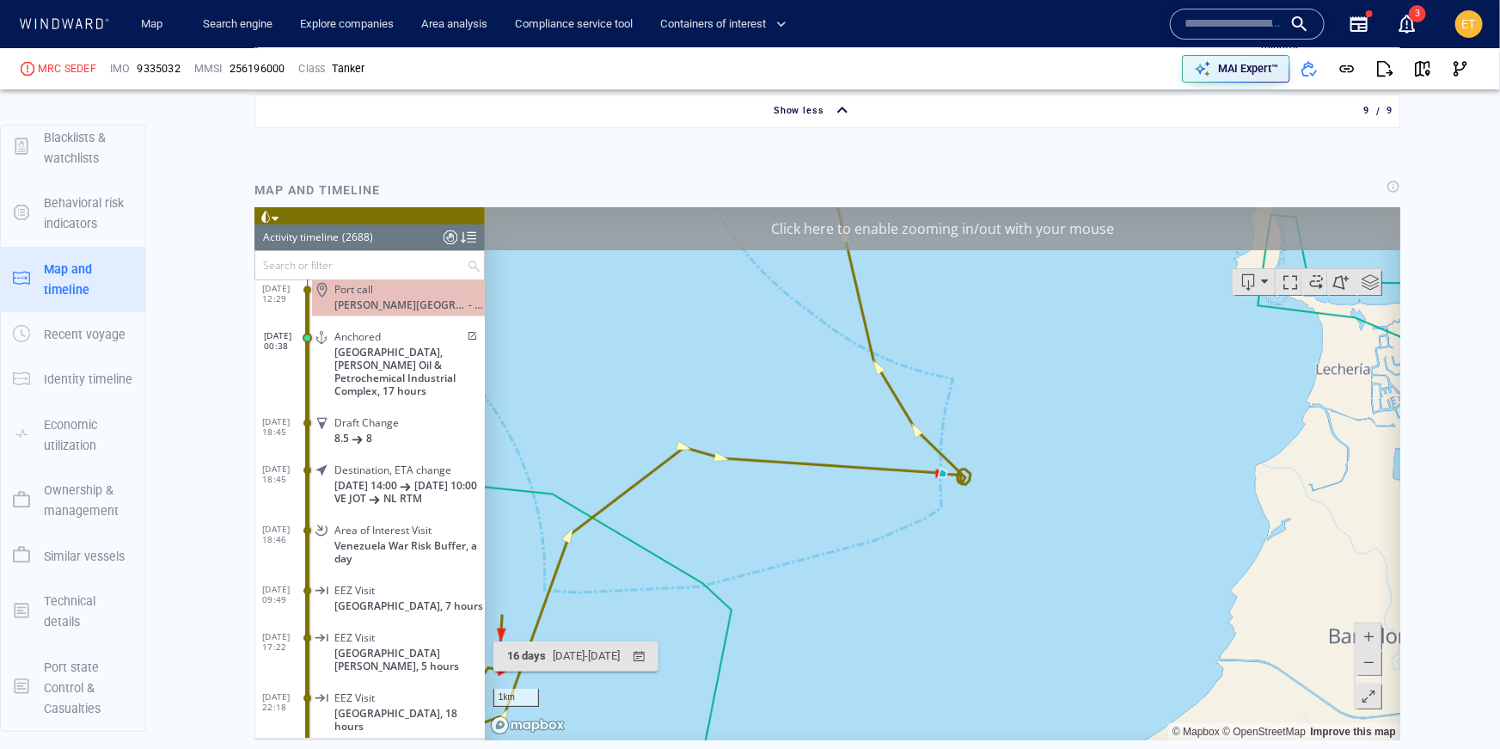
scroll to position [3106, 0]
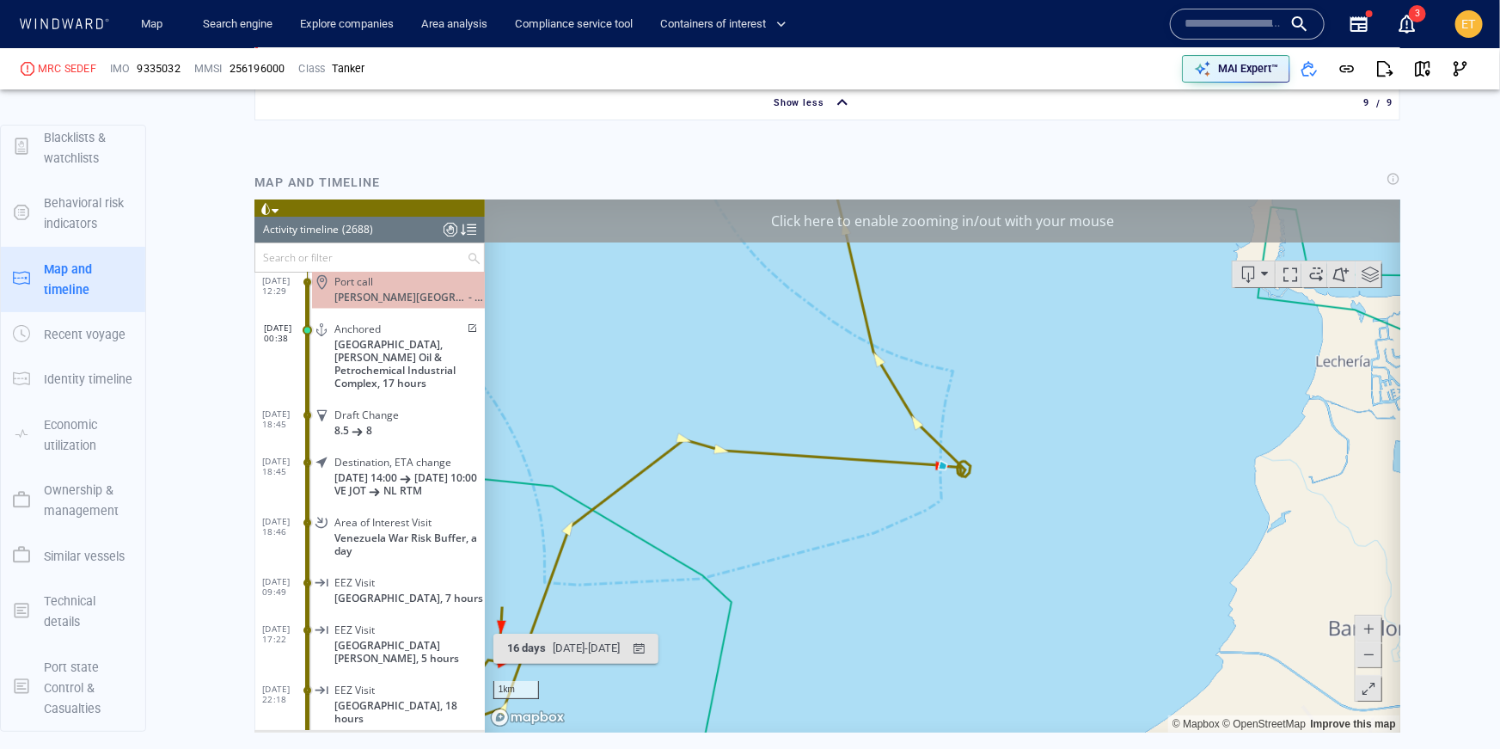
click at [1370, 657] on span at bounding box center [1367, 654] width 17 height 26
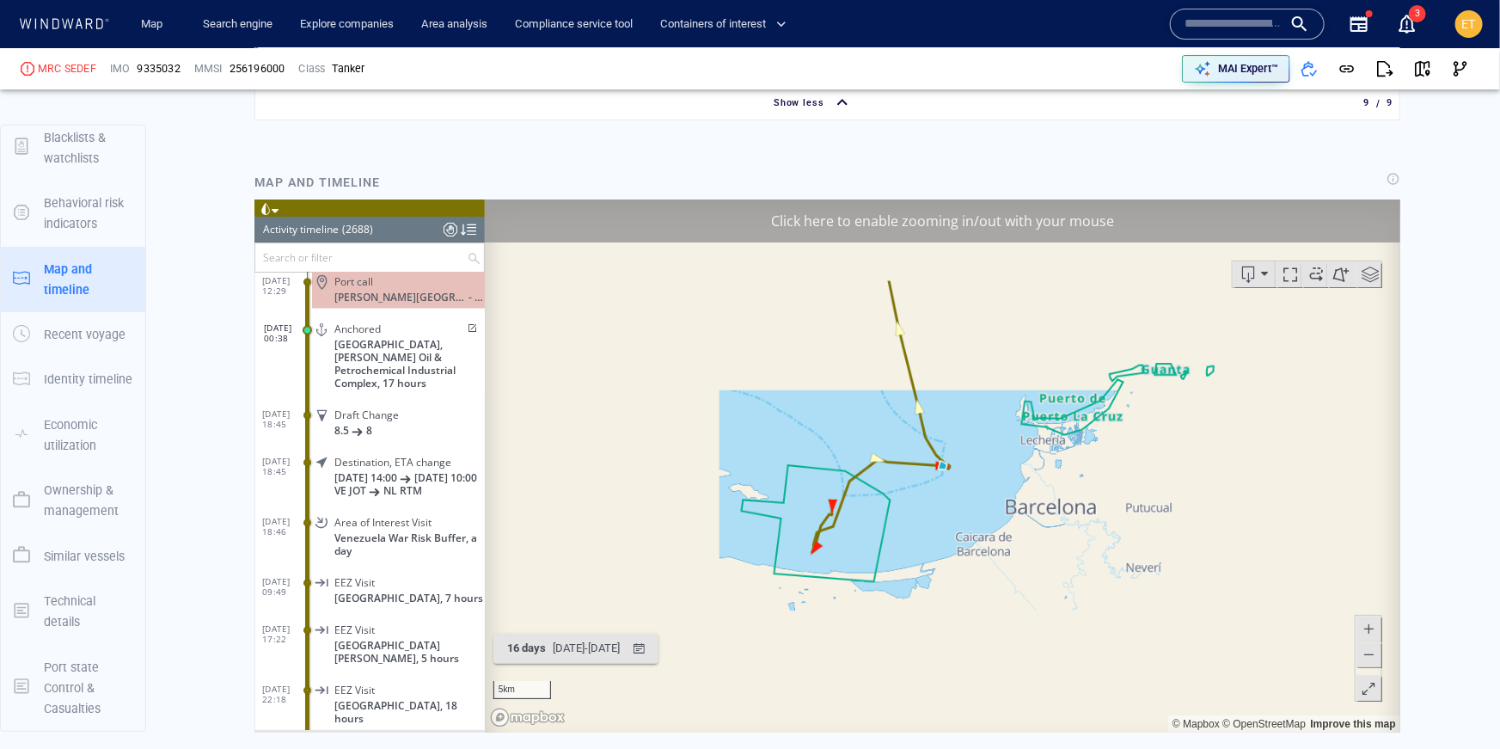
click at [1370, 657] on span at bounding box center [1367, 654] width 17 height 26
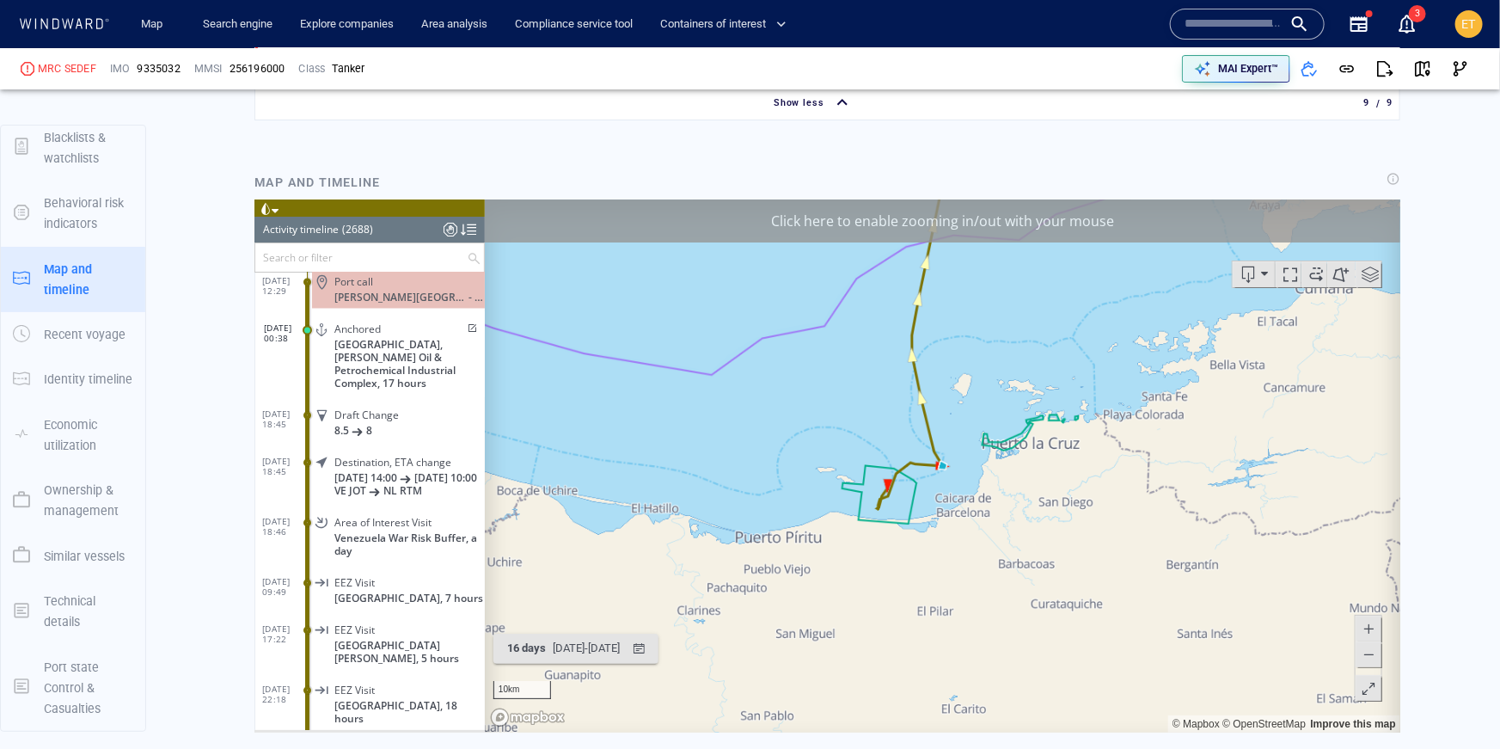
click at [1370, 657] on span at bounding box center [1367, 654] width 17 height 26
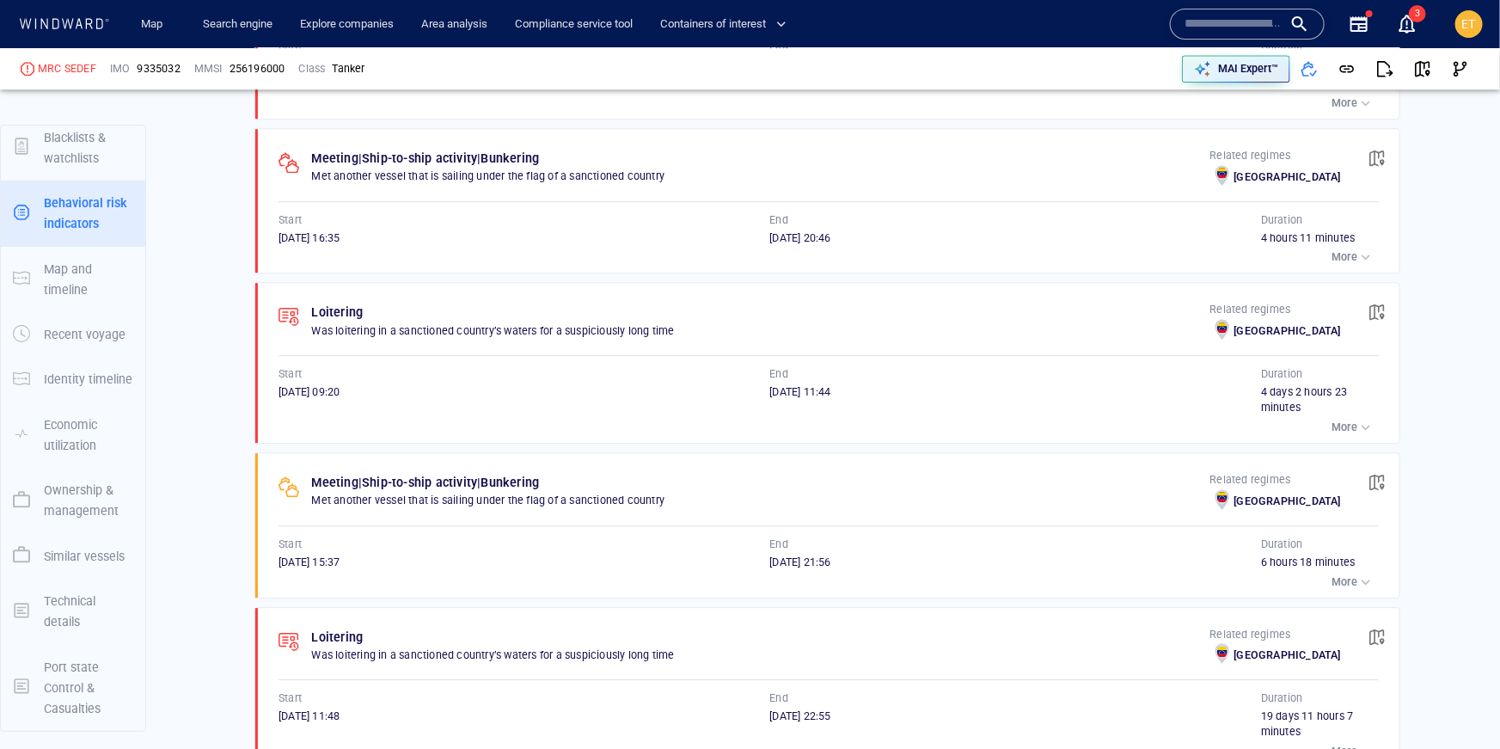
scroll to position [2405, 0]
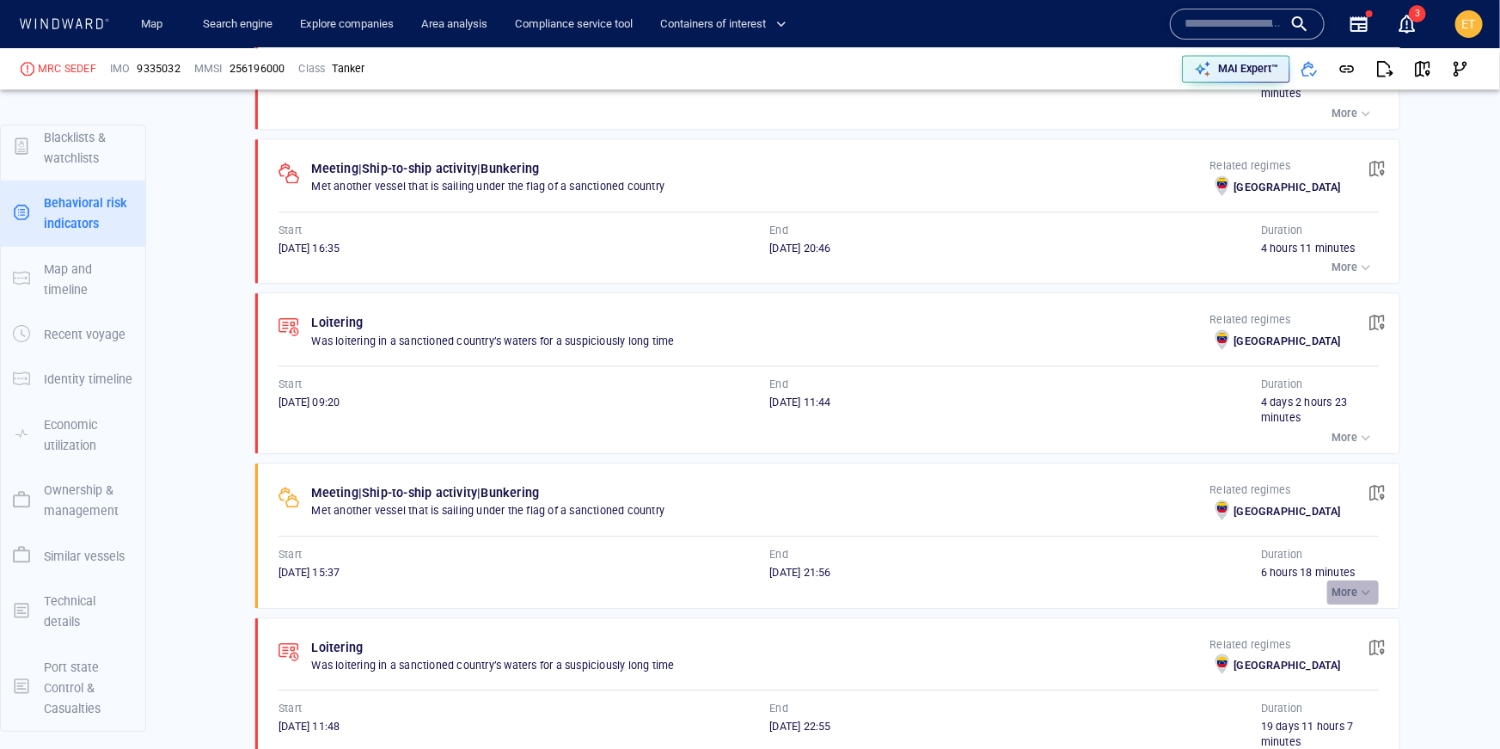
click at [1350, 584] on p "More" at bounding box center [1344, 591] width 26 height 15
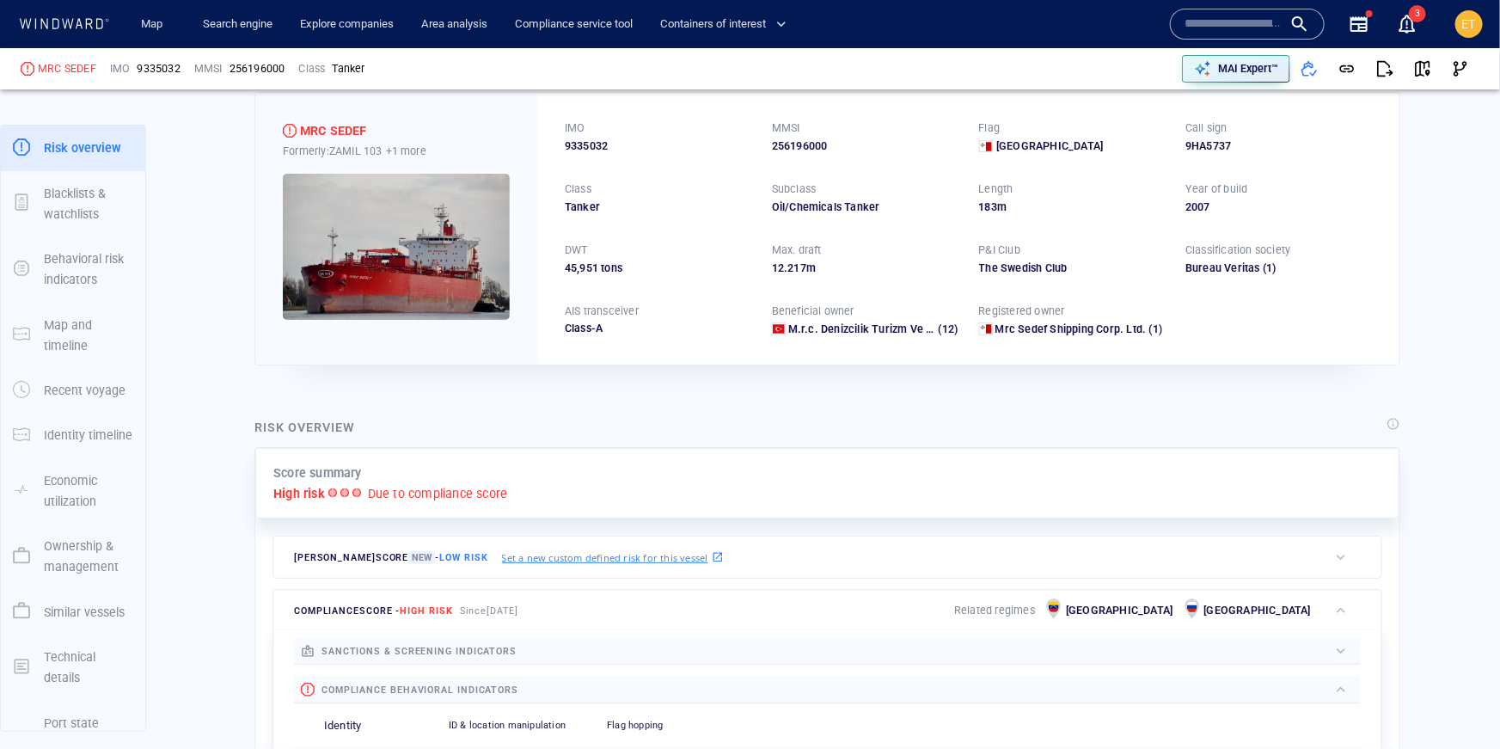
scroll to position [0, 0]
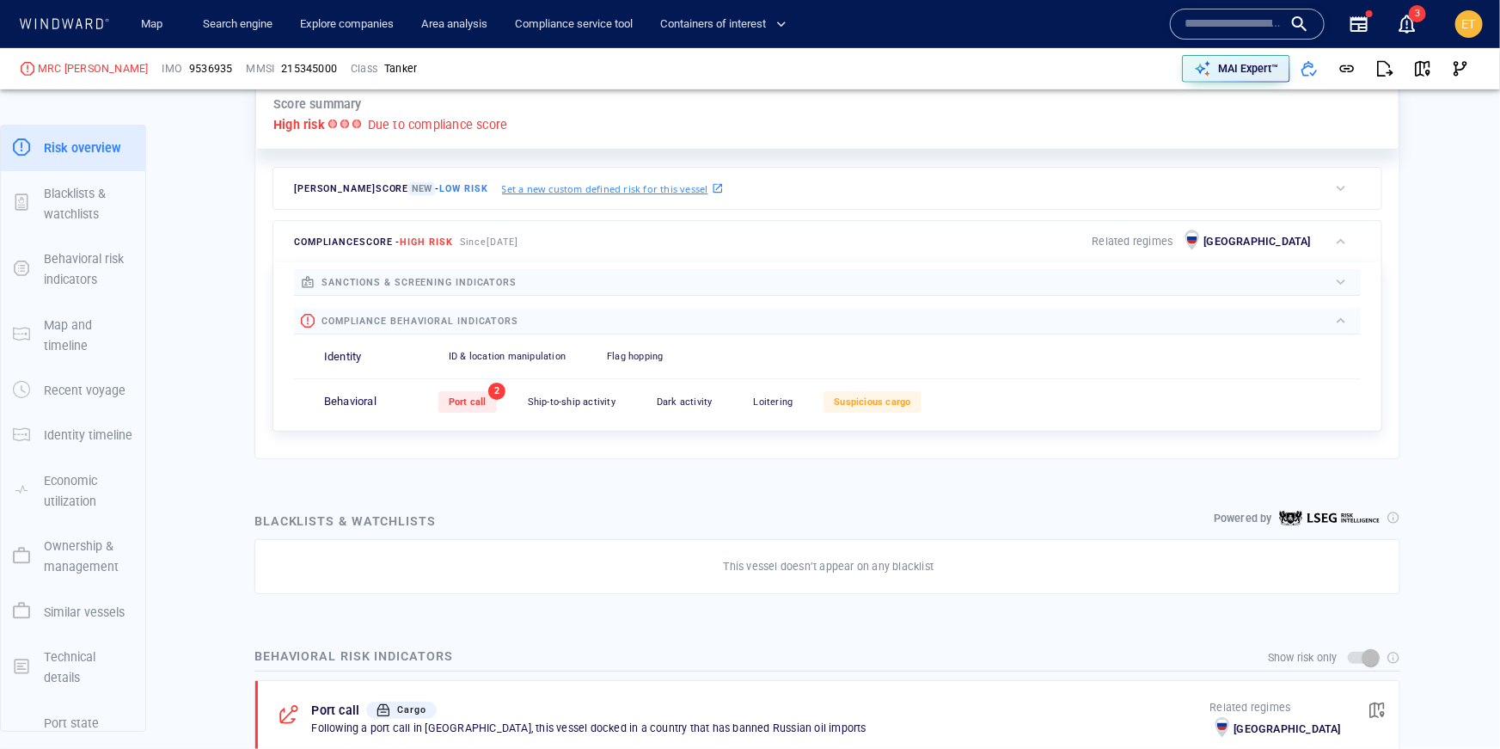
scroll to position [438, 0]
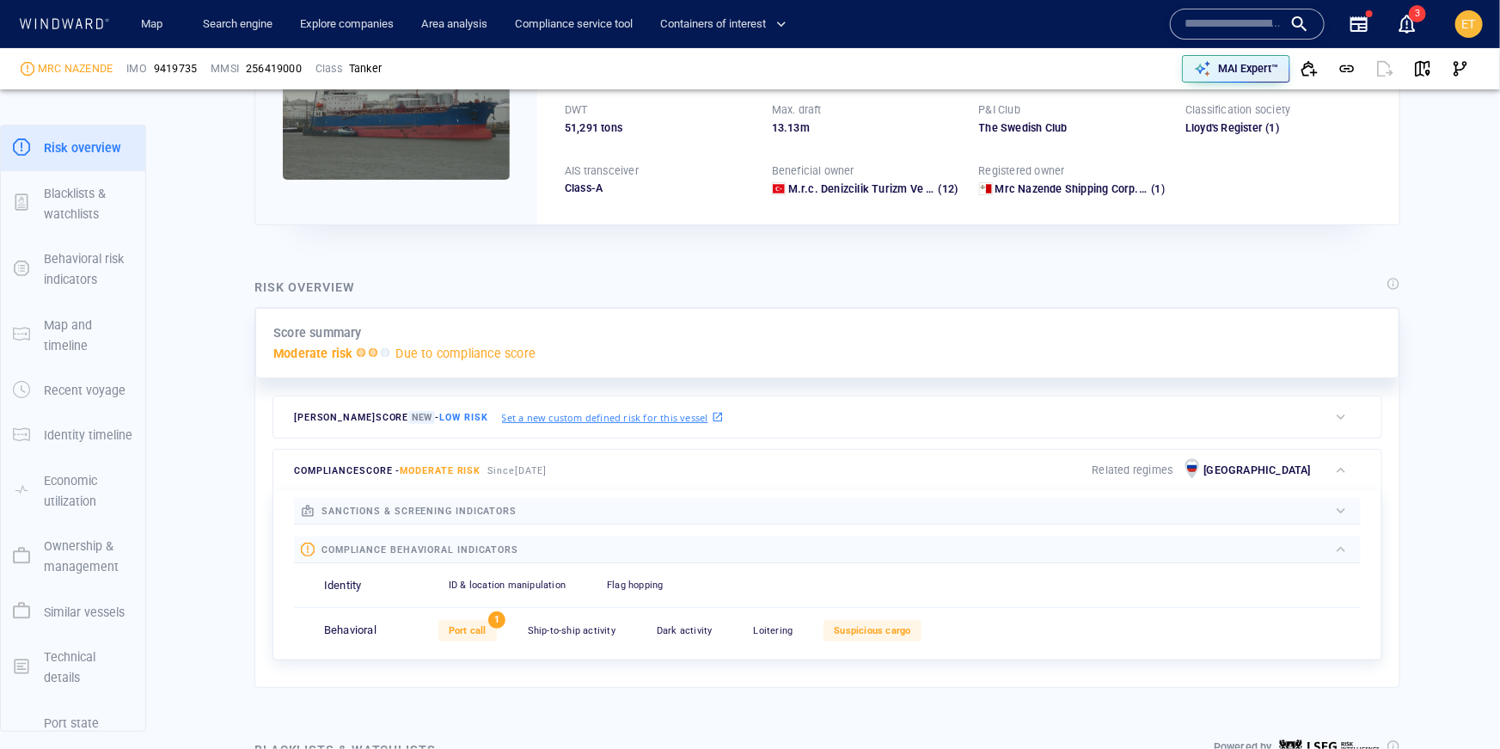
scroll to position [213, 0]
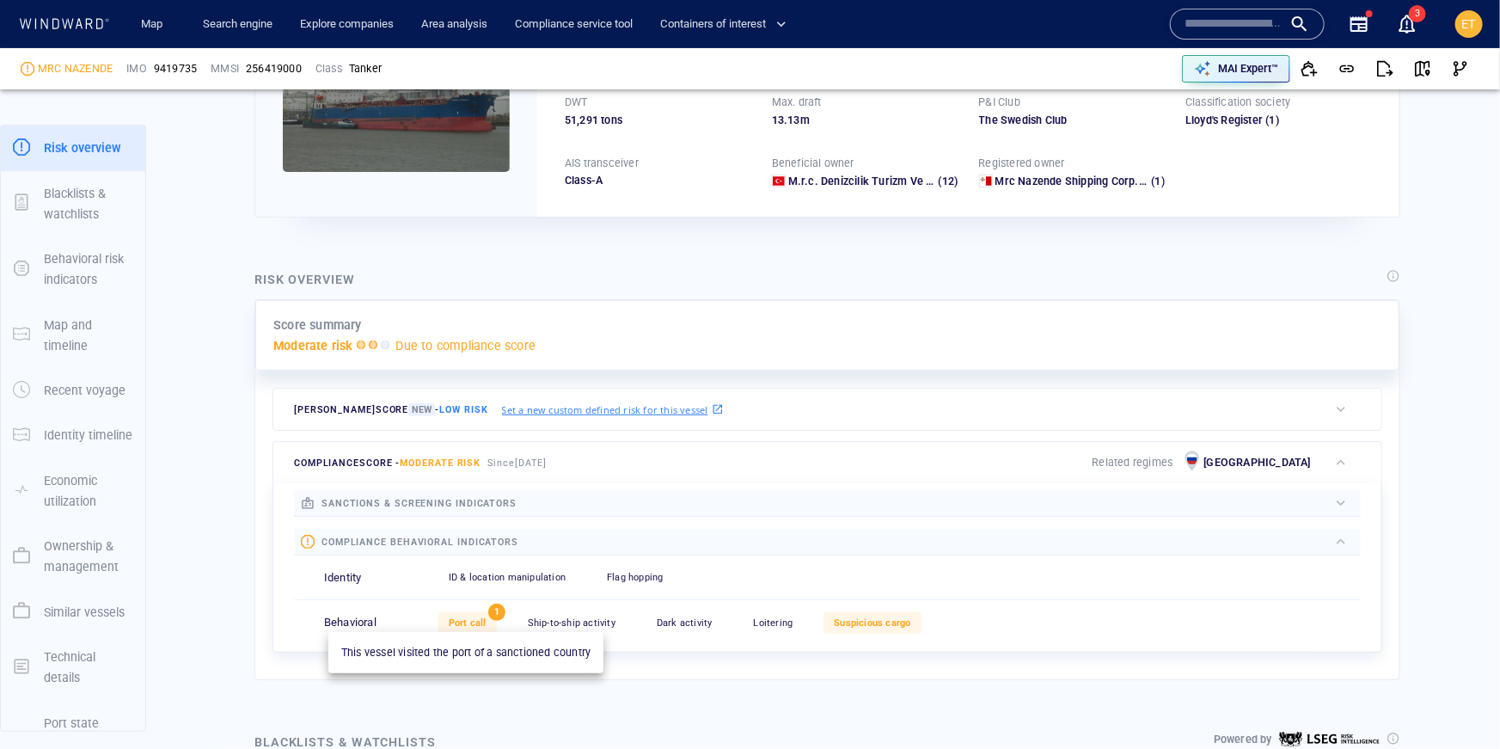
click at [456, 626] on span "Port call" at bounding box center [468, 622] width 38 height 11
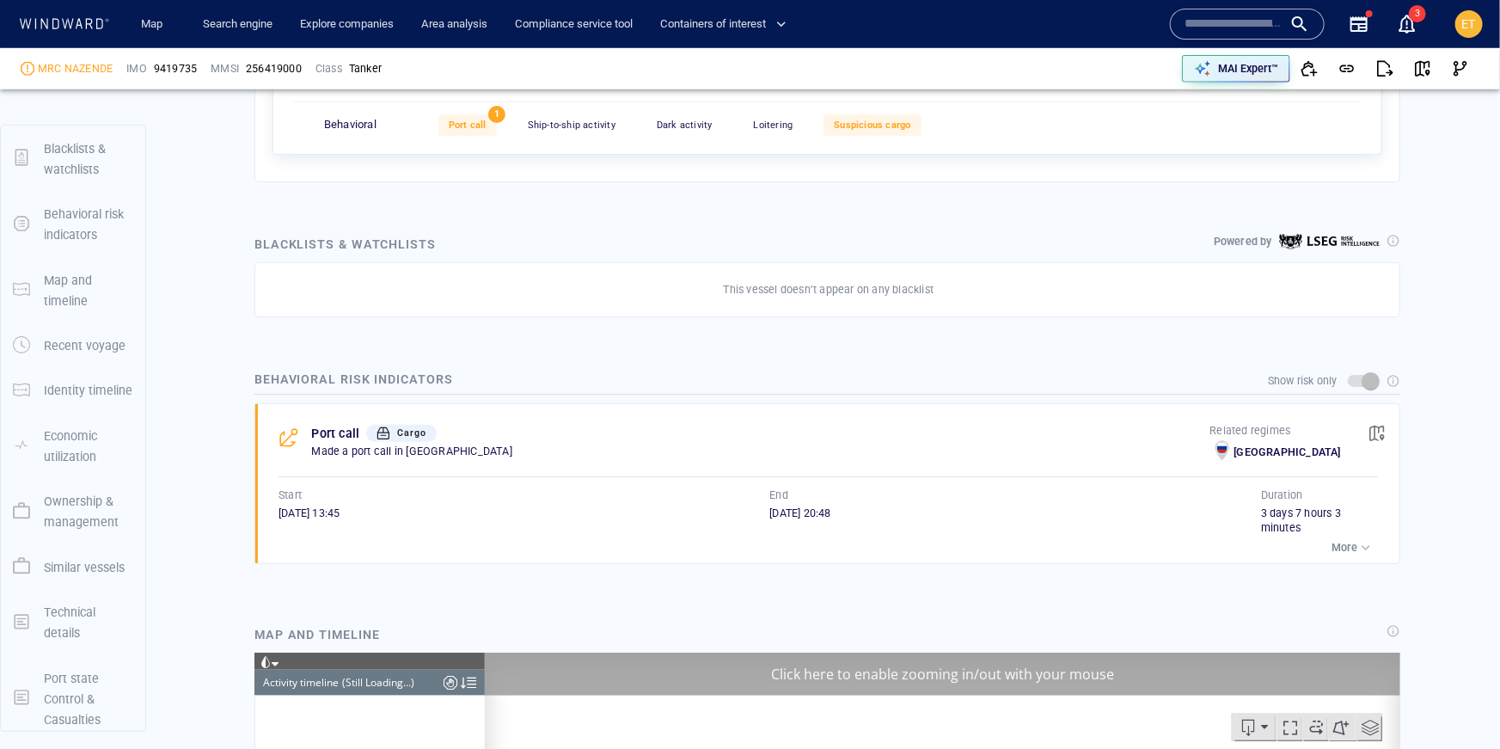
scroll to position [724, 0]
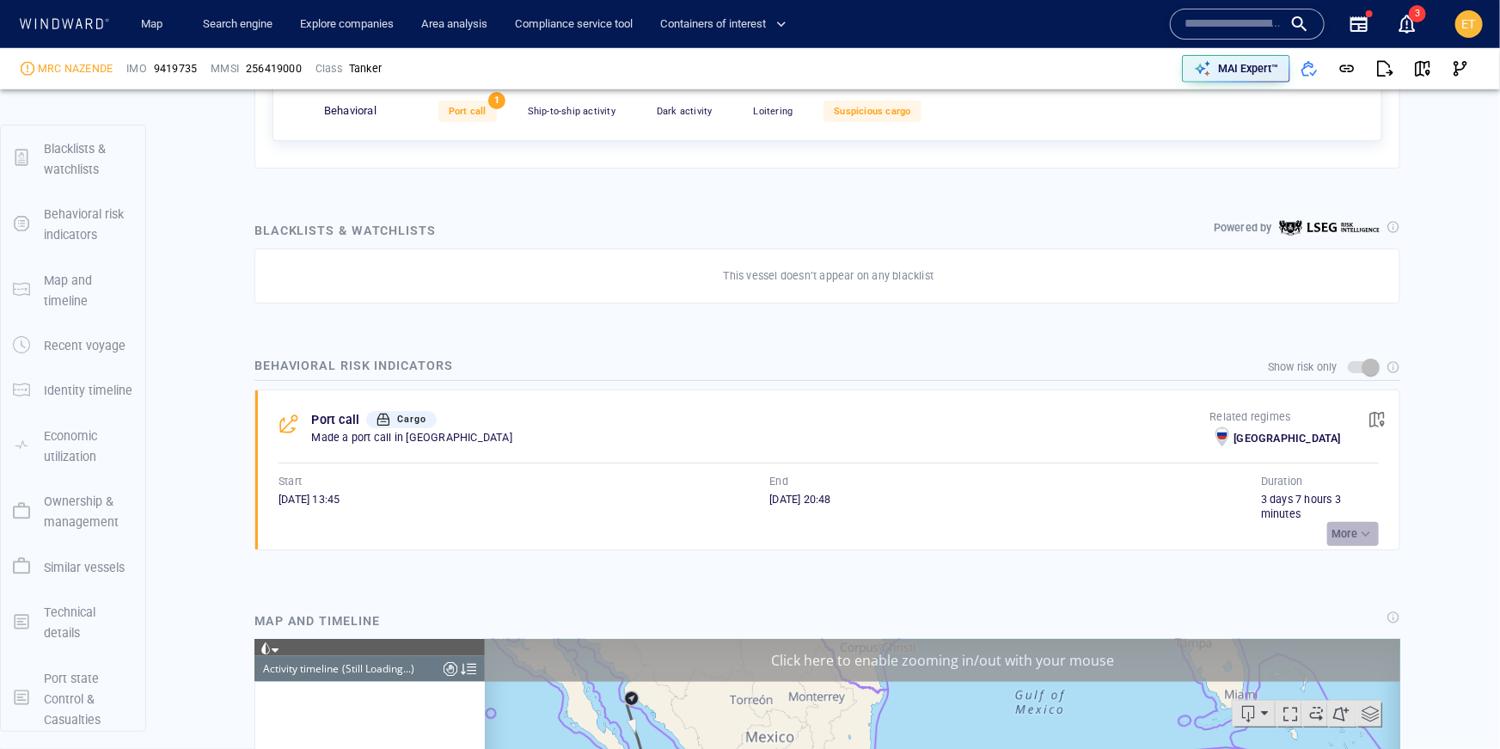
click at [1354, 531] on p "More" at bounding box center [1344, 533] width 26 height 15
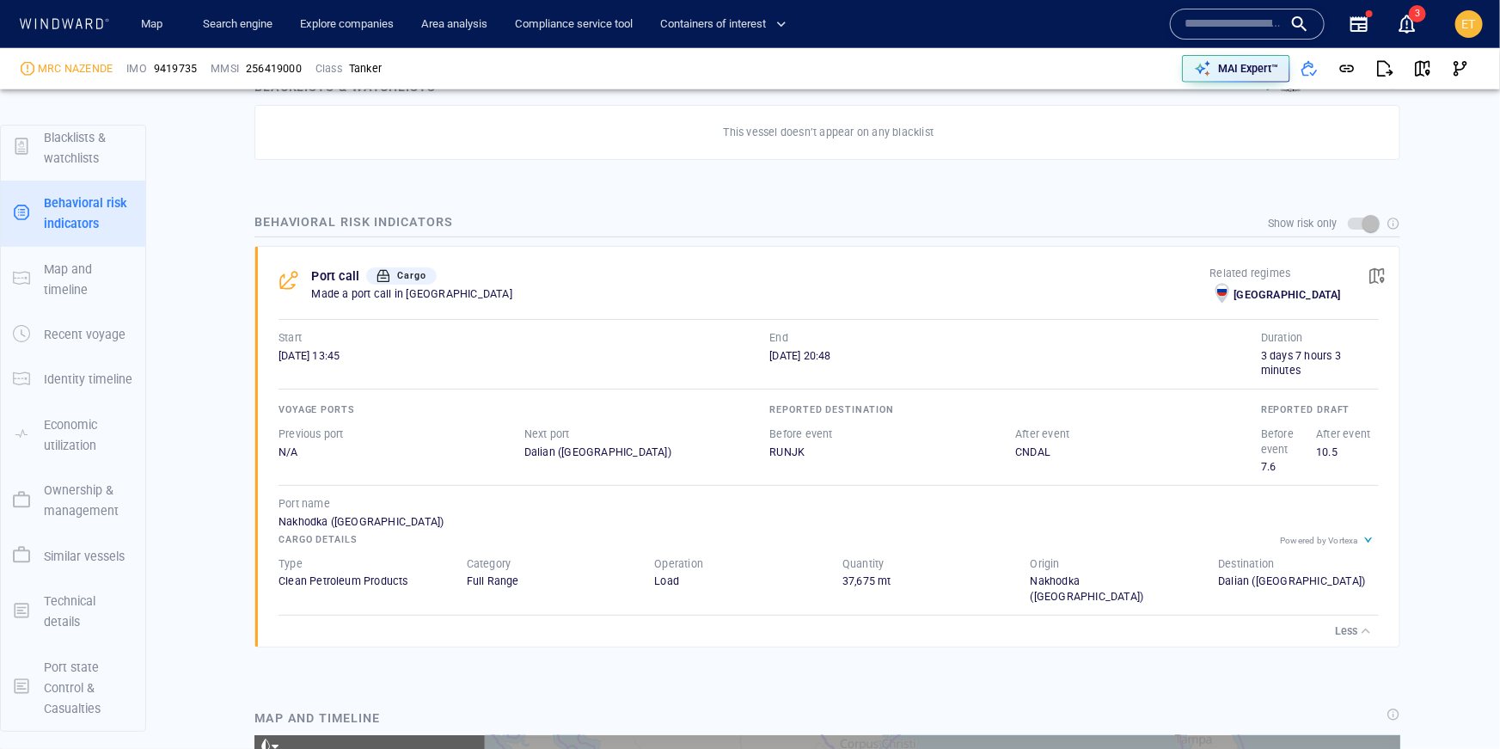
scroll to position [258131, 0]
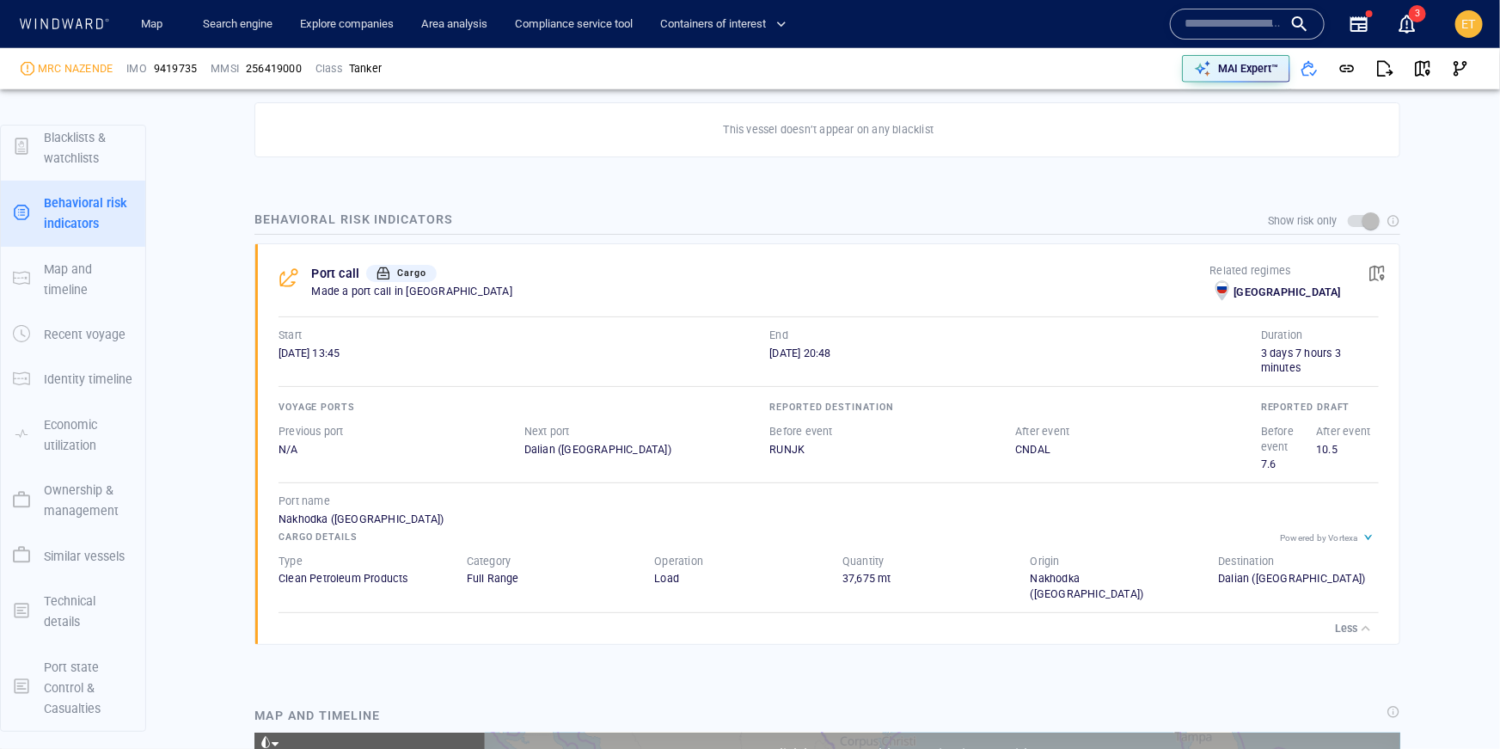
drag, startPoint x: 1372, startPoint y: 536, endPoint x: 1262, endPoint y: 537, distance: 109.1
click at [1262, 537] on div "Powered by Vortexa Cargo details Type Clean Petroleum Products Category Full Ra…" at bounding box center [828, 564] width 1100 height 75
drag, startPoint x: 293, startPoint y: 578, endPoint x: 425, endPoint y: 581, distance: 131.5
click at [425, 581] on div "Clean Petroleum Products" at bounding box center [358, 578] width 161 height 15
drag, startPoint x: 649, startPoint y: 572, endPoint x: 757, endPoint y: 582, distance: 108.7
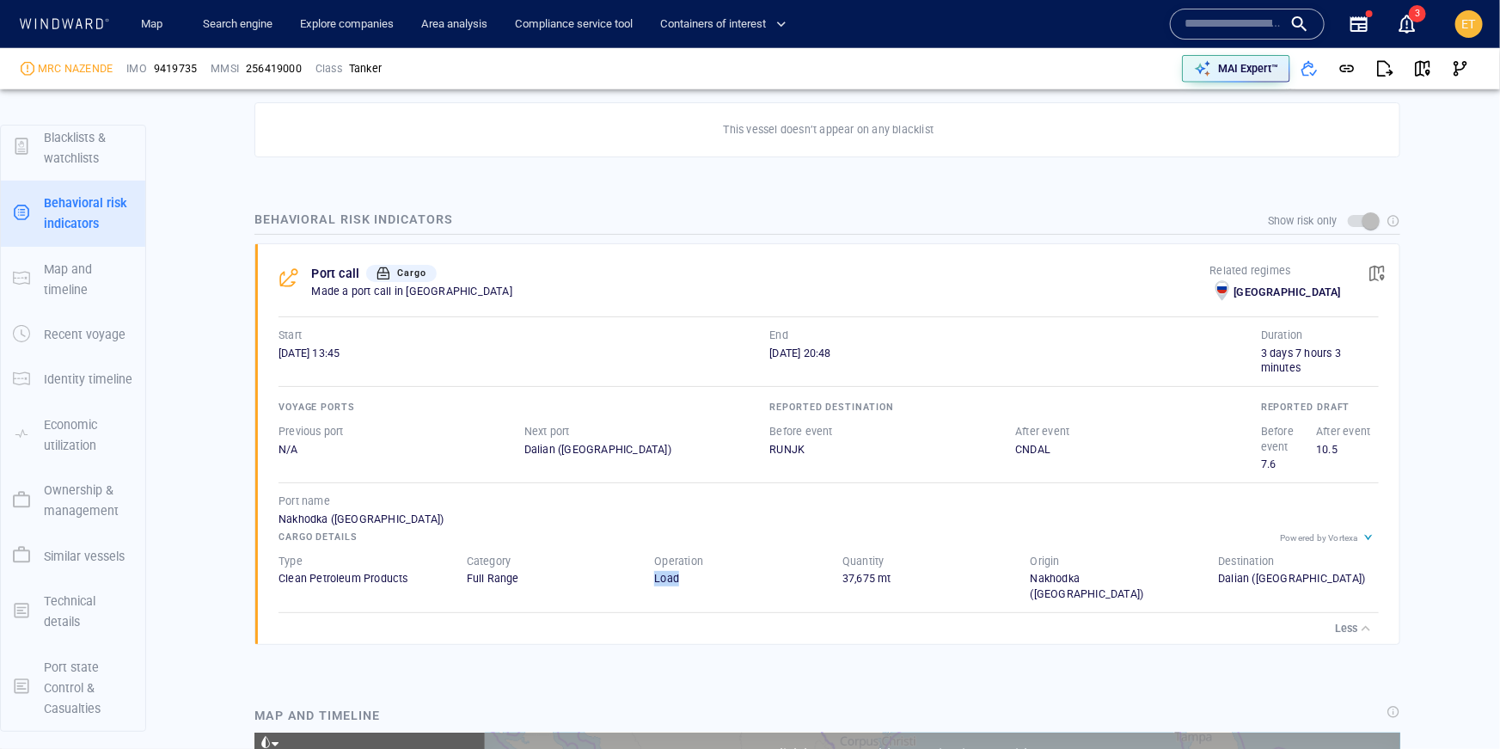
click at [757, 582] on div "Operation Load" at bounding box center [734, 578] width 188 height 76
drag, startPoint x: 832, startPoint y: 571, endPoint x: 920, endPoint y: 574, distance: 88.6
click at [920, 574] on div "Quantity 37,675 mt" at bounding box center [922, 578] width 188 height 76
drag, startPoint x: 1144, startPoint y: 579, endPoint x: 1007, endPoint y: 565, distance: 137.4
click at [1007, 565] on div "Type Clean Petroleum Products Category Full Range Operation Load Quantity 37,67…" at bounding box center [828, 577] width 1134 height 83
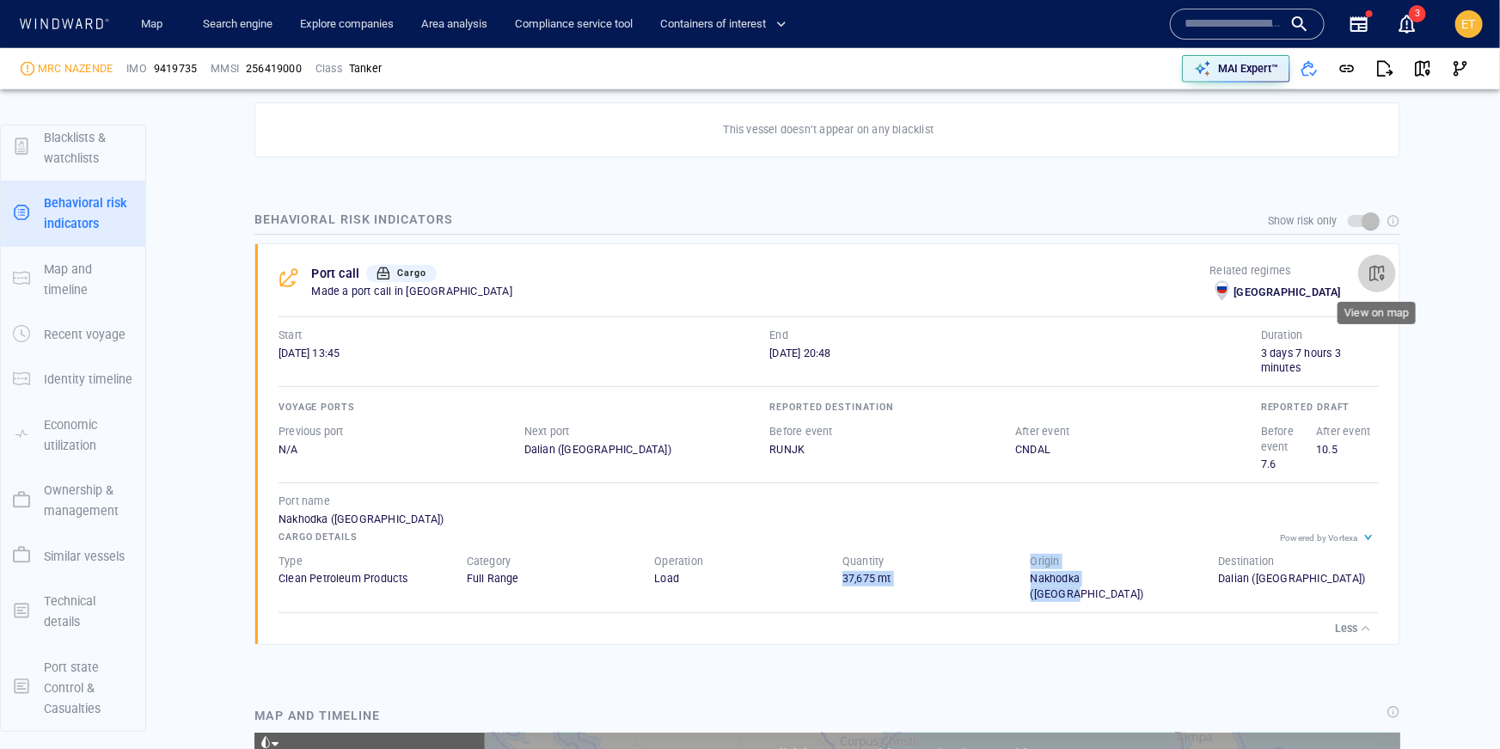
click at [1376, 276] on span "button" at bounding box center [1376, 273] width 17 height 17
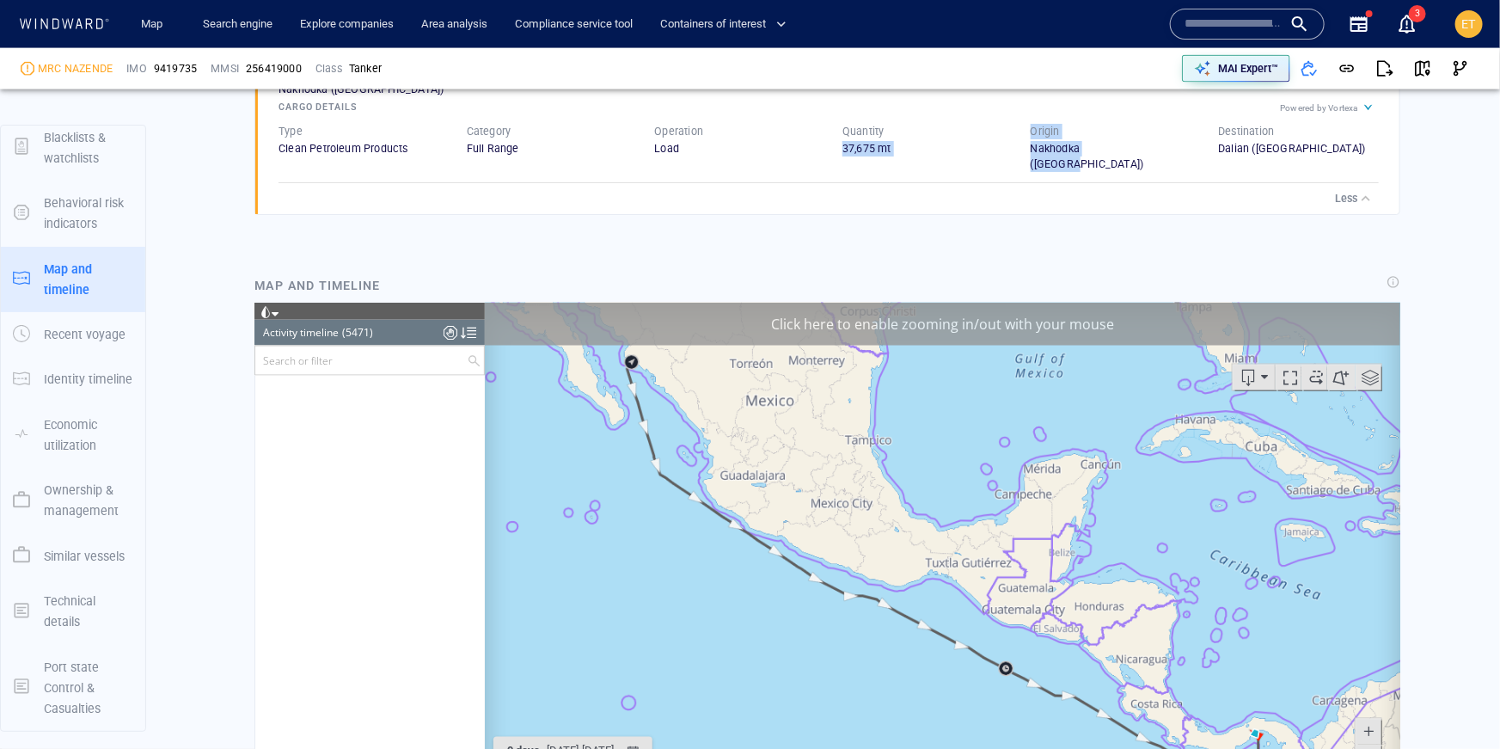
scroll to position [204328, 0]
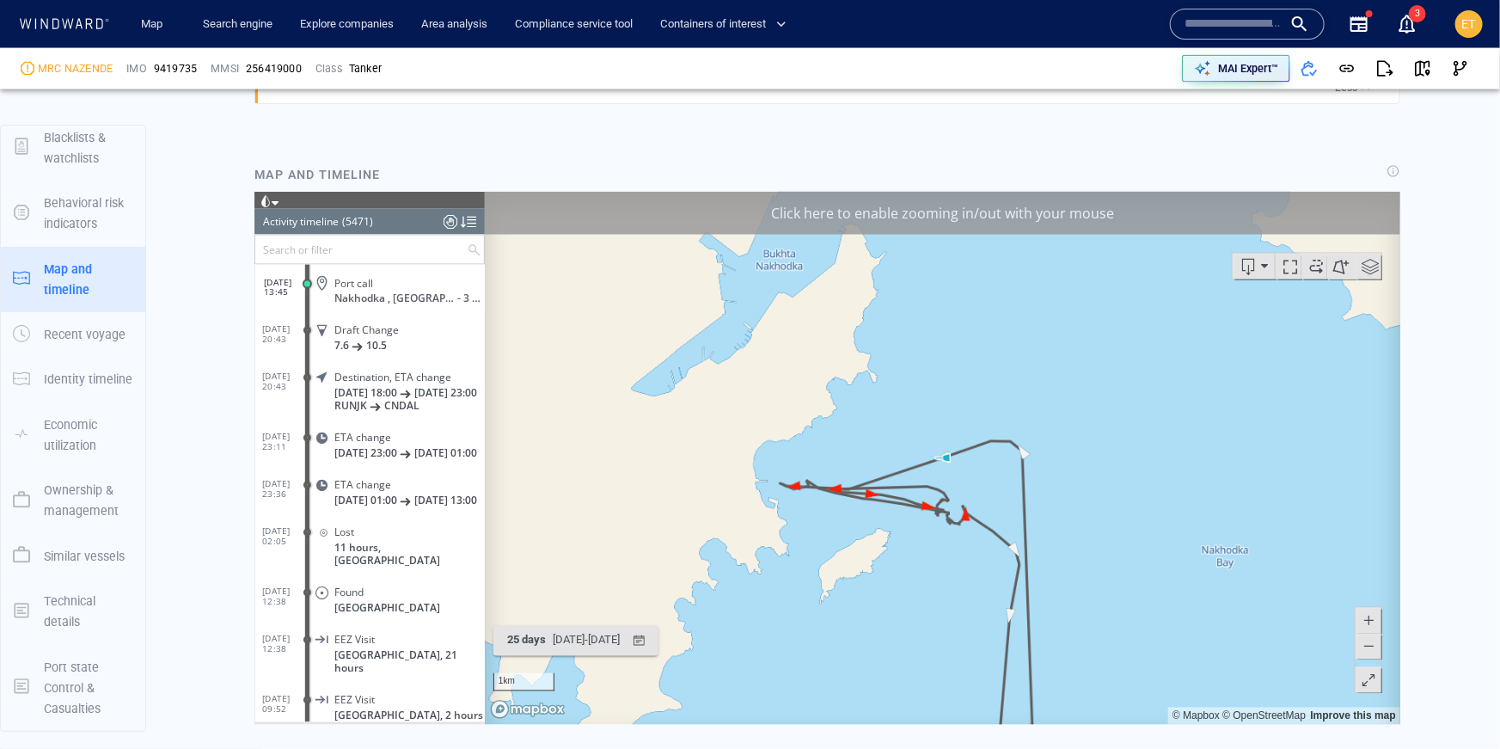
scroll to position [1419, 0]
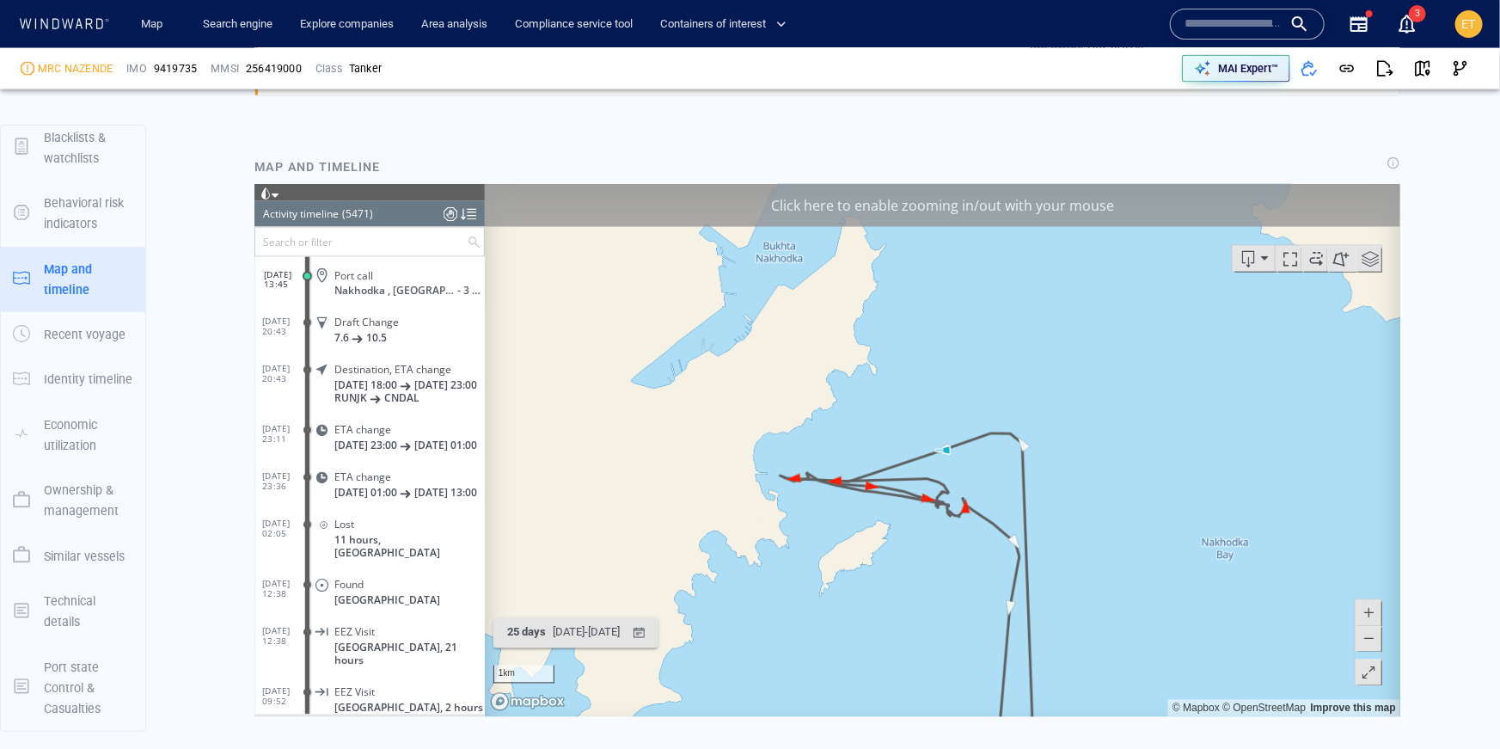
click at [1372, 266] on span at bounding box center [1369, 259] width 26 height 26
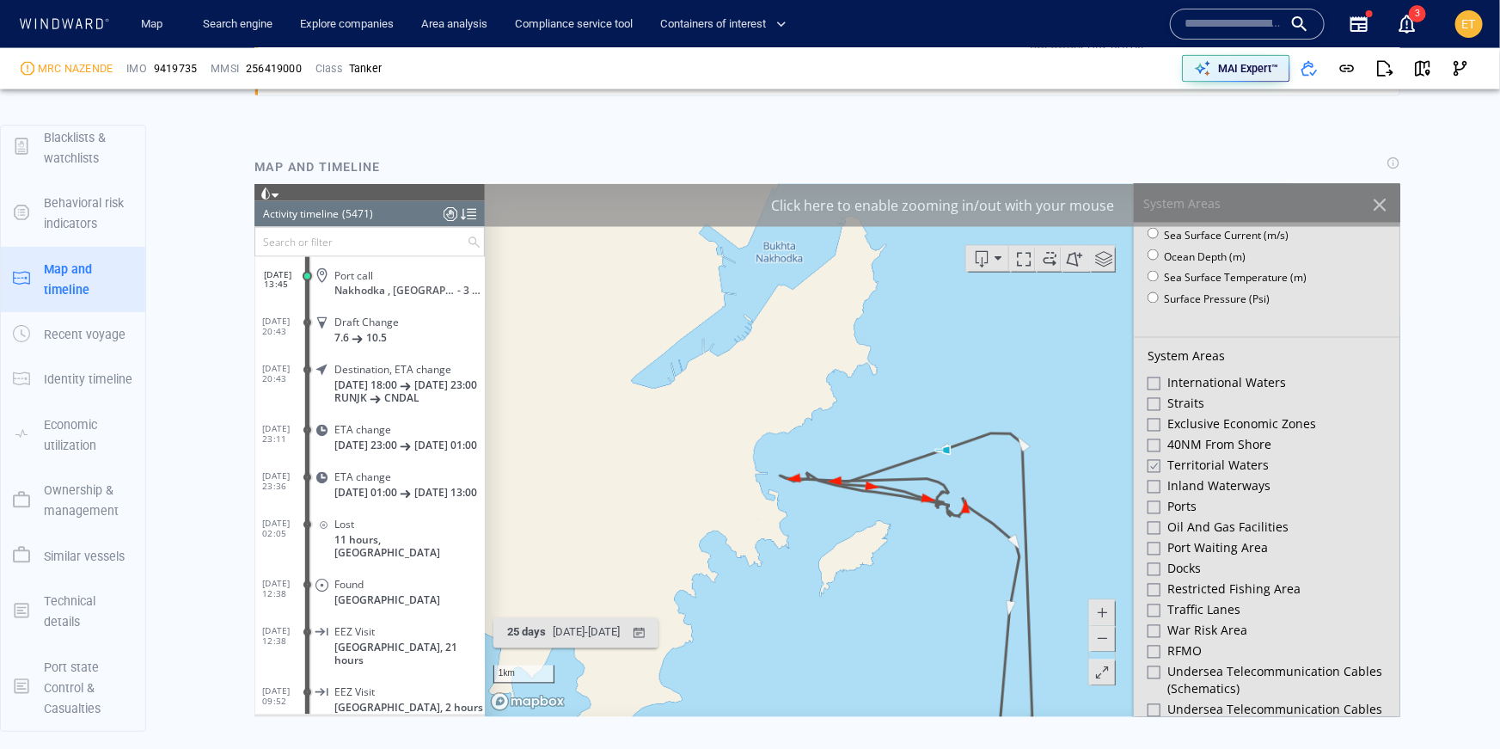
scroll to position [318, 0]
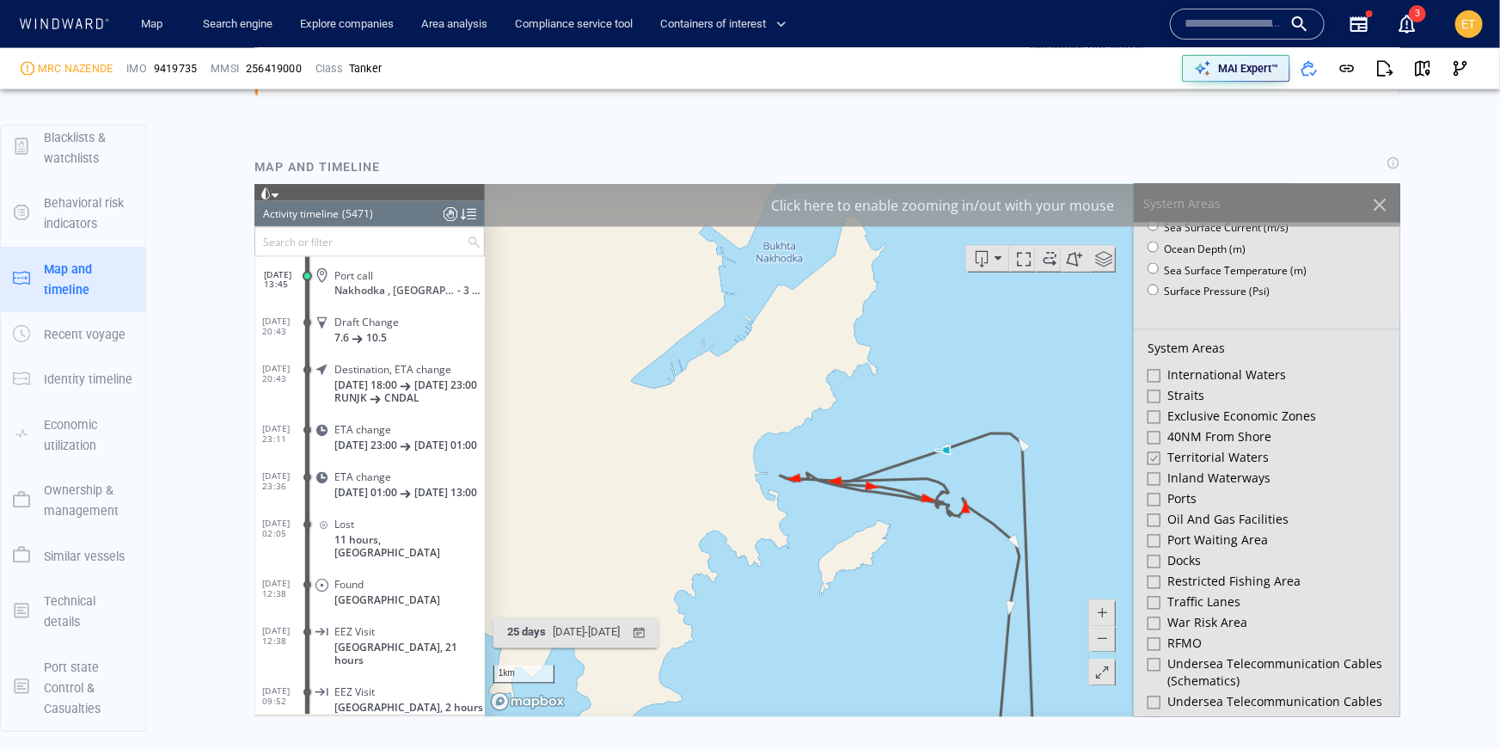
click at [1154, 495] on div at bounding box center [1152, 499] width 13 height 13
click at [1382, 205] on div at bounding box center [1378, 204] width 29 height 29
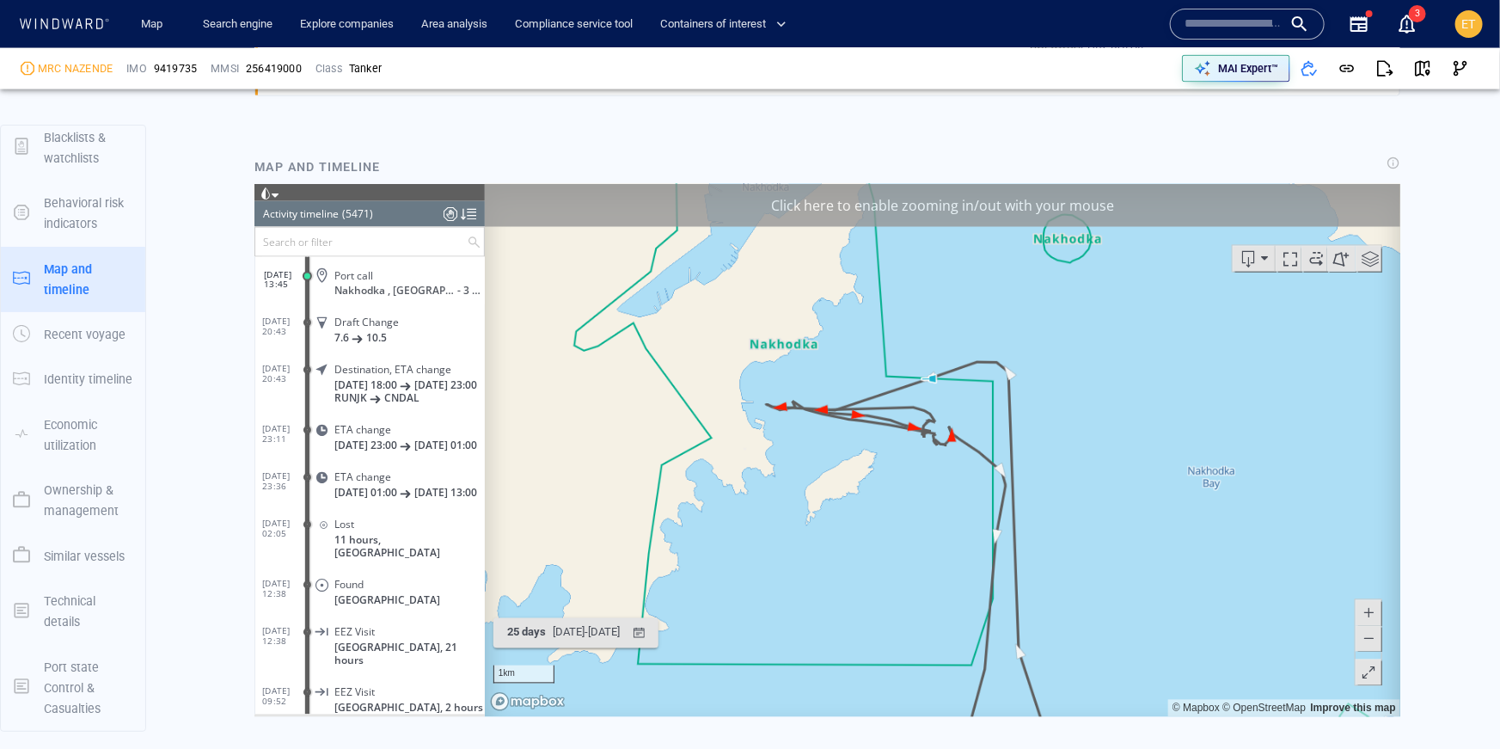
drag, startPoint x: 819, startPoint y: 568, endPoint x: 807, endPoint y: 497, distance: 72.3
click at [807, 497] on canvas "Map" at bounding box center [942, 450] width 916 height 533
click at [1369, 642] on span at bounding box center [1367, 639] width 17 height 26
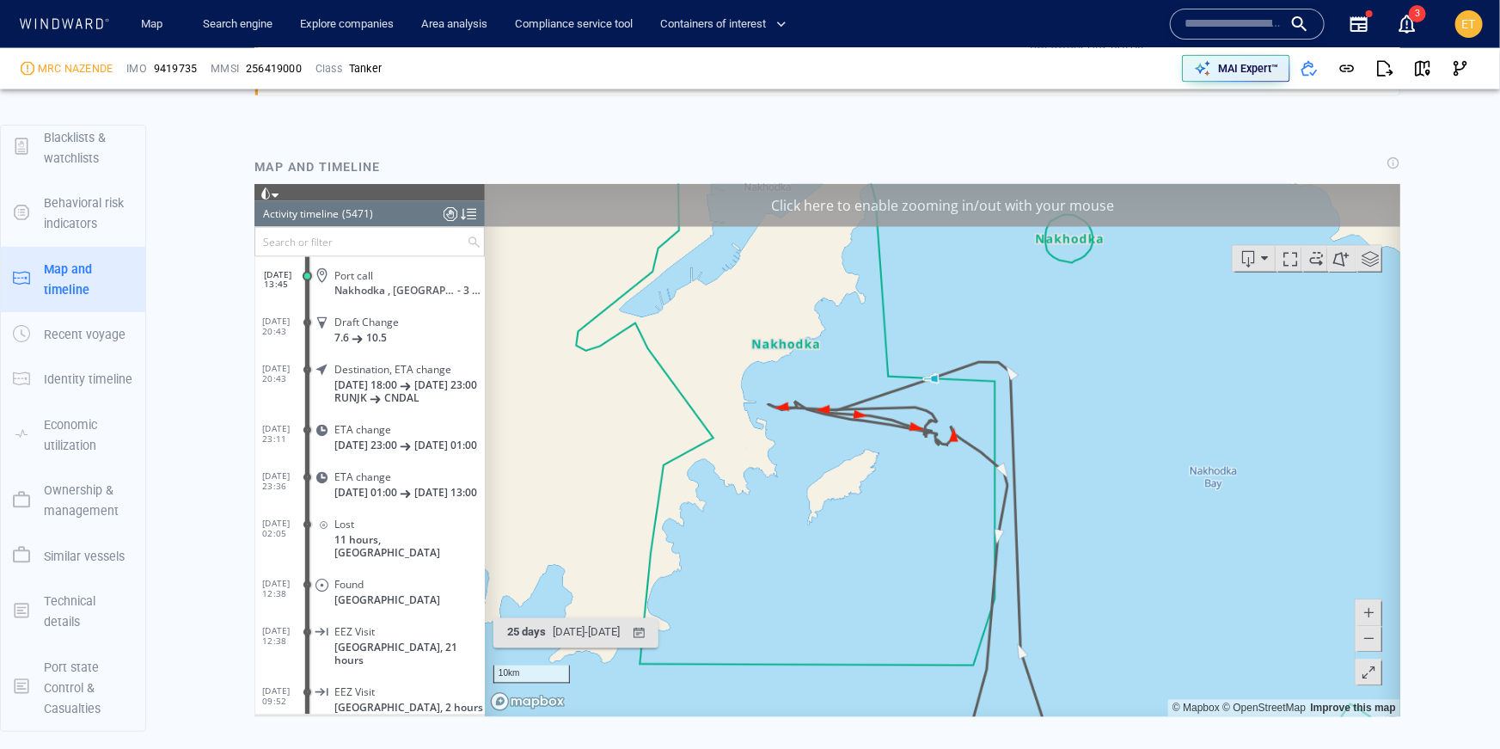
click at [1369, 642] on span at bounding box center [1367, 639] width 17 height 26
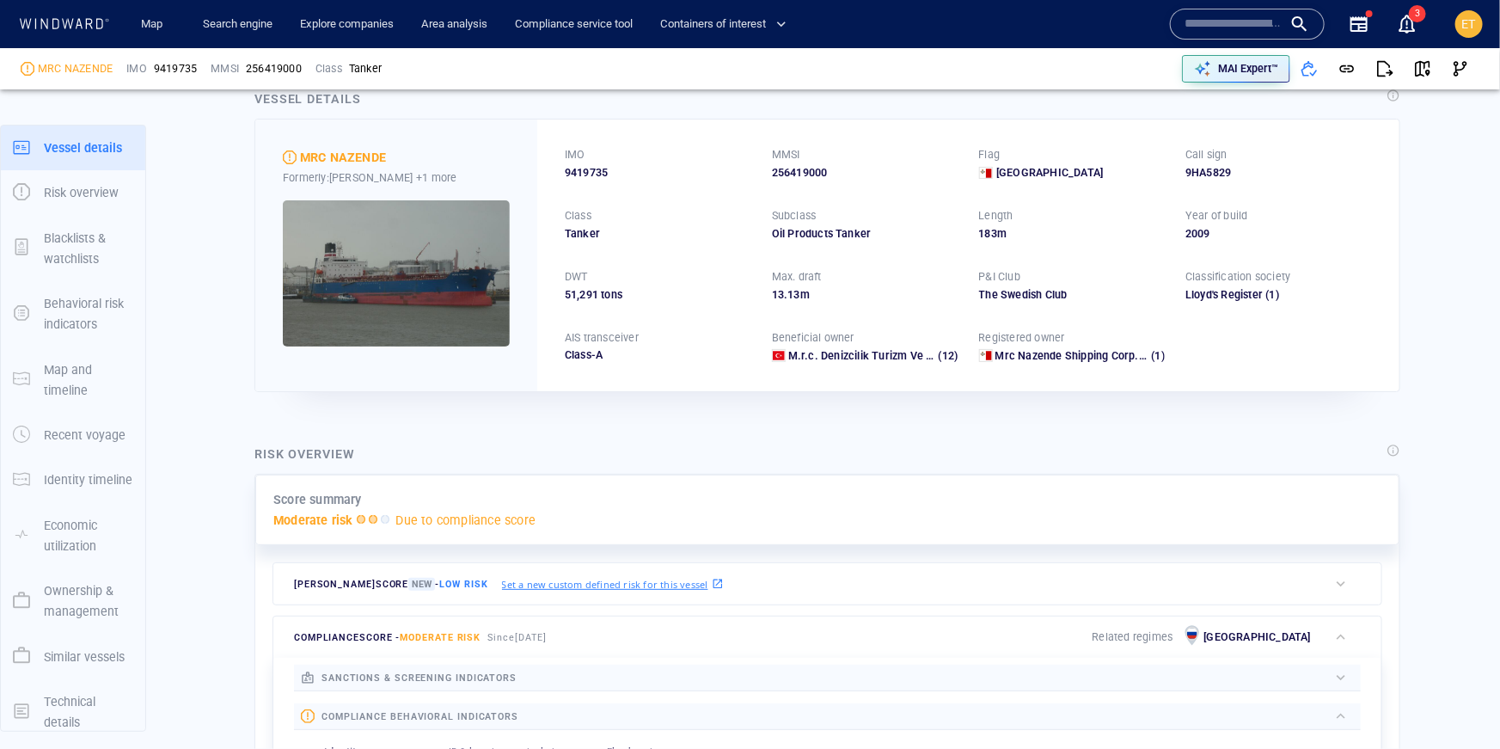
scroll to position [0, 0]
